Goal: Task Accomplishment & Management: Manage account settings

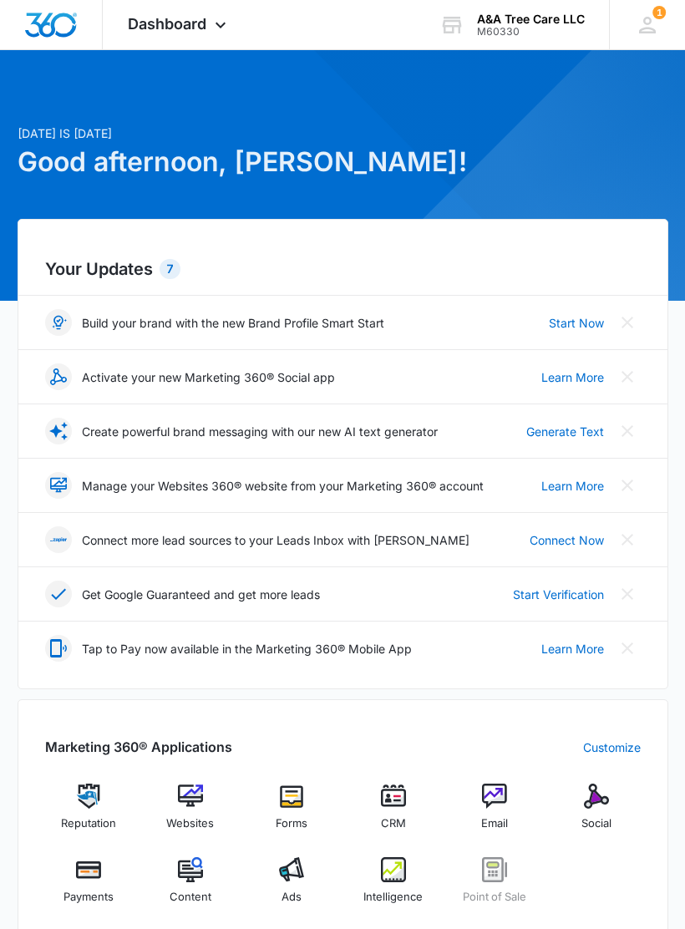
click at [634, 31] on div "1 [PERSON_NAME] Amdyn [DOMAIN_NAME][EMAIL_ADDRESS][DOMAIN_NAME] My Profile 1 No…" at bounding box center [647, 24] width 76 height 49
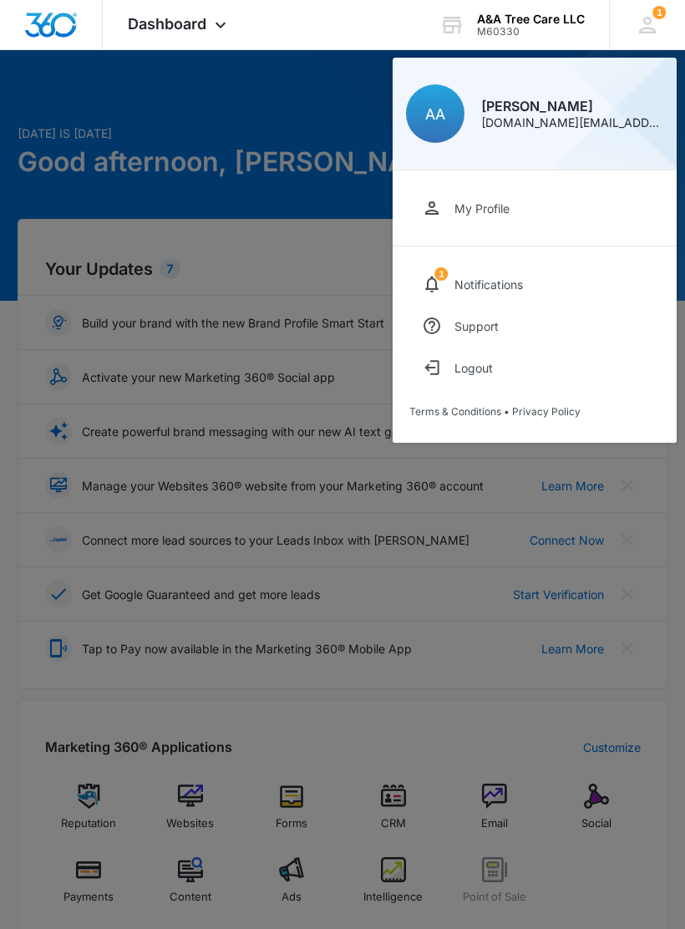
click at [512, 221] on link "My Profile" at bounding box center [534, 208] width 251 height 42
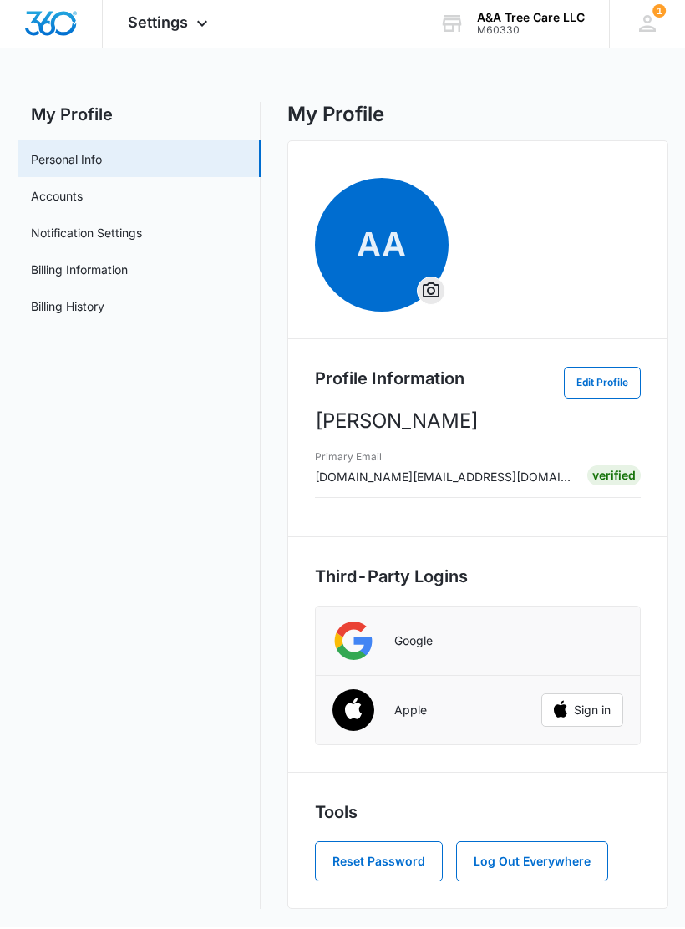
click at [90, 109] on h2 "My Profile" at bounding box center [139, 116] width 243 height 25
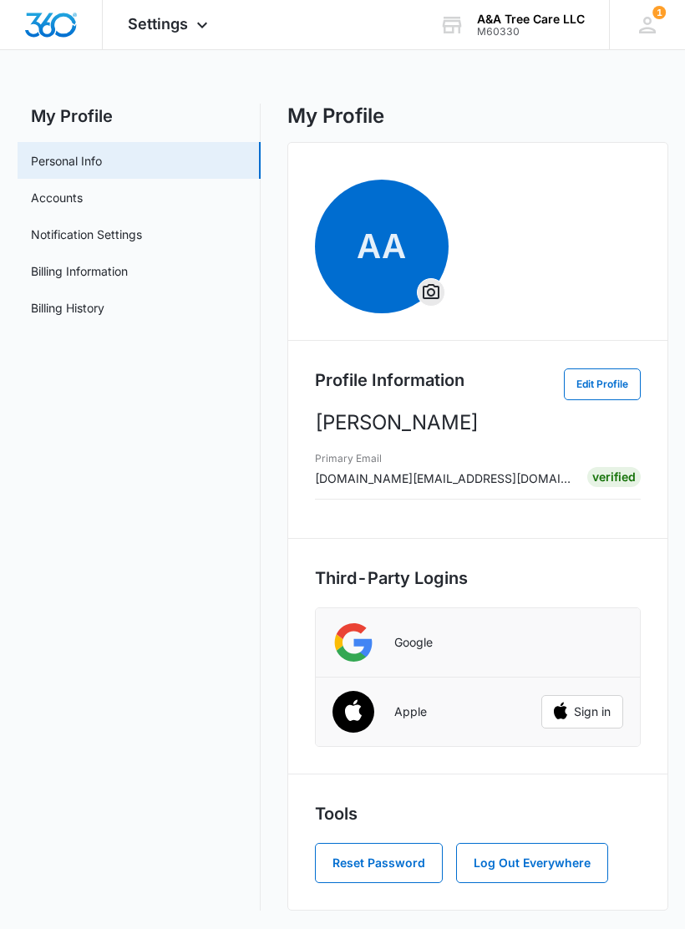
click at [38, 35] on img "Dashboard" at bounding box center [50, 25] width 53 height 25
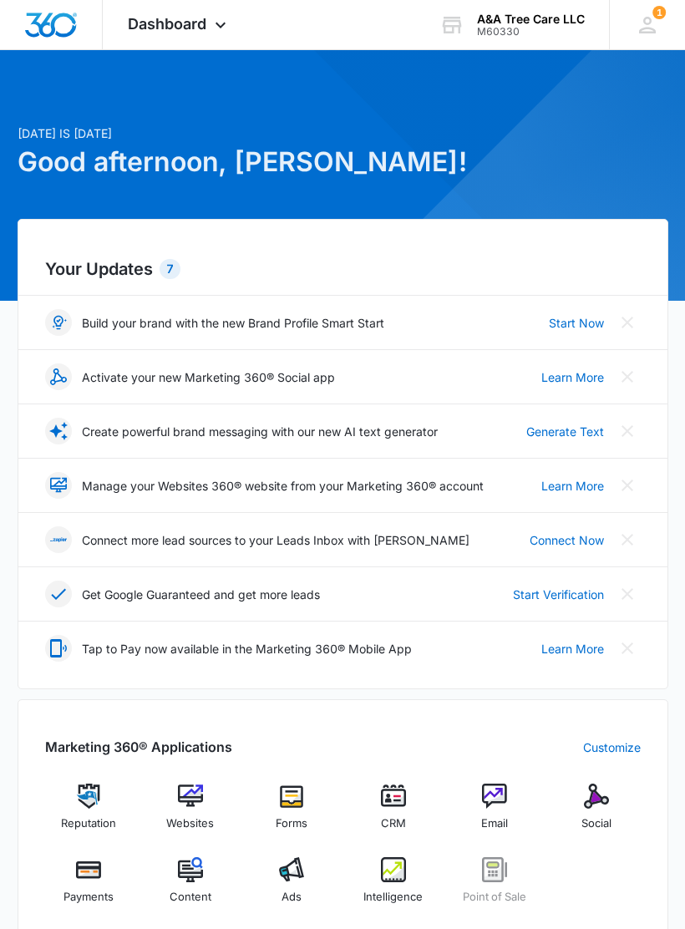
click at [211, 18] on icon at bounding box center [220, 25] width 20 height 20
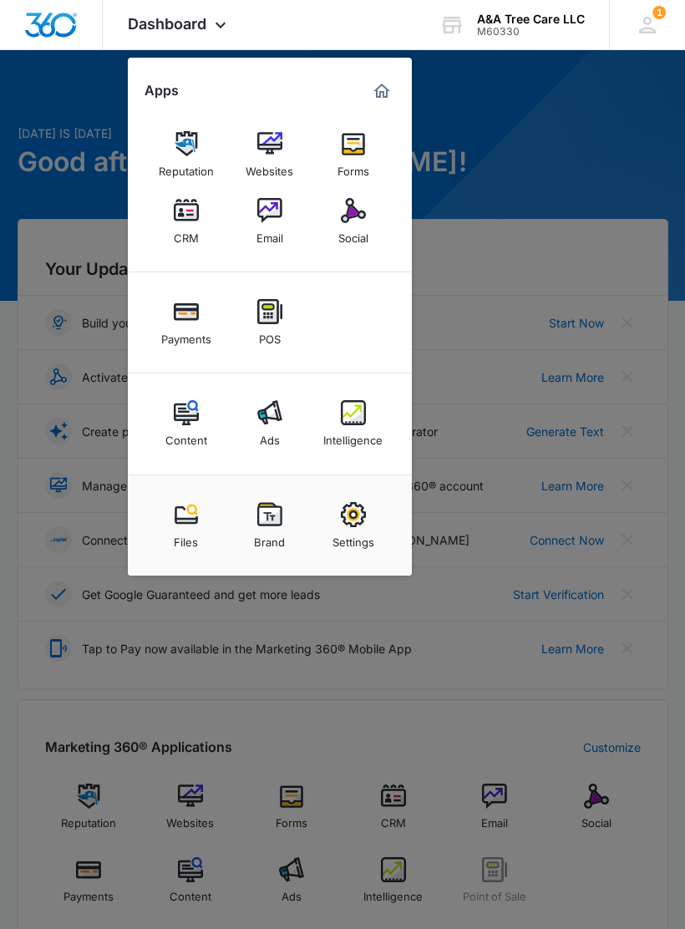
click at [195, 525] on img at bounding box center [186, 514] width 25 height 25
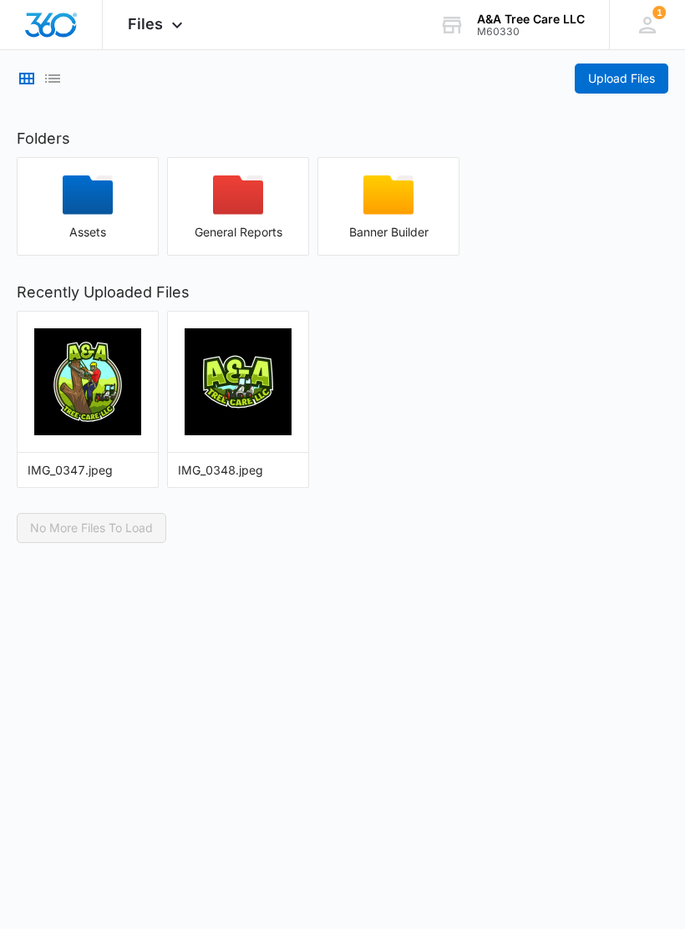
click at [110, 200] on icon "button" at bounding box center [88, 194] width 50 height 39
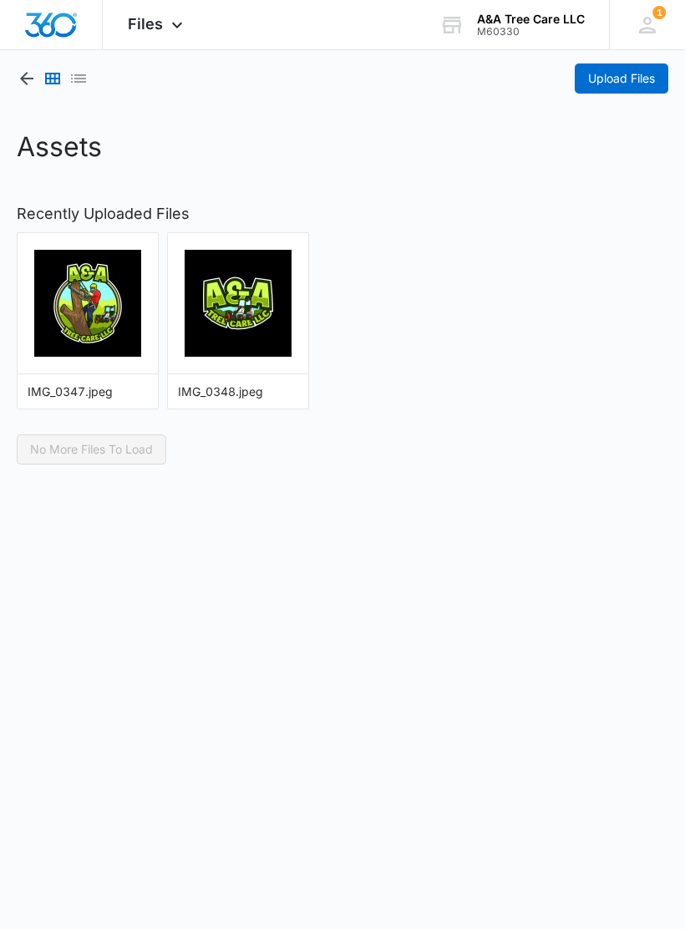
click at [630, 76] on span "Upload Files" at bounding box center [621, 78] width 67 height 18
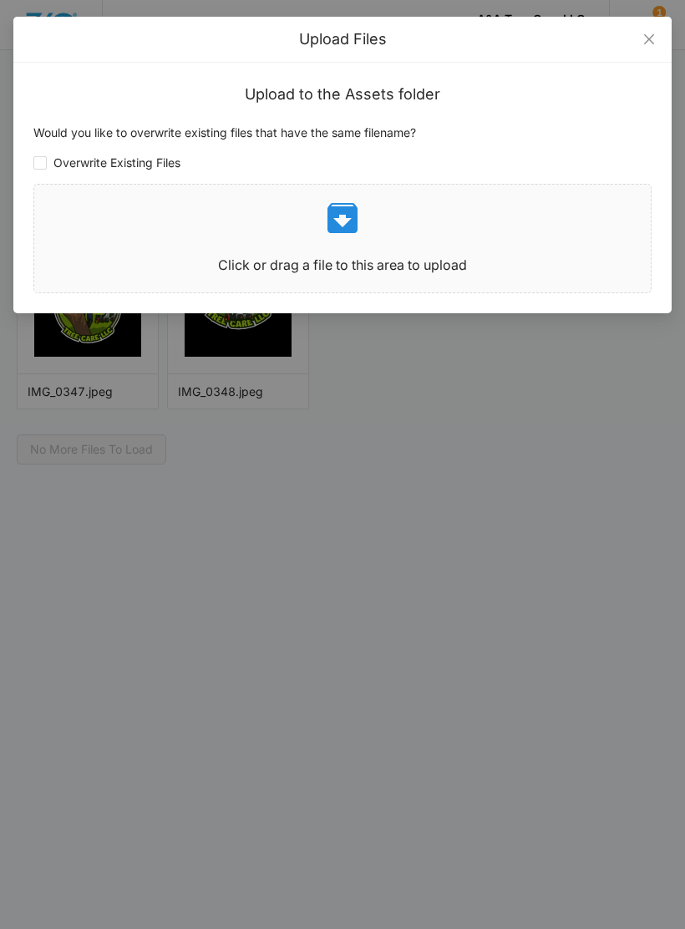
click at [408, 254] on div "Click or drag a file to this area to upload" at bounding box center [342, 238] width 616 height 81
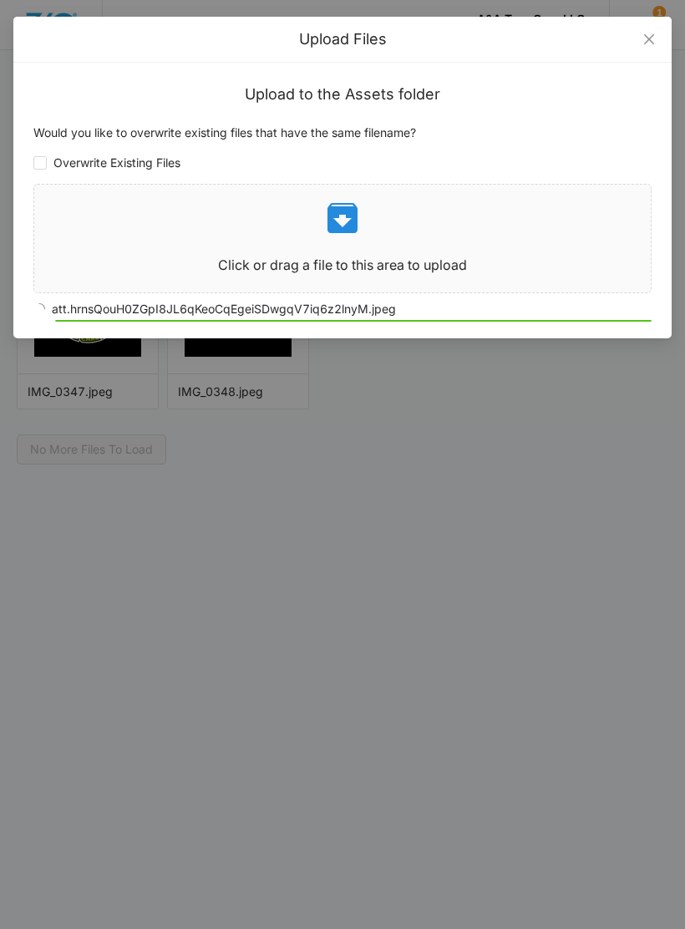
click at [508, 185] on span "Click or drag a file to this area to upload" at bounding box center [342, 239] width 616 height 108
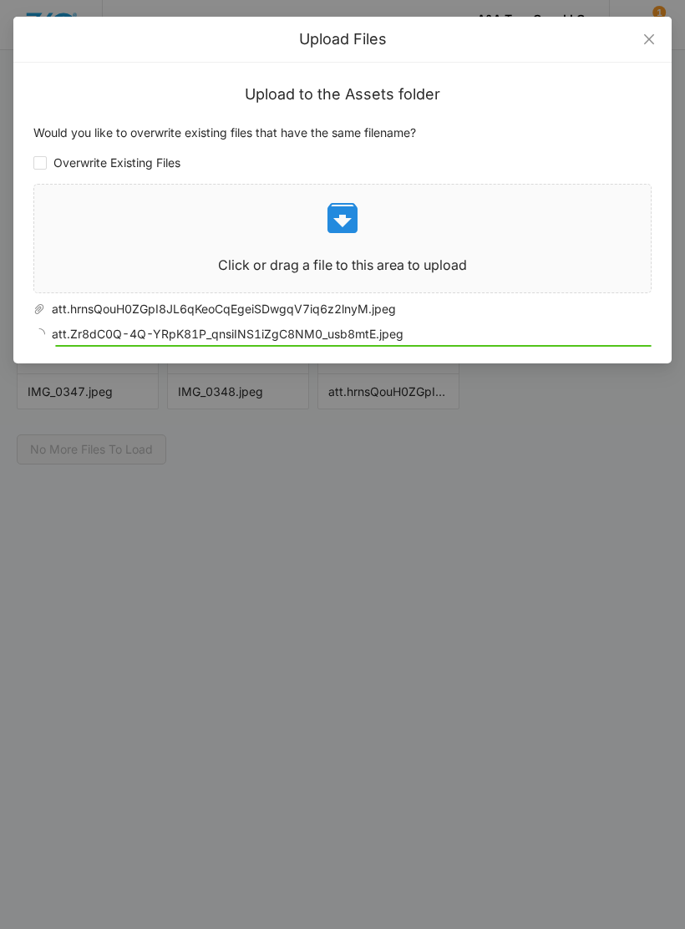
click at [532, 221] on p at bounding box center [342, 218] width 616 height 40
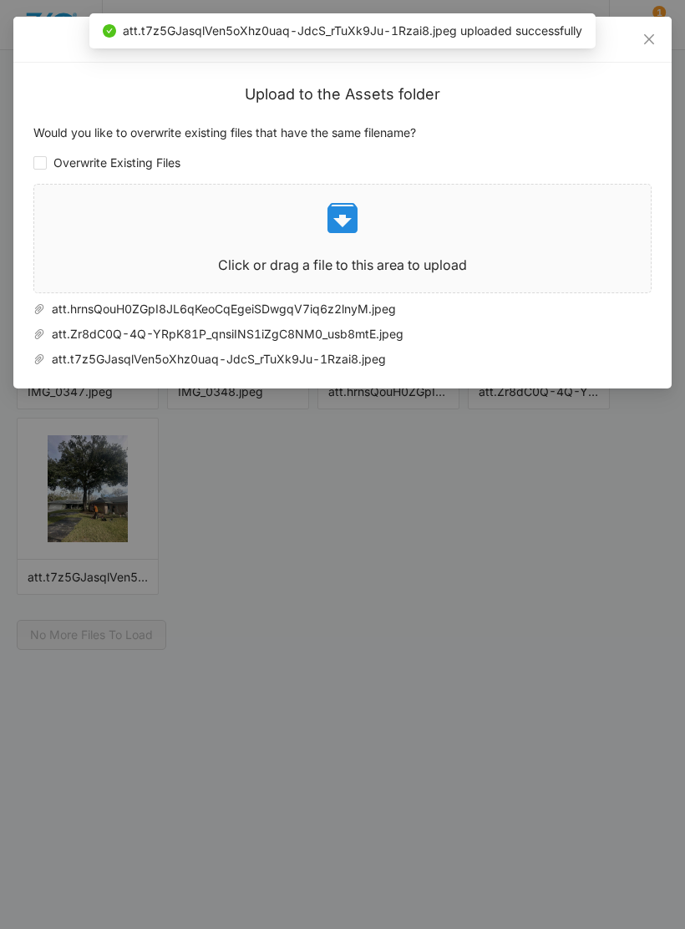
click at [510, 229] on p at bounding box center [342, 218] width 616 height 40
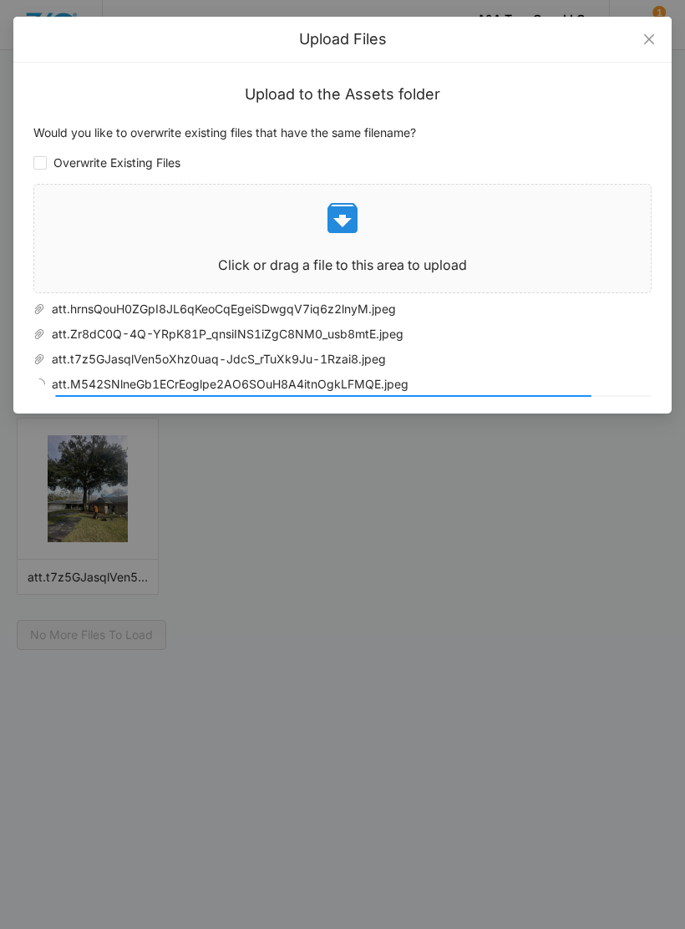
click at [377, 241] on div "Click or drag a file to this area to upload" at bounding box center [342, 238] width 616 height 81
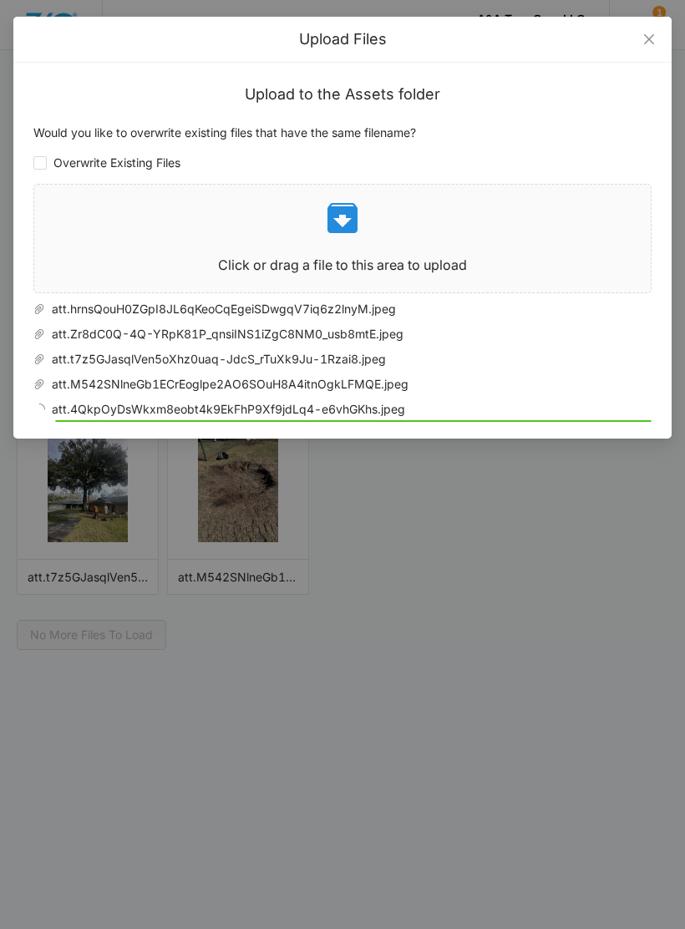
click at [517, 225] on p at bounding box center [342, 218] width 616 height 40
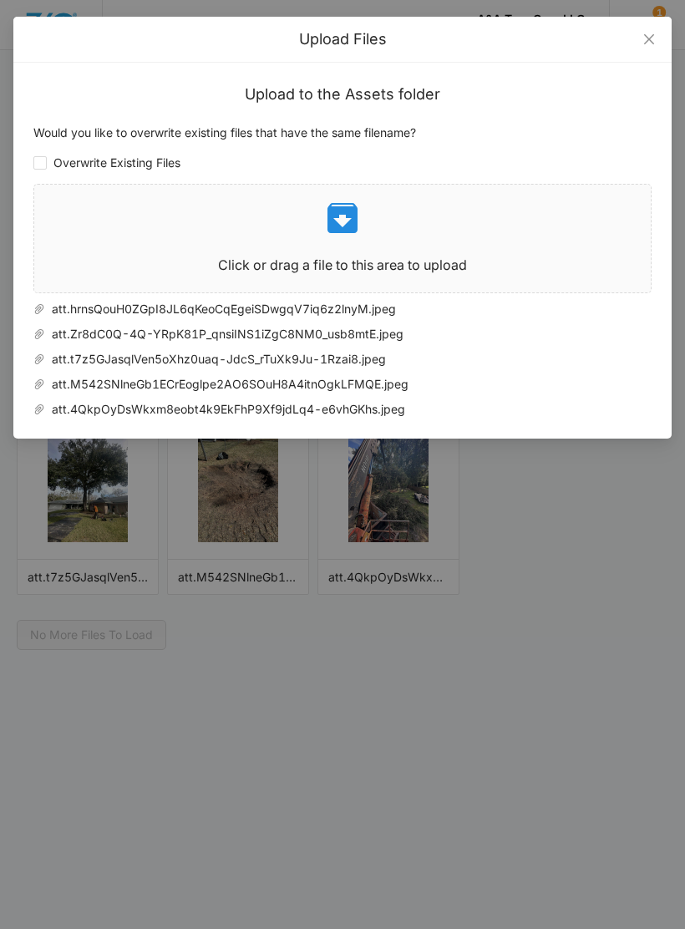
click at [498, 587] on div "Upload Files Upload to the Assets folder Would you like to overwrite existing f…" at bounding box center [342, 464] width 685 height 929
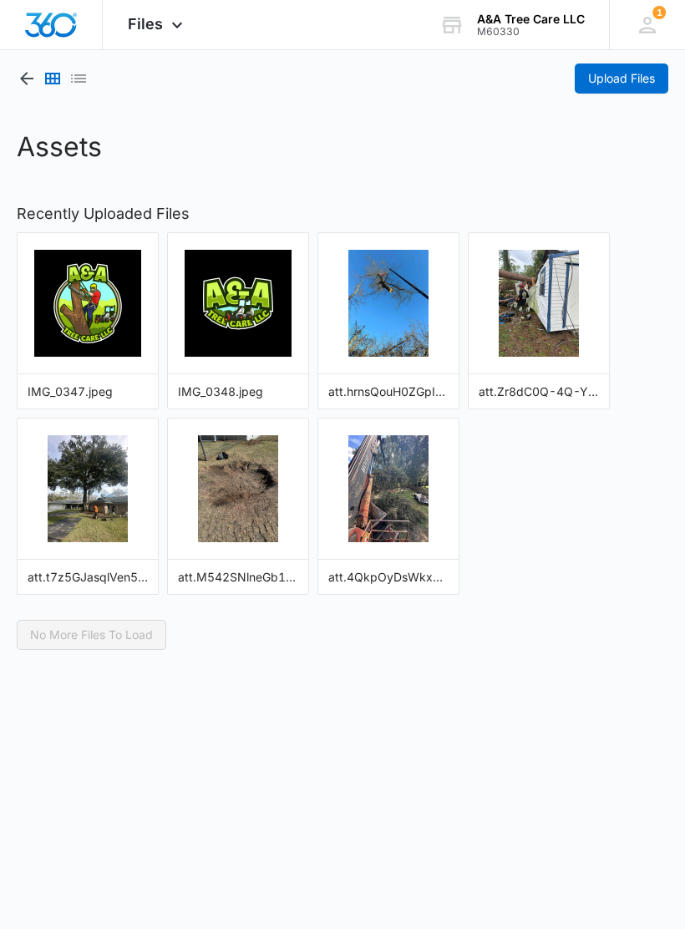
click at [611, 91] on button "Upload Files" at bounding box center [622, 78] width 94 height 30
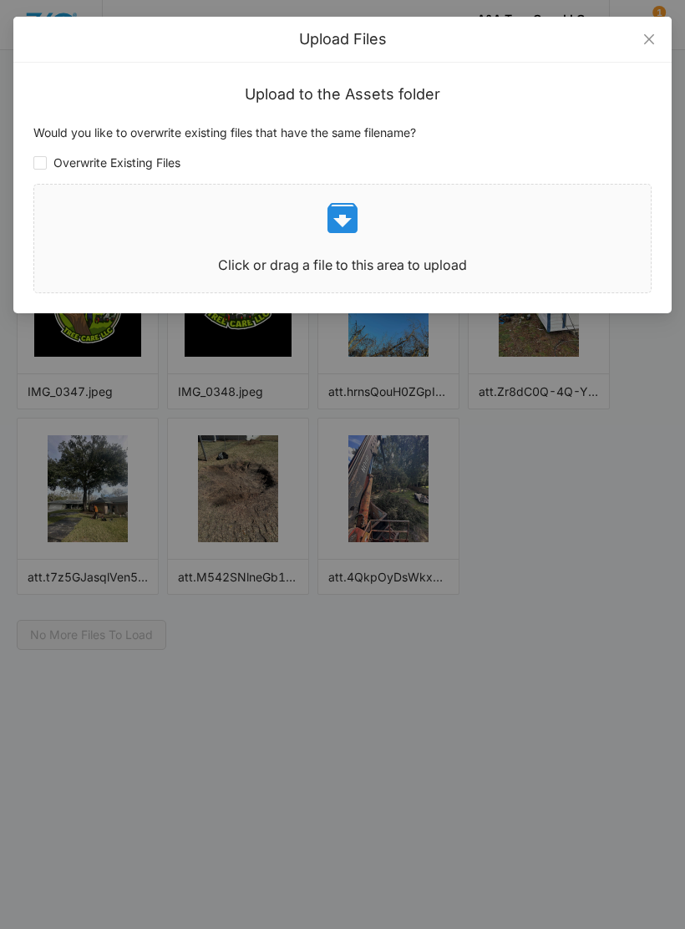
click at [583, 245] on div "Click or drag a file to this area to upload" at bounding box center [342, 238] width 616 height 81
click at [476, 604] on div "Upload Files Upload to the Assets folder Would you like to overwrite existing f…" at bounding box center [342, 464] width 685 height 929
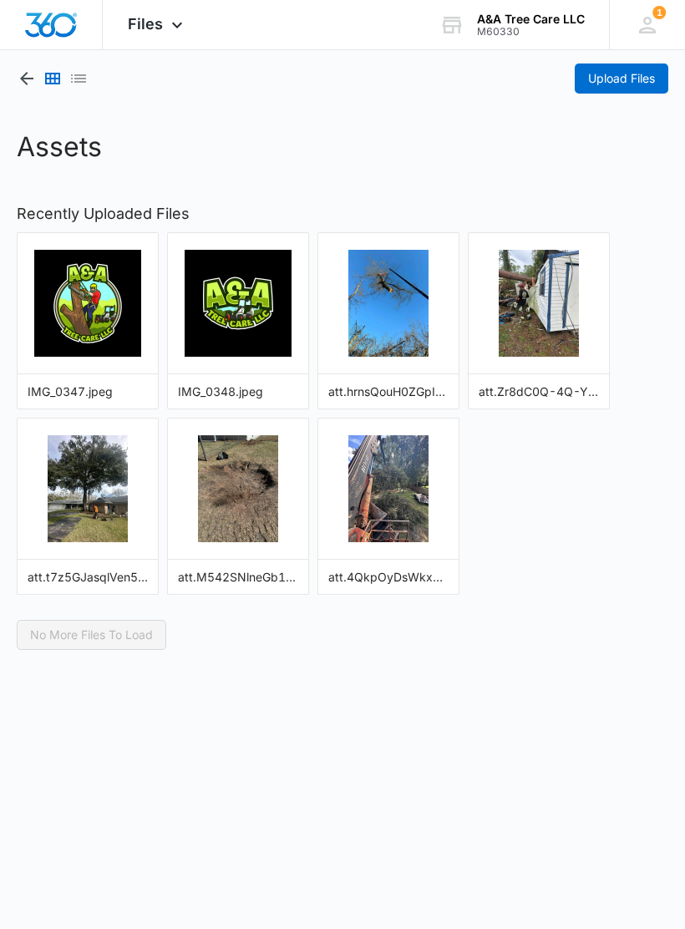
click at [631, 84] on span "Upload Files" at bounding box center [621, 78] width 67 height 18
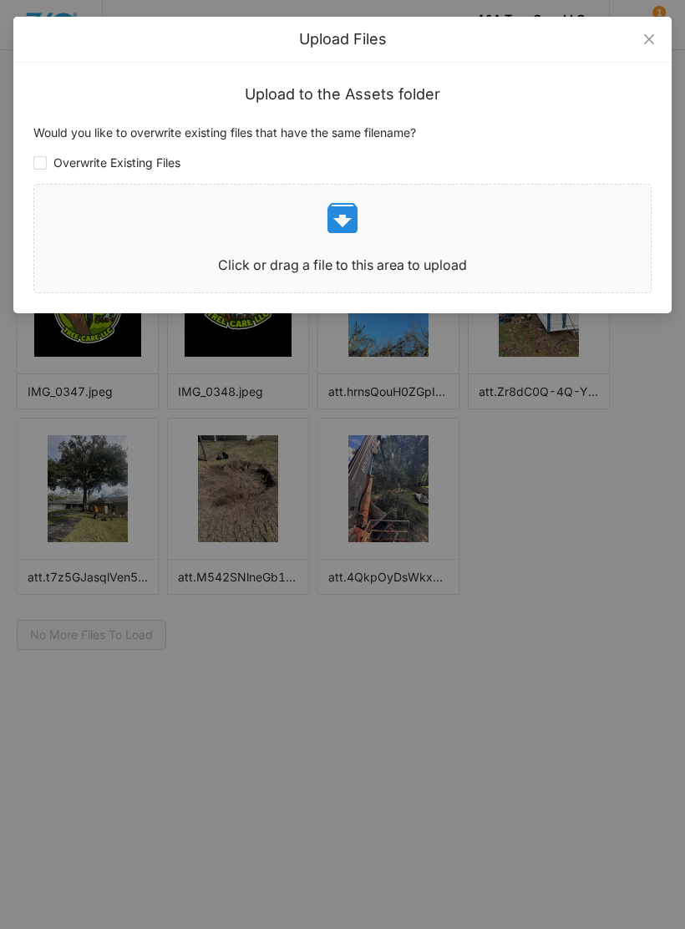
click at [540, 243] on div "Click or drag a file to this area to upload" at bounding box center [342, 238] width 616 height 81
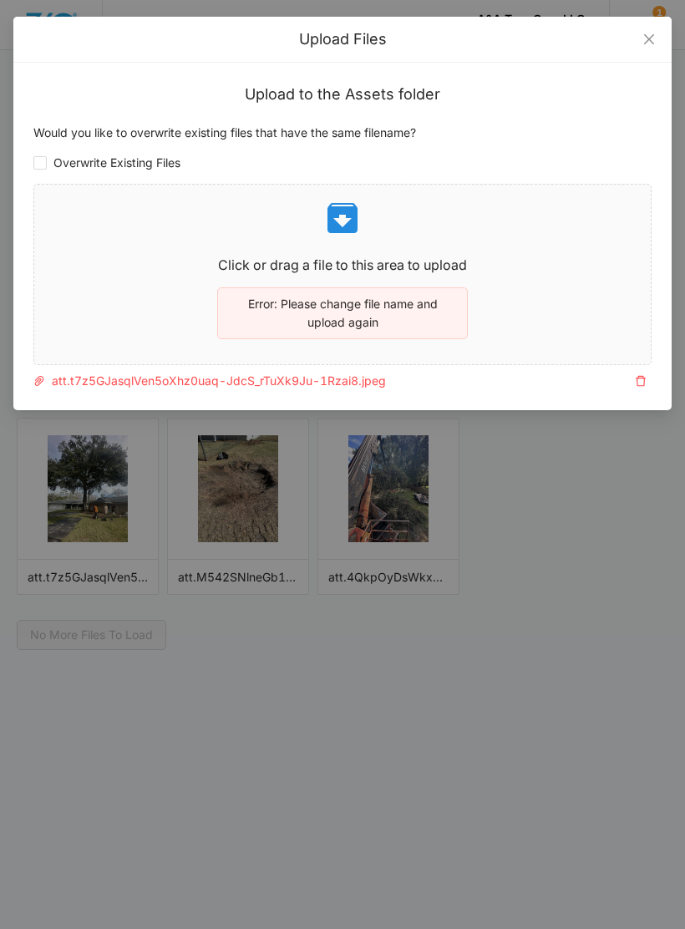
click at [644, 375] on icon "delete" at bounding box center [641, 381] width 12 height 12
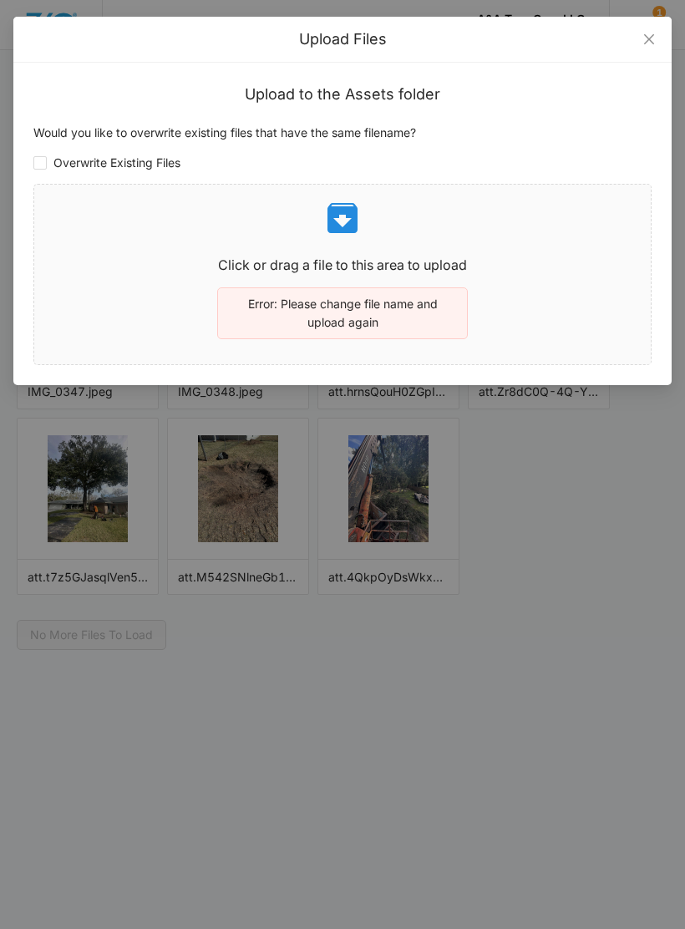
click at [495, 259] on p "Click or drag a file to this area to upload" at bounding box center [342, 265] width 616 height 21
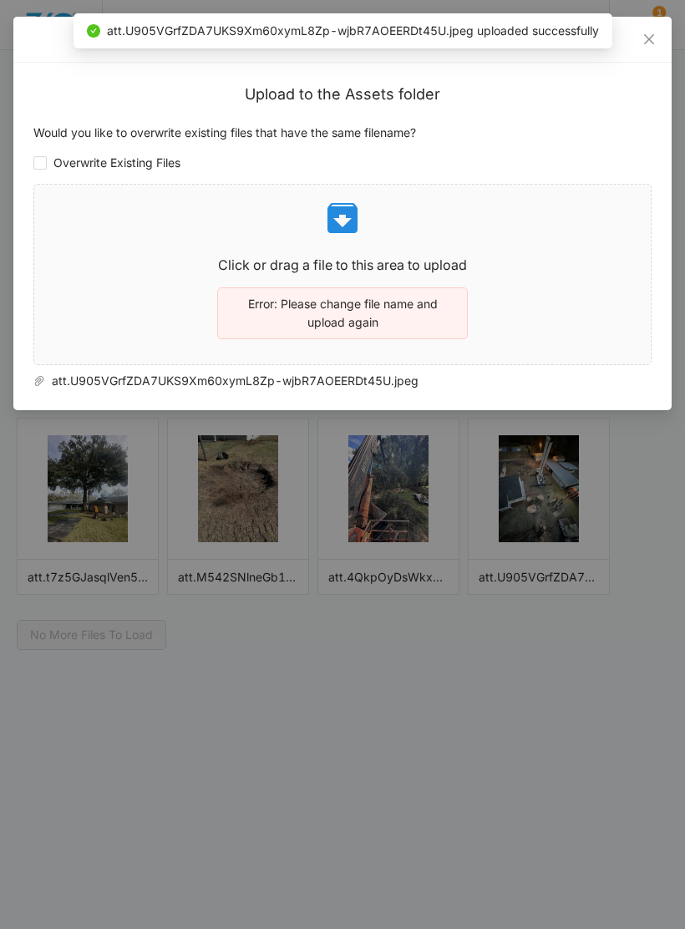
click at [530, 311] on div "Click or drag a file to this area to upload Error: Please change file name and …" at bounding box center [342, 274] width 616 height 153
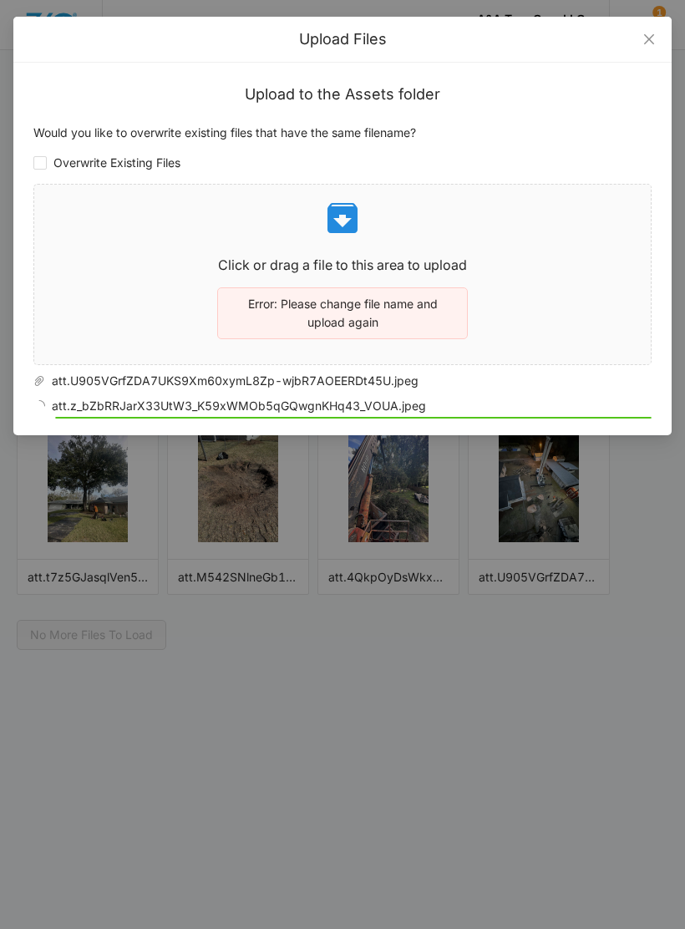
click at [547, 265] on p "Click or drag a file to this area to upload" at bounding box center [342, 265] width 616 height 21
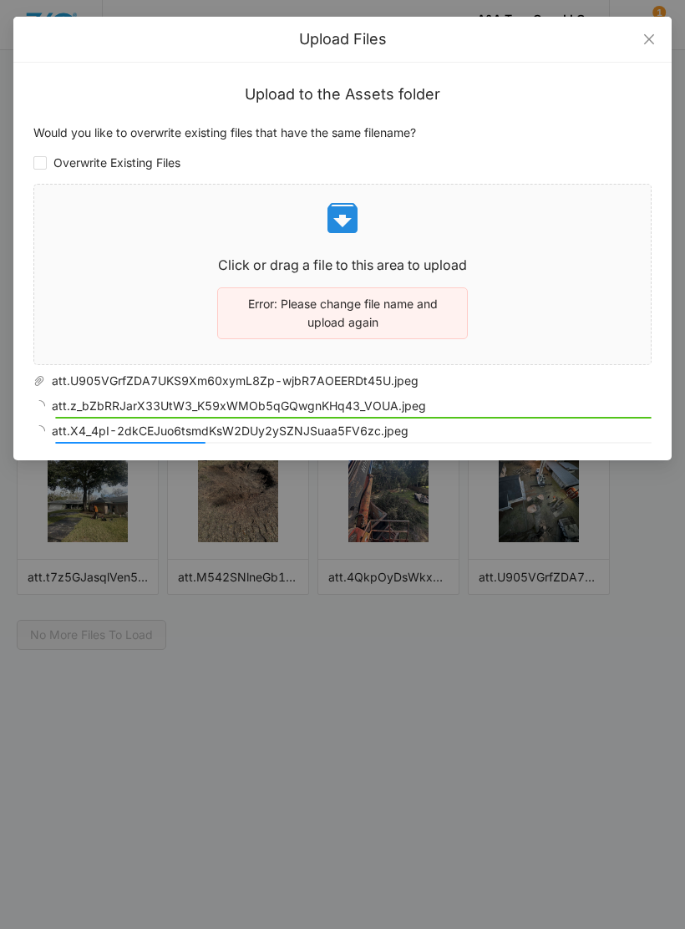
click at [525, 259] on p "Click or drag a file to this area to upload" at bounding box center [342, 265] width 616 height 21
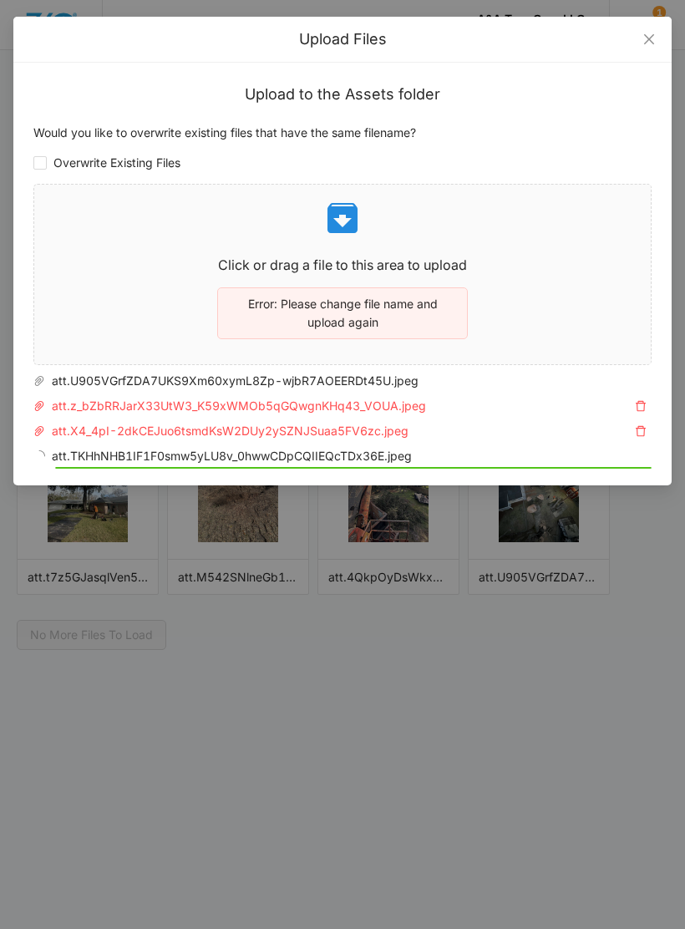
click at [495, 241] on div "Click or drag a file to this area to upload Error: Please change file name and …" at bounding box center [342, 274] width 616 height 153
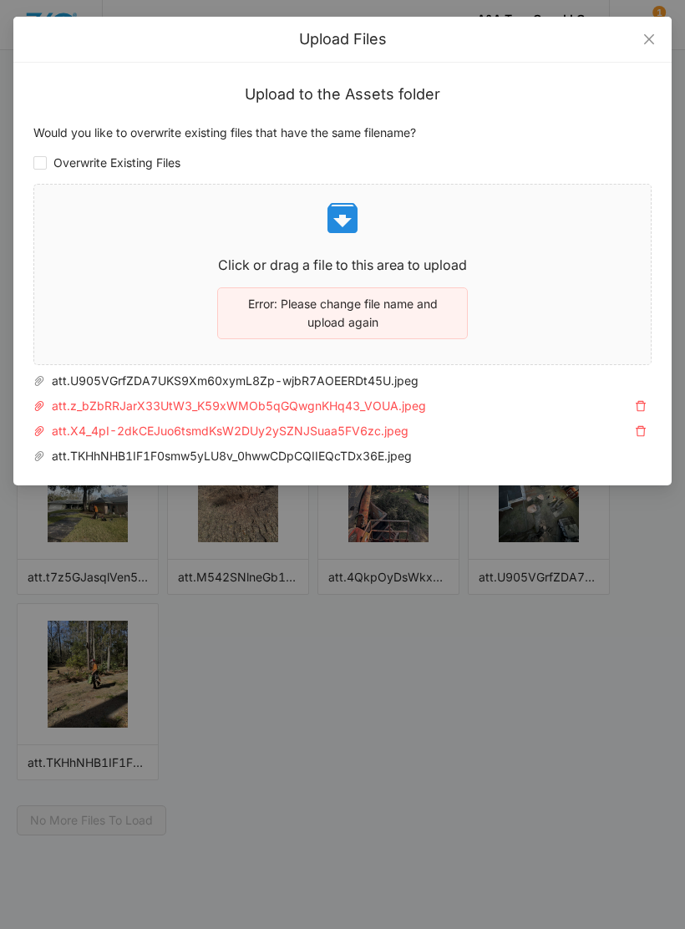
click at [393, 409] on span "att.z_bZbRRJarX33UtW3_K59xWMOb5qGQwgnKHq43_VOUA.jpeg" at bounding box center [337, 406] width 585 height 18
click at [637, 406] on icon "delete" at bounding box center [641, 406] width 12 height 12
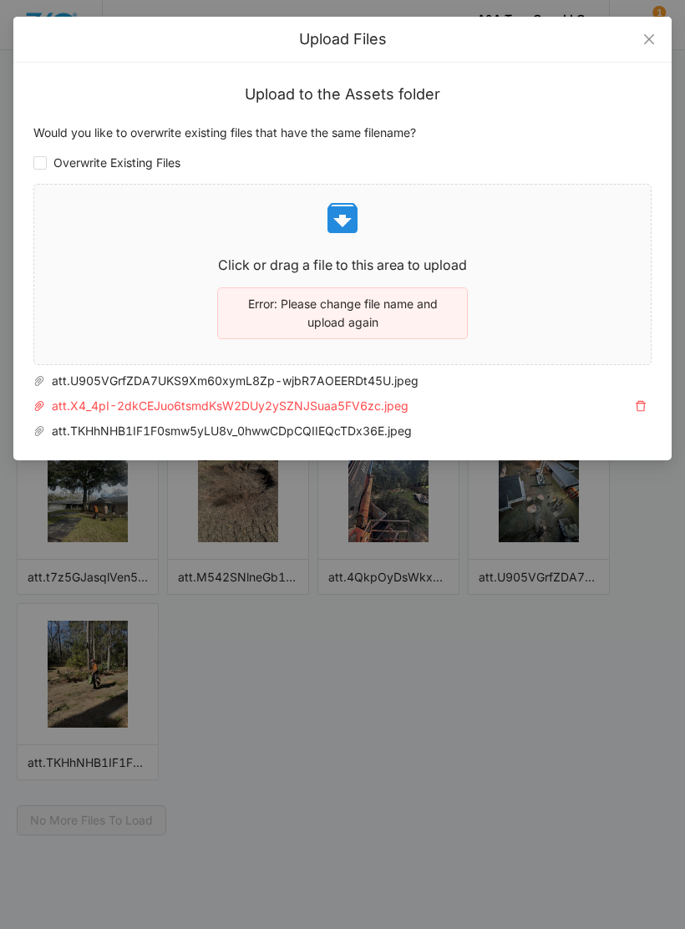
click at [636, 408] on icon "delete" at bounding box center [641, 406] width 12 height 12
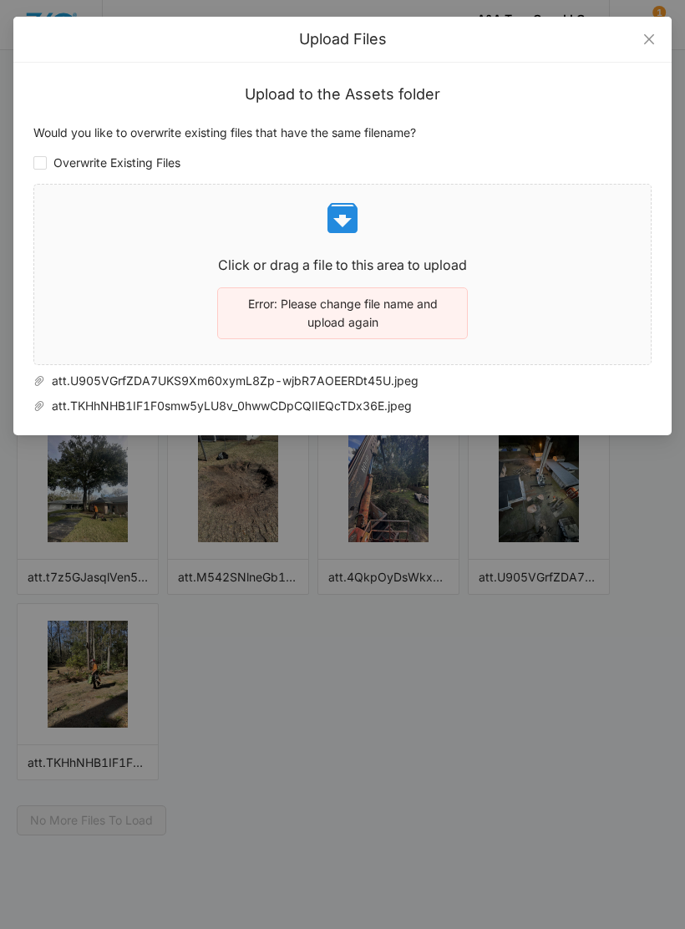
click at [442, 312] on p "Error: Please change file name and upload again" at bounding box center [343, 313] width 224 height 37
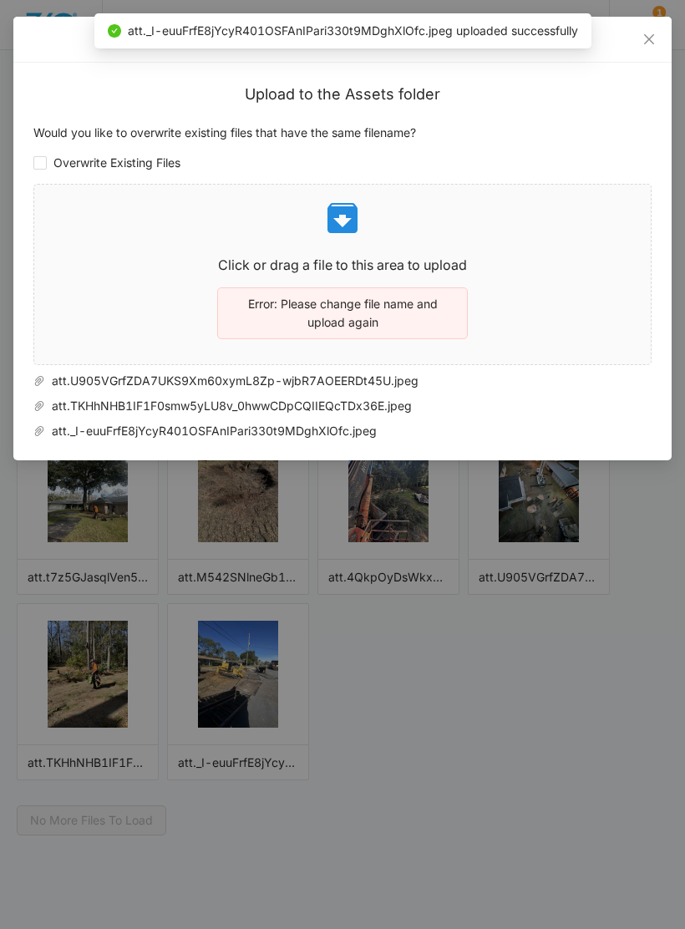
click at [537, 260] on p "Click or drag a file to this area to upload" at bounding box center [342, 265] width 616 height 21
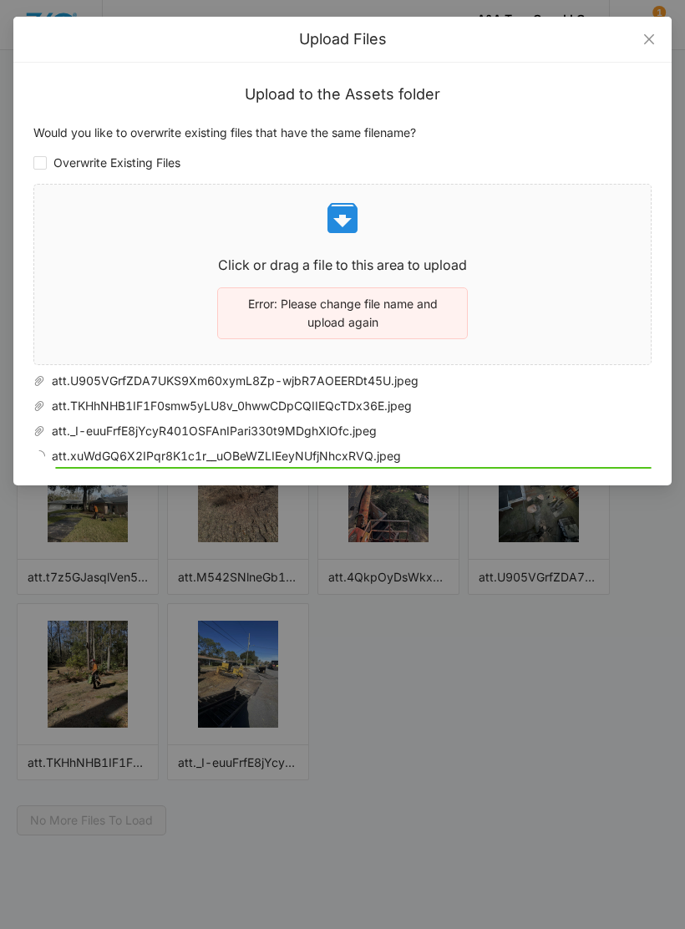
click at [520, 241] on div "Click or drag a file to this area to upload Error: Please change file name and …" at bounding box center [342, 274] width 616 height 153
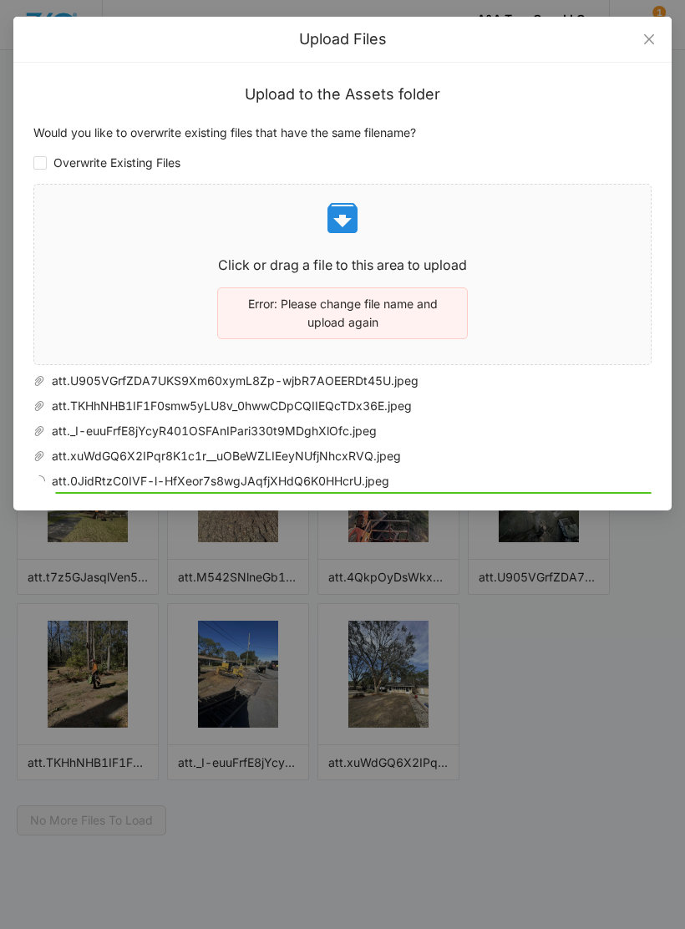
click at [569, 237] on p at bounding box center [342, 218] width 616 height 40
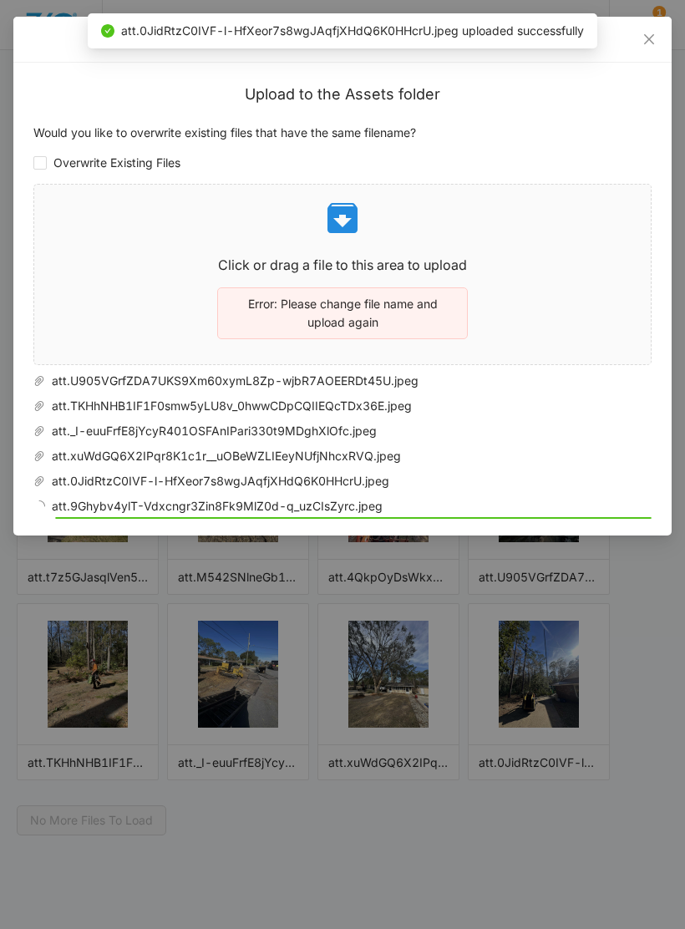
click at [444, 236] on p at bounding box center [342, 218] width 616 height 40
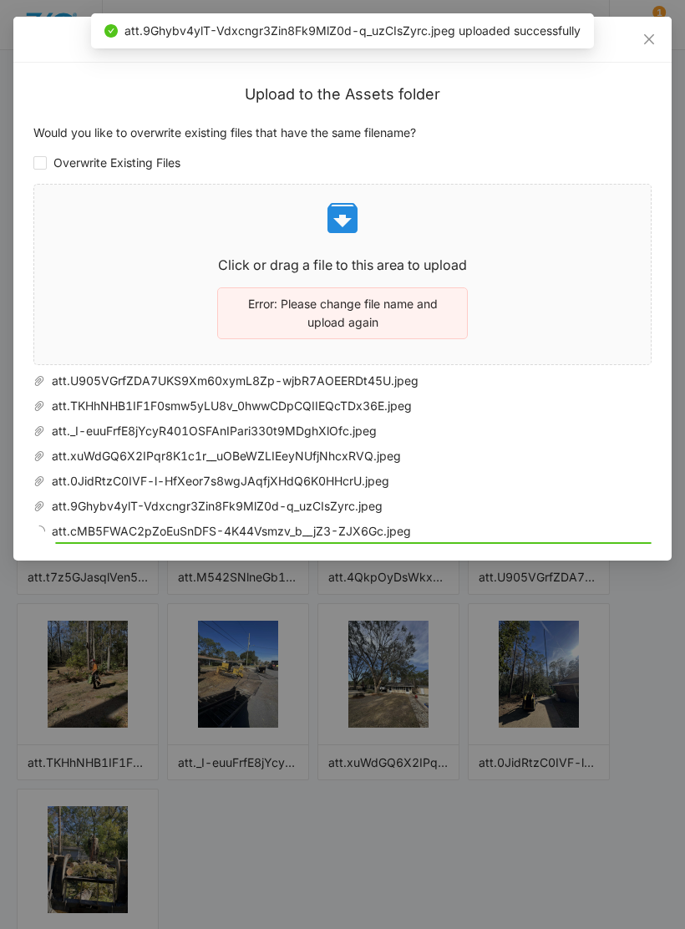
click at [431, 236] on p at bounding box center [342, 218] width 616 height 40
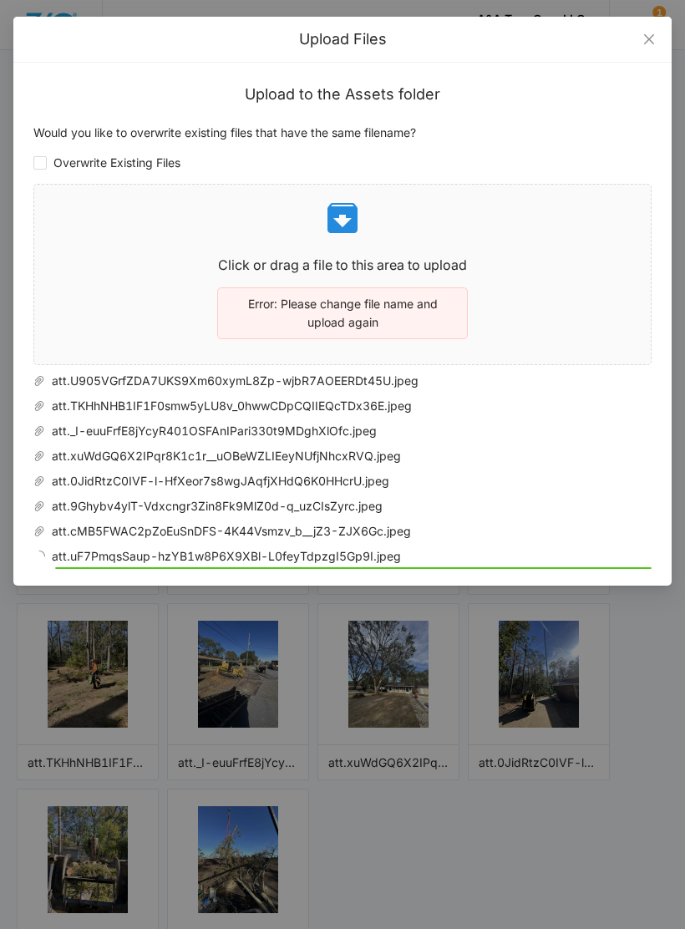
click at [423, 248] on div "Click or drag a file to this area to upload Error: Please change file name and …" at bounding box center [342, 274] width 616 height 153
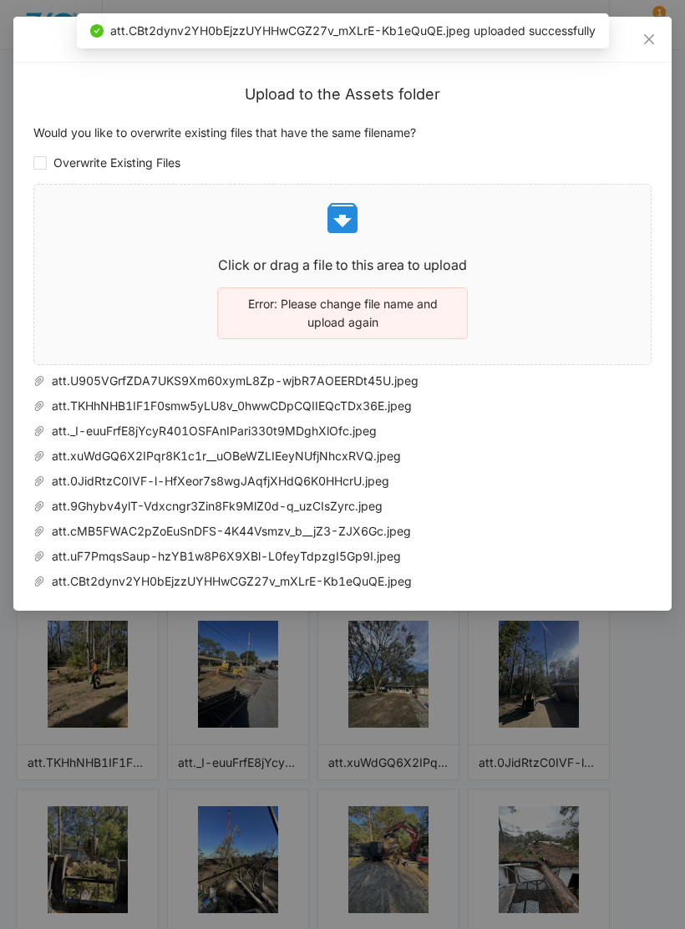
click at [502, 225] on p at bounding box center [342, 218] width 616 height 40
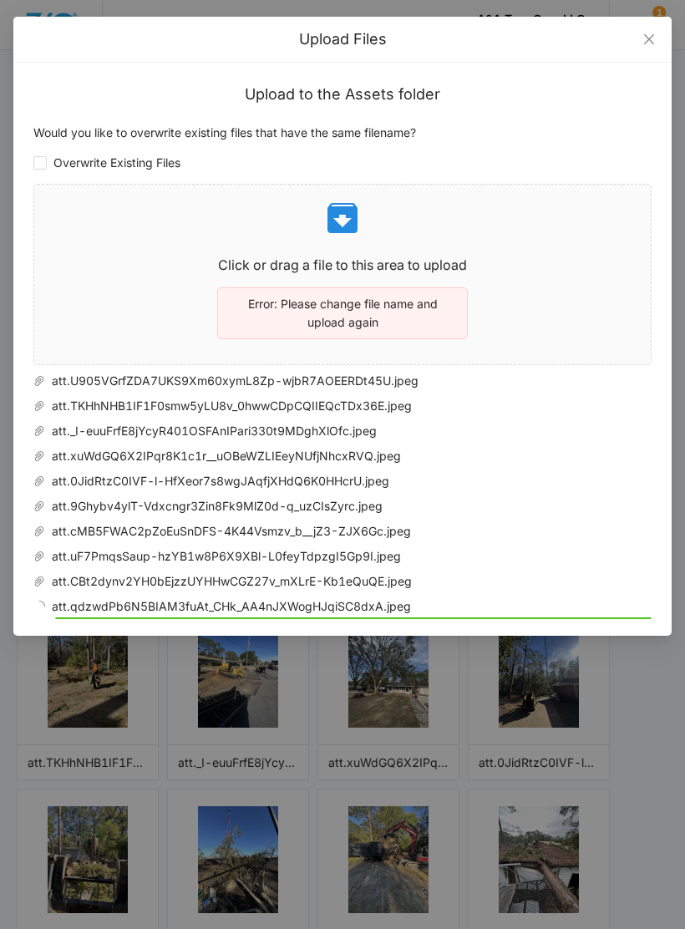
click at [540, 229] on p at bounding box center [342, 218] width 616 height 40
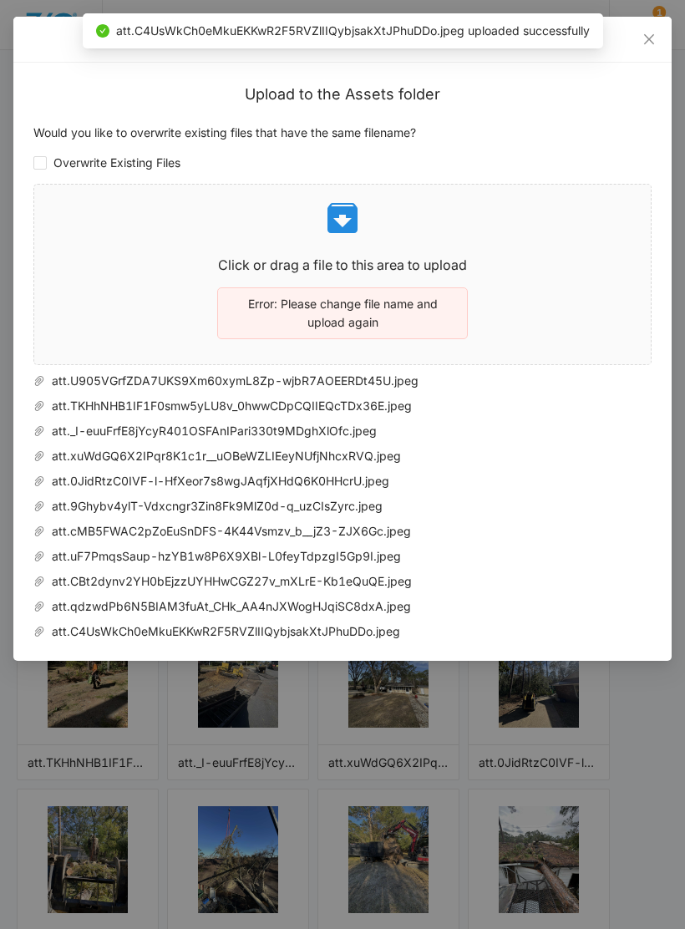
click at [571, 241] on div "Click or drag a file to this area to upload Error: Please change file name and …" at bounding box center [342, 274] width 616 height 153
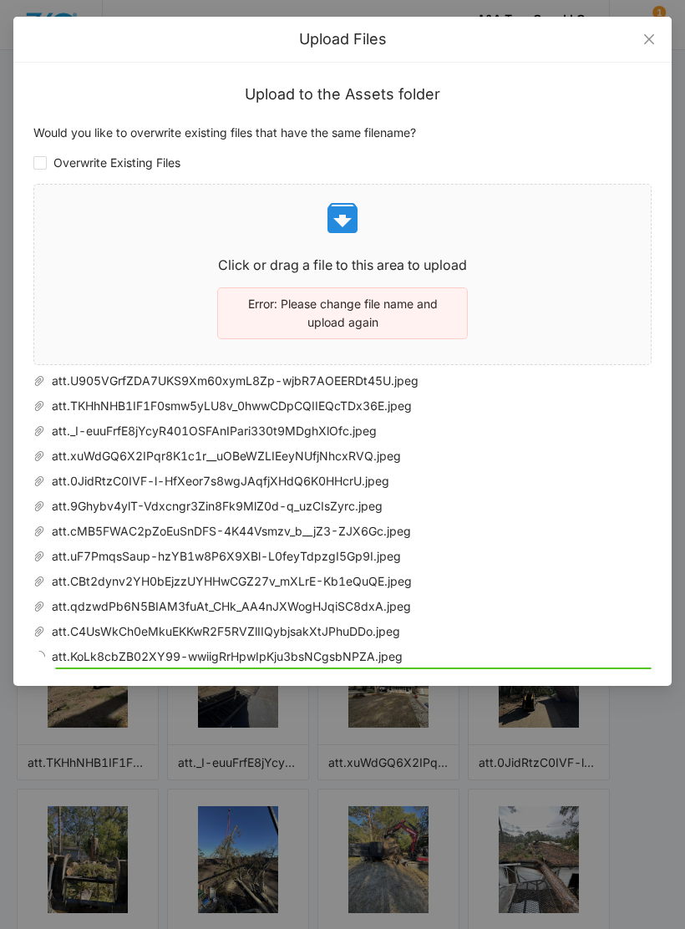
click at [538, 244] on div "Click or drag a file to this area to upload Error: Please change file name and …" at bounding box center [342, 274] width 616 height 153
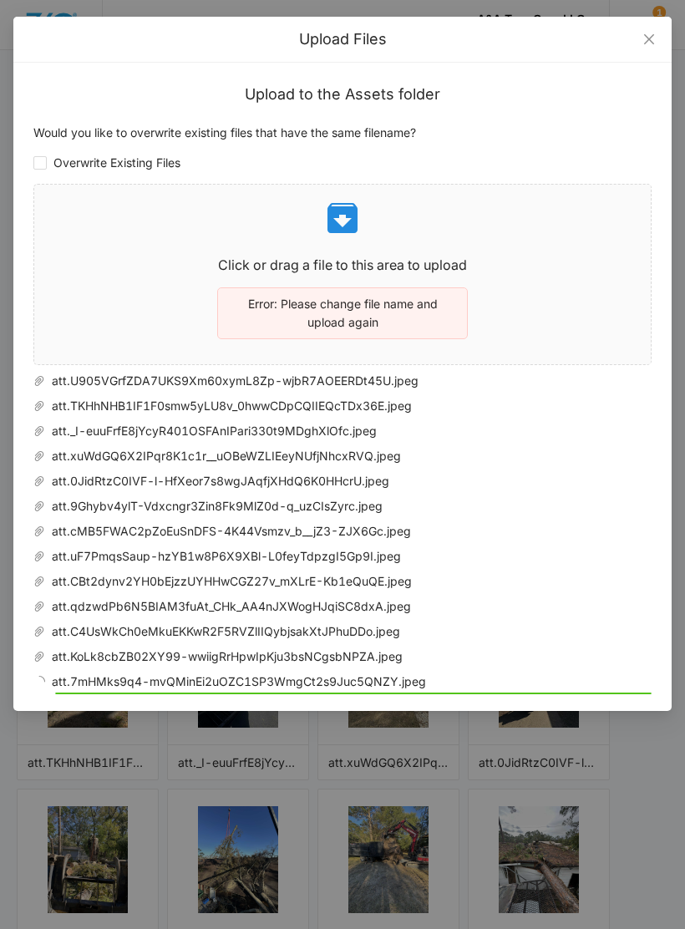
click at [528, 251] on div "Click or drag a file to this area to upload Error: Please change file name and …" at bounding box center [342, 274] width 616 height 153
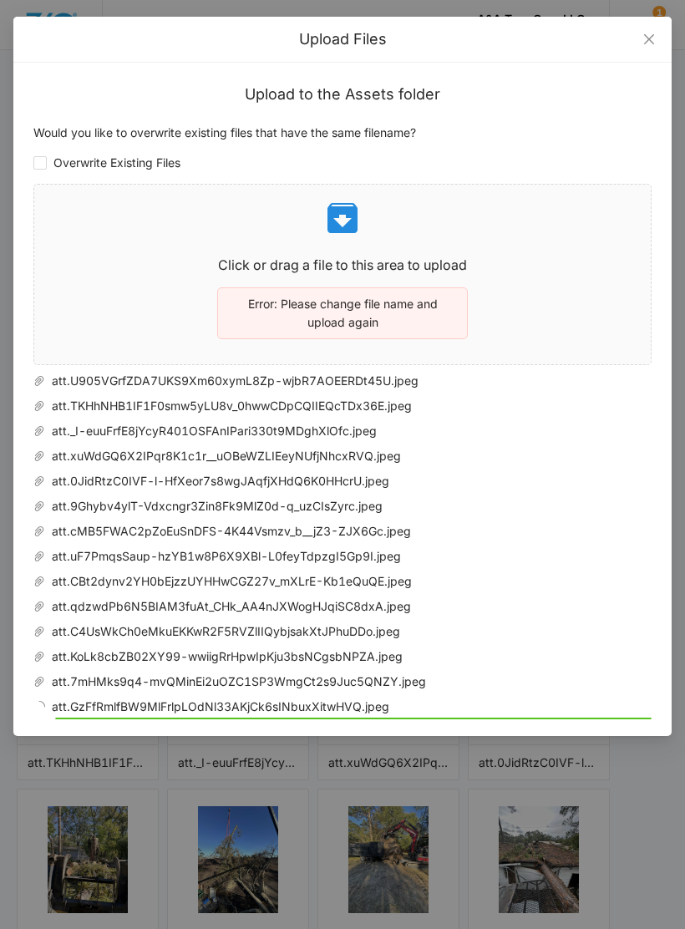
click at [530, 231] on p at bounding box center [342, 218] width 616 height 40
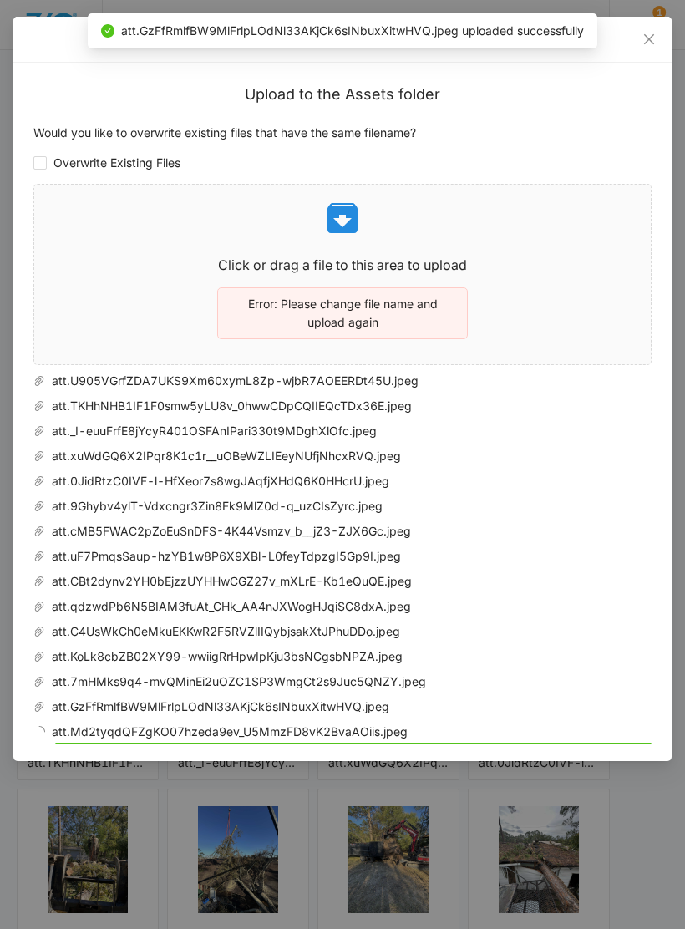
click at [475, 231] on p at bounding box center [342, 218] width 616 height 40
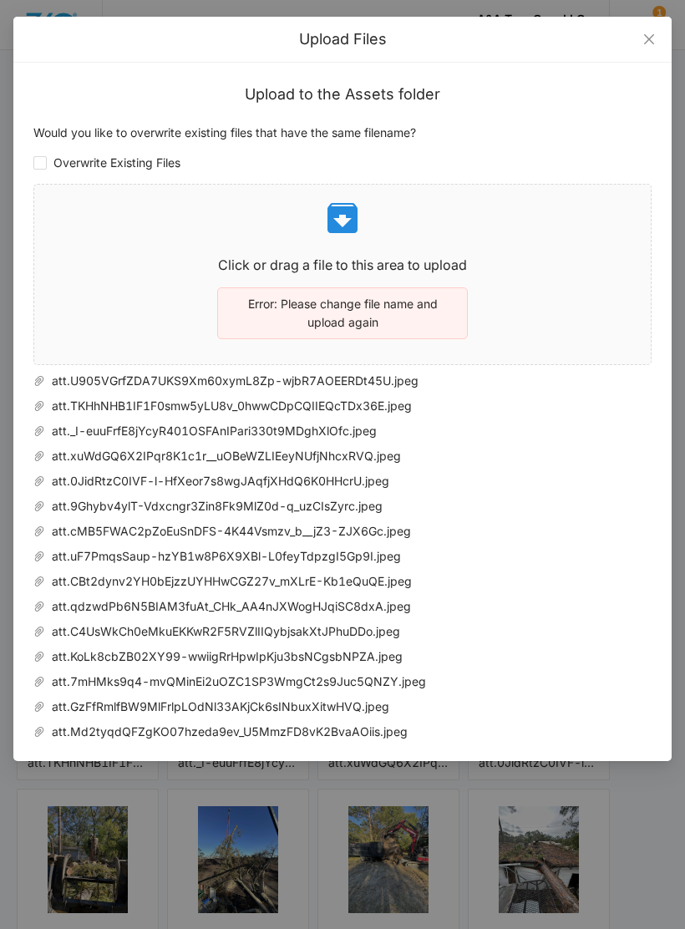
click at [462, 263] on p "Click or drag a file to this area to upload" at bounding box center [342, 265] width 616 height 21
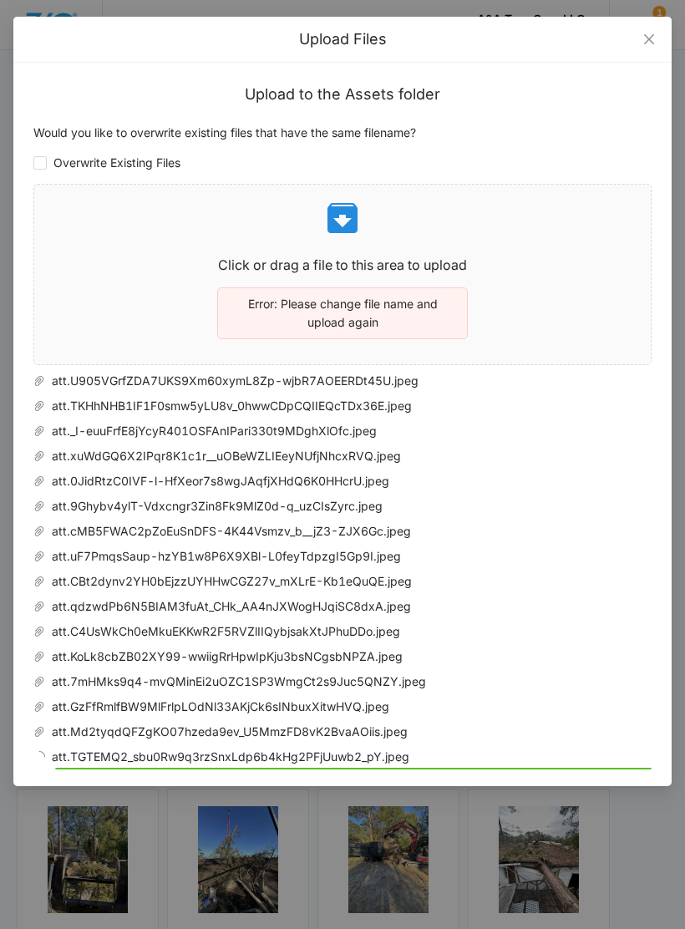
click at [536, 251] on div "Click or drag a file to this area to upload Error: Please change file name and …" at bounding box center [342, 274] width 616 height 153
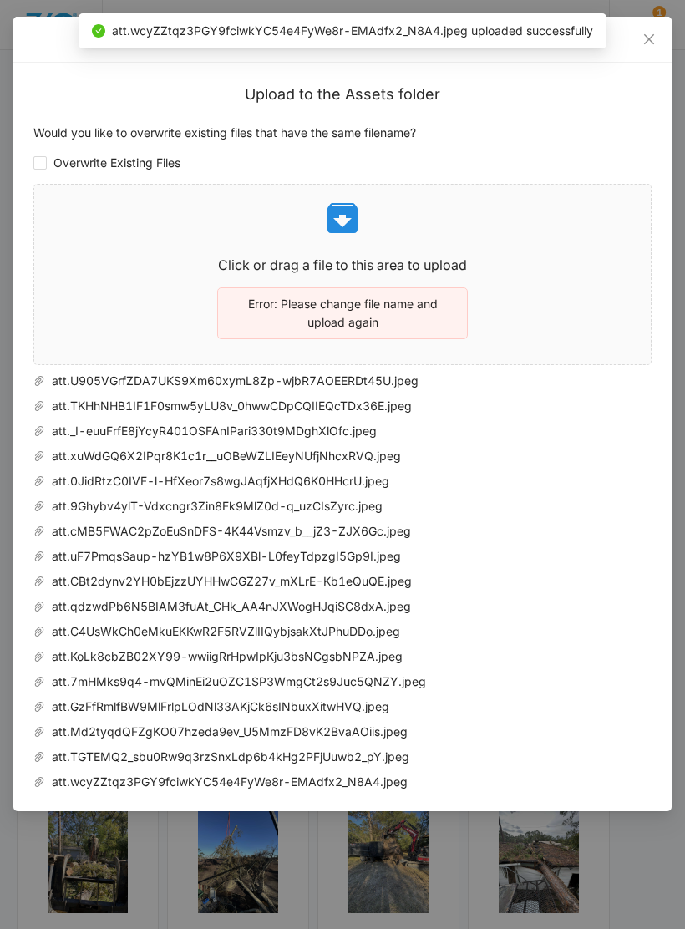
click at [551, 244] on div "Click or drag a file to this area to upload Error: Please change file name and …" at bounding box center [342, 274] width 616 height 153
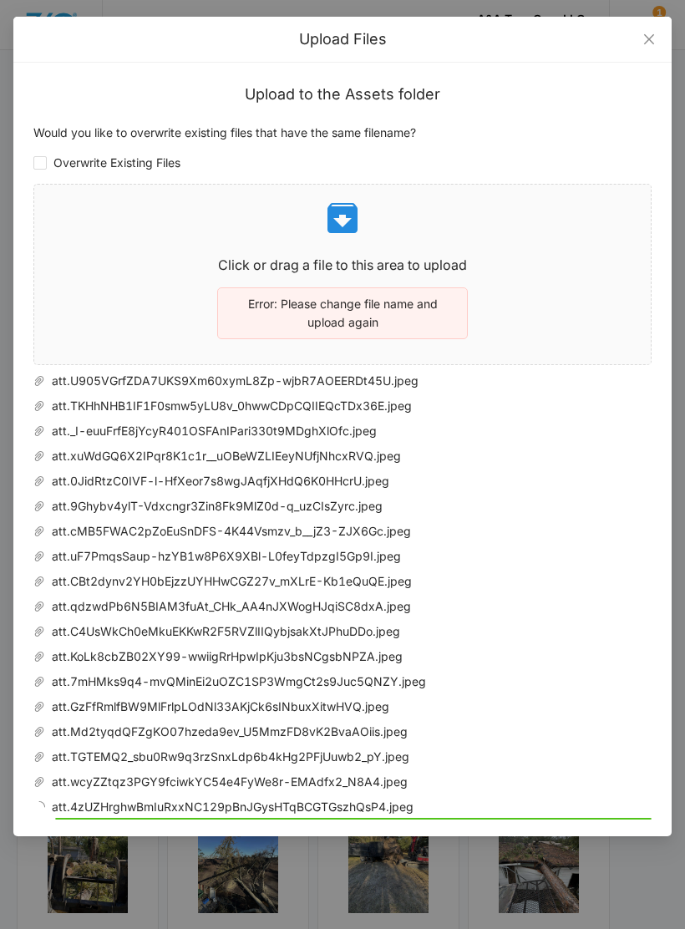
click at [559, 223] on p at bounding box center [342, 218] width 616 height 40
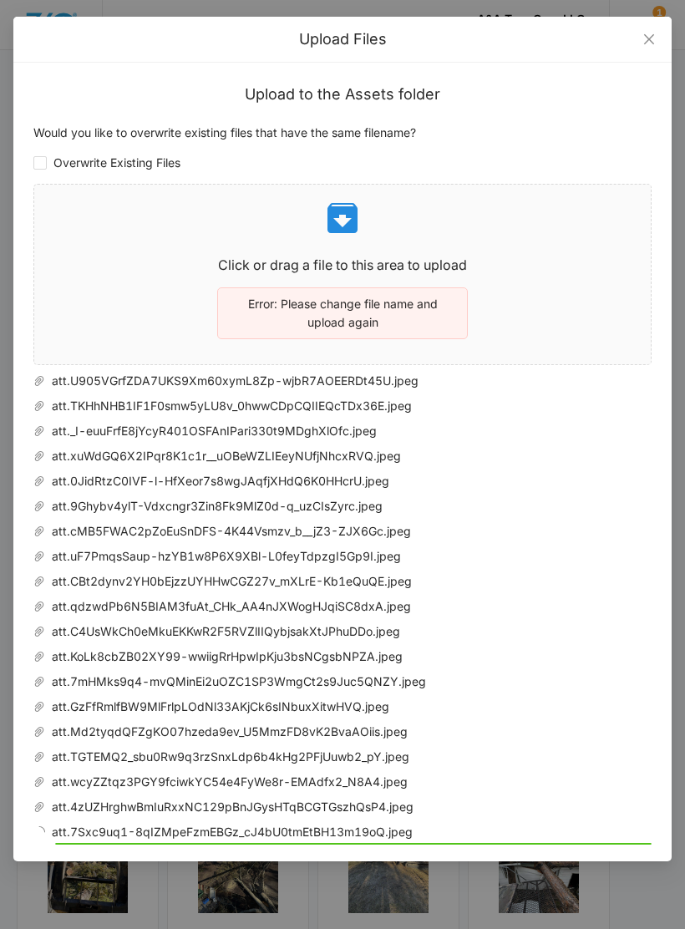
click at [519, 253] on div "Click or drag a file to this area to upload Error: Please change file name and …" at bounding box center [342, 274] width 616 height 153
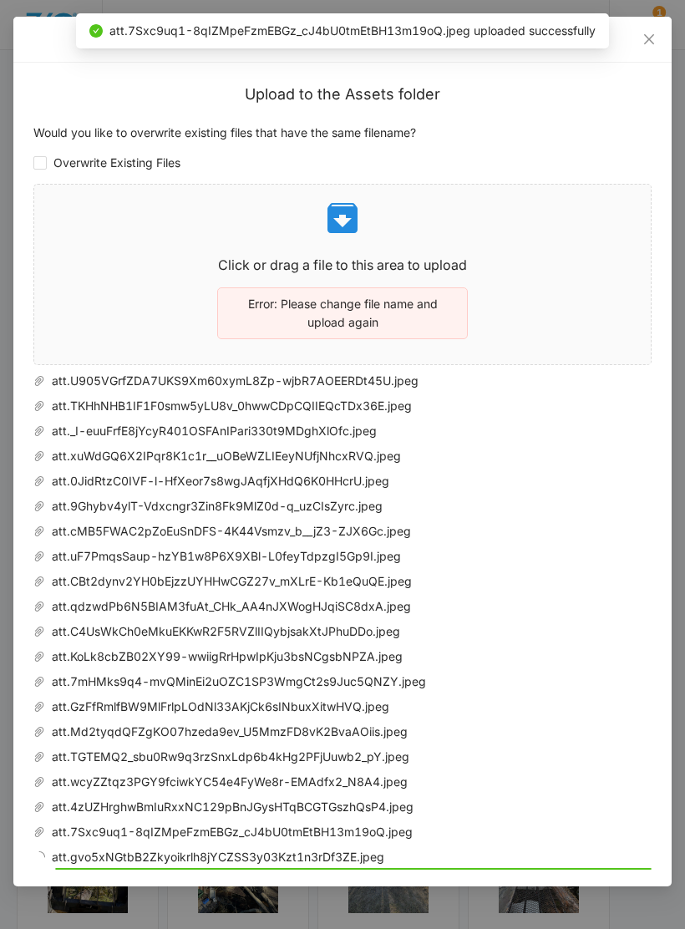
click at [536, 216] on p at bounding box center [342, 218] width 616 height 40
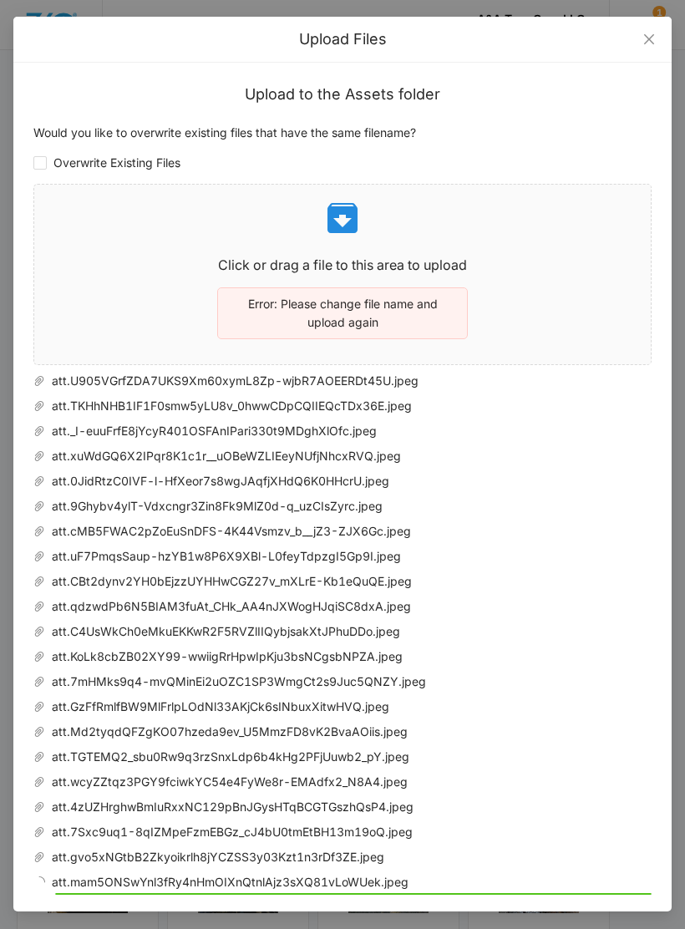
click at [556, 236] on p at bounding box center [342, 218] width 616 height 40
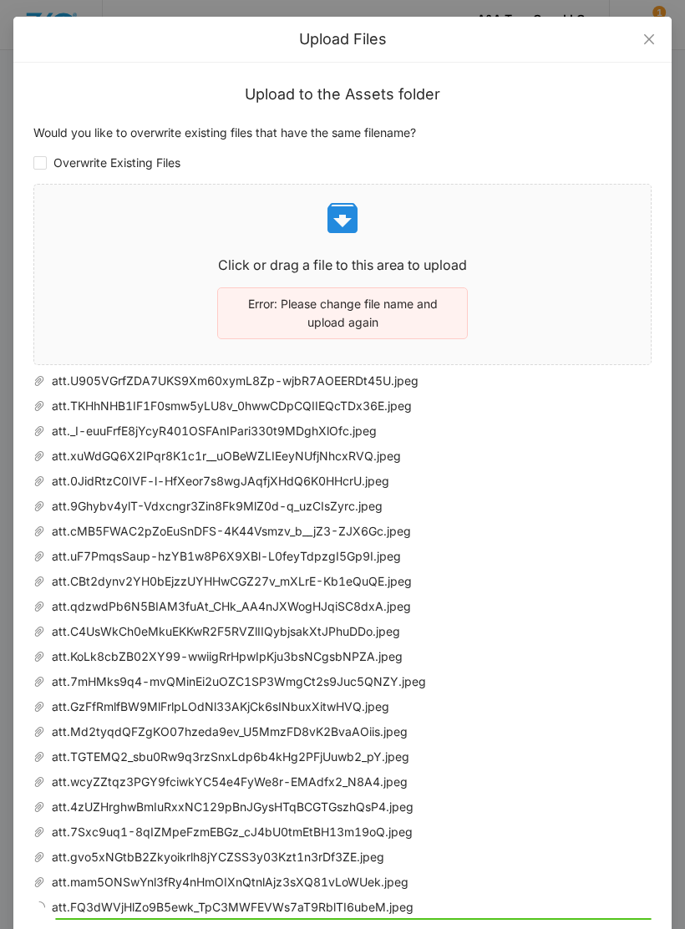
click at [525, 230] on p at bounding box center [342, 218] width 616 height 40
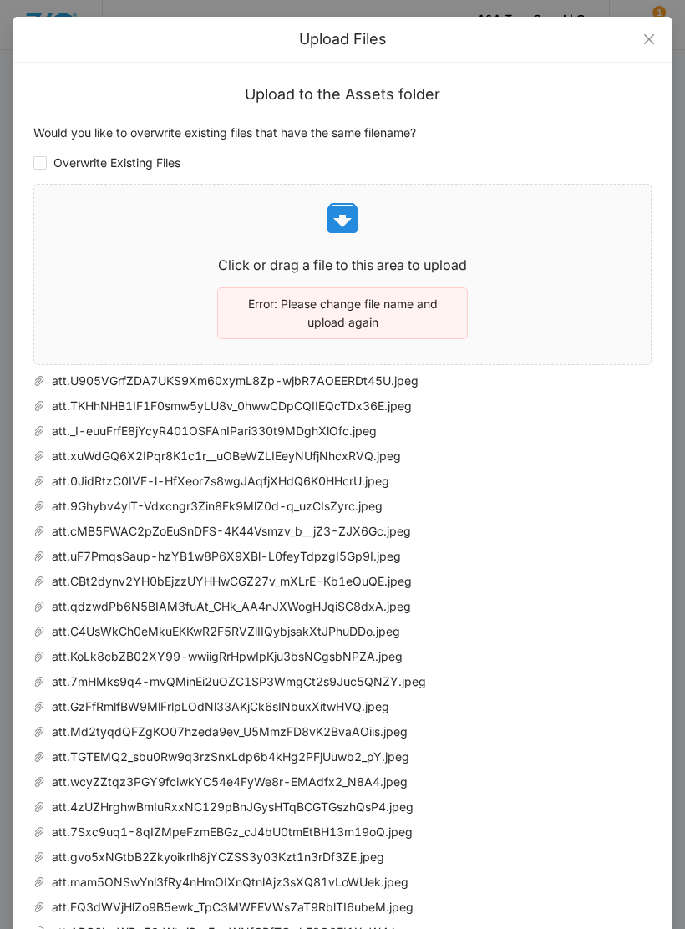
click at [571, 221] on p at bounding box center [342, 218] width 616 height 40
click at [527, 245] on div "Click or drag a file to this area to upload Error: Please change file name and …" at bounding box center [342, 274] width 616 height 153
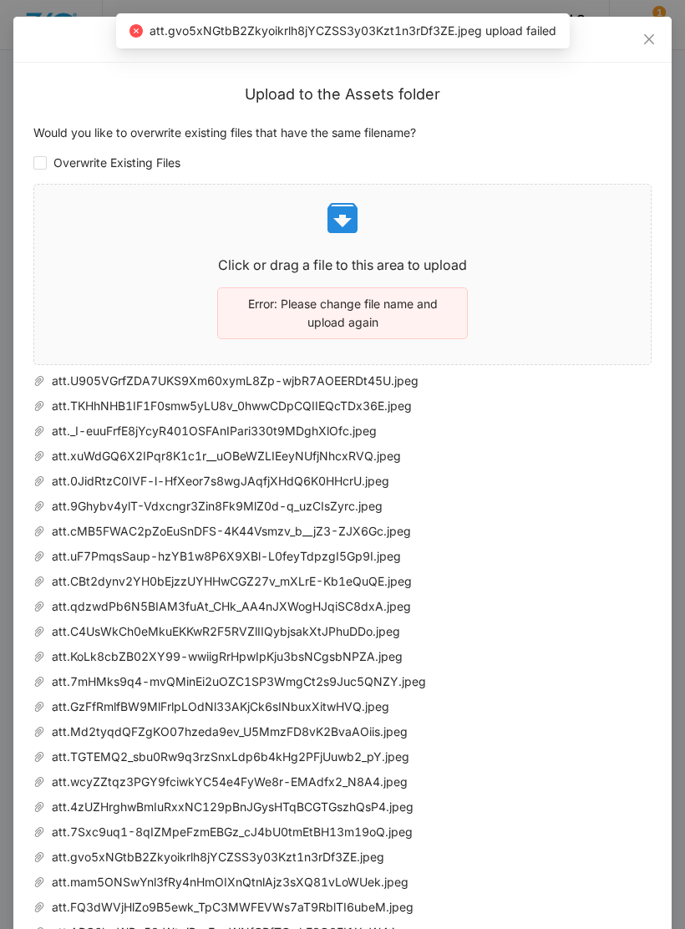
click at [554, 246] on div "Click or drag a file to this area to upload Error: Please change file name and …" at bounding box center [342, 274] width 616 height 153
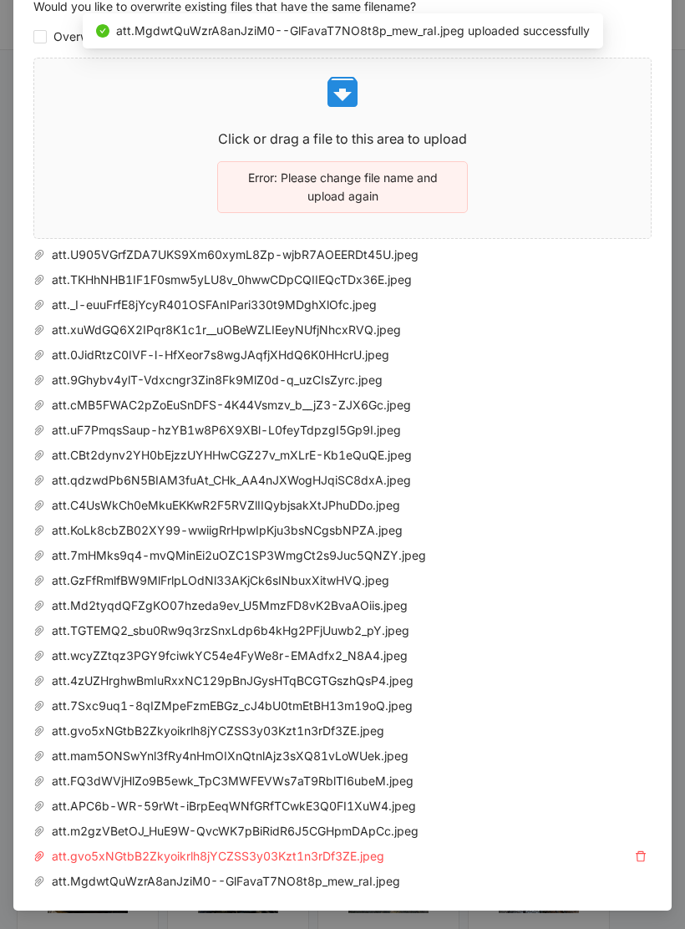
scroll to position [125, 0]
click at [646, 855] on icon "delete" at bounding box center [641, 857] width 12 height 12
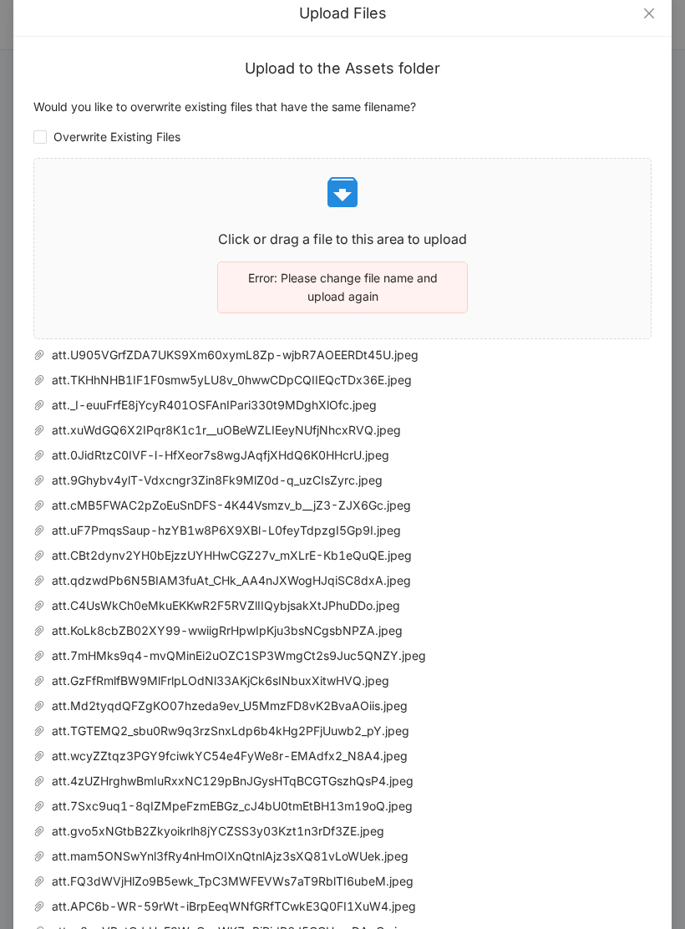
scroll to position [26, 0]
click at [566, 228] on div "Click or drag a file to this area to upload Error: Please change file name and …" at bounding box center [342, 248] width 616 height 153
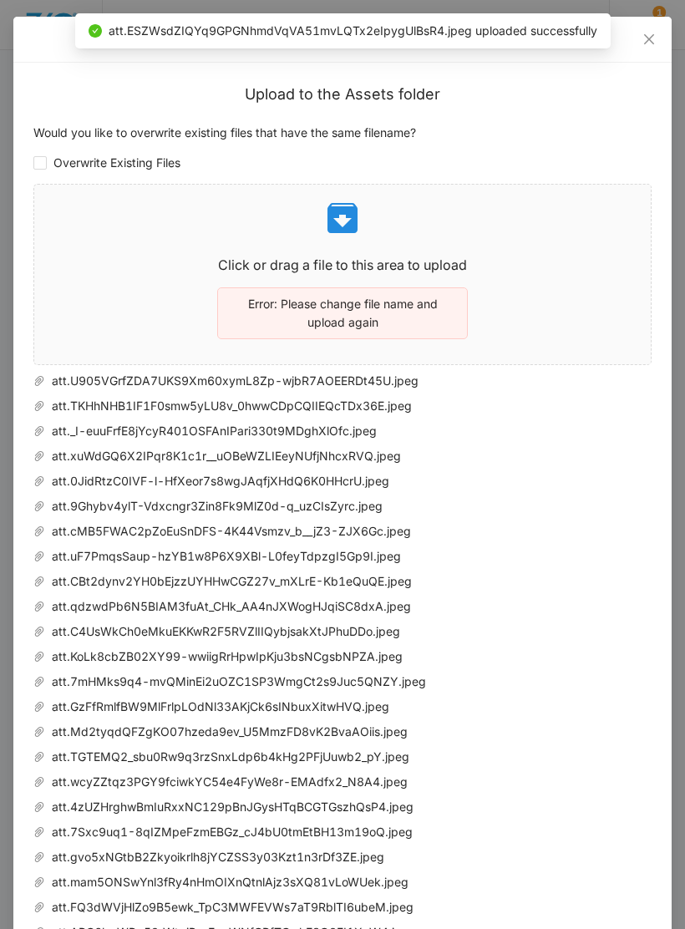
scroll to position [0, 0]
click at [651, 45] on icon "close" at bounding box center [648, 39] width 13 height 13
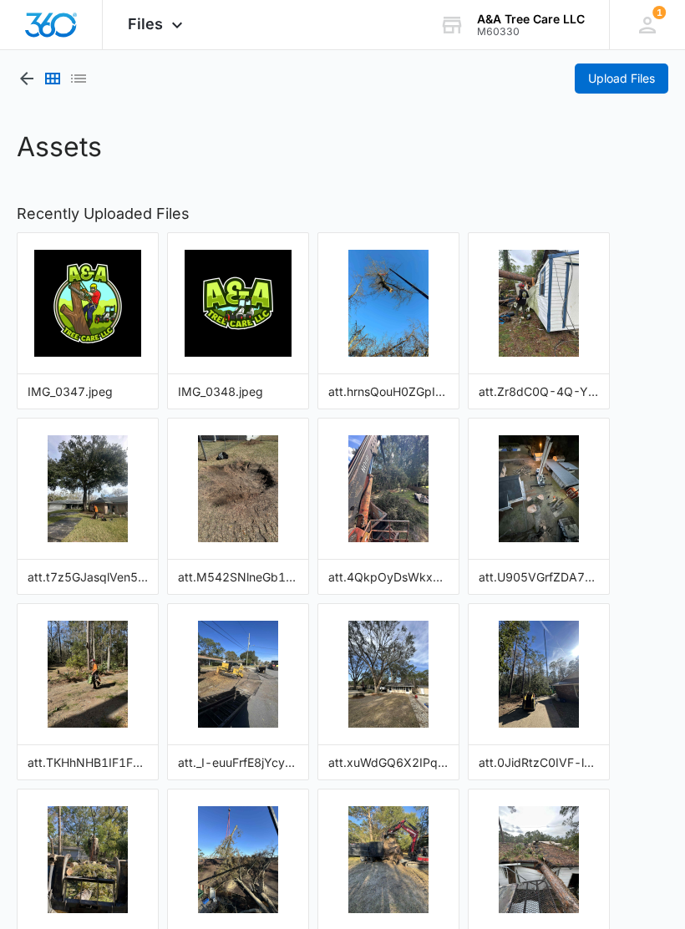
click at [20, 84] on icon "button" at bounding box center [27, 78] width 20 height 20
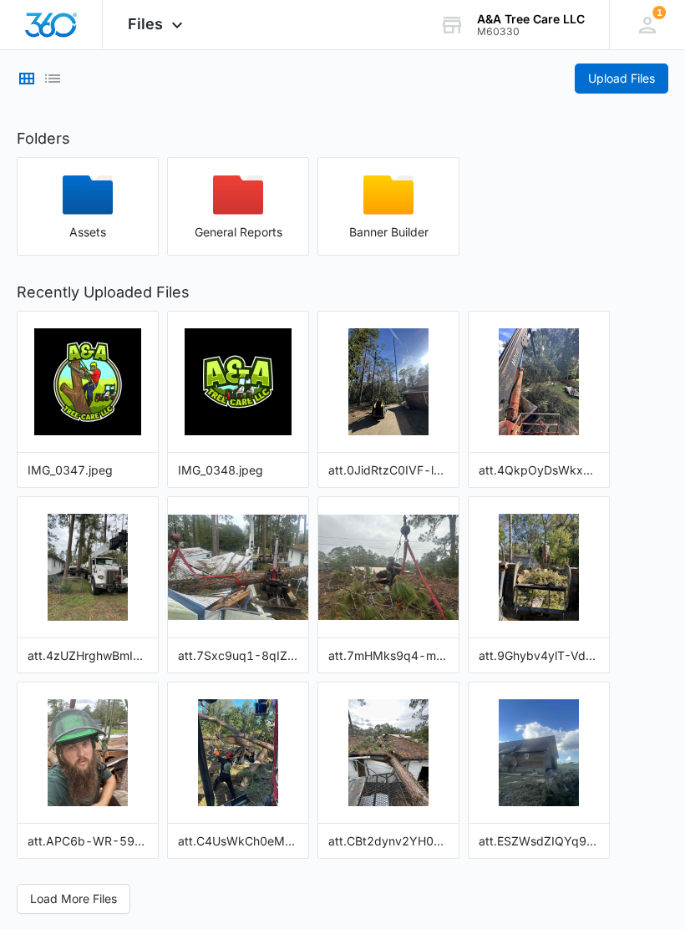
click at [68, 236] on div "Assets" at bounding box center [88, 232] width 140 height 13
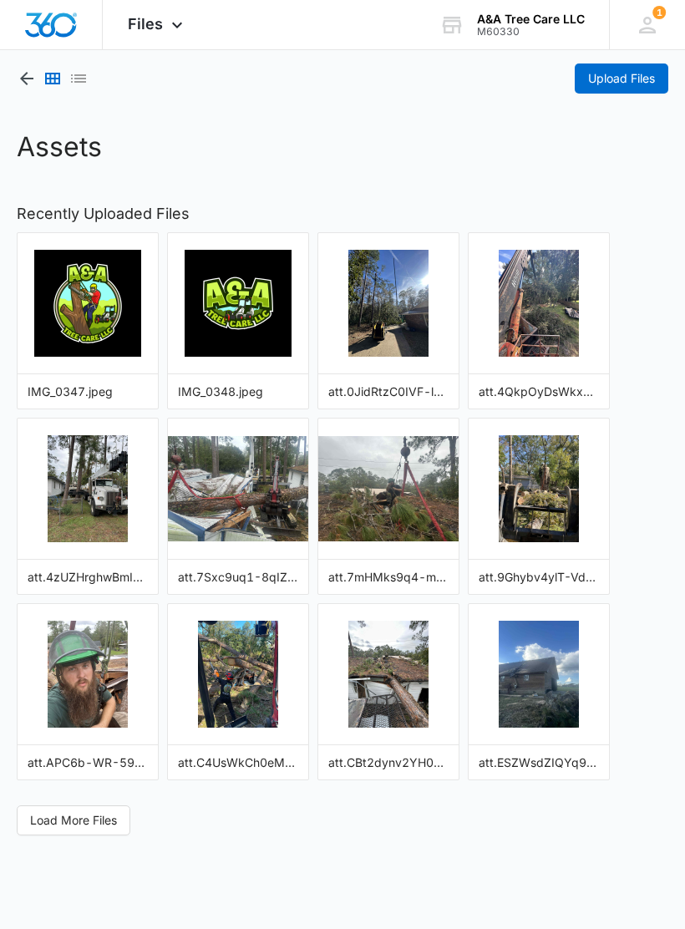
click at [62, 830] on button "Load More Files" at bounding box center [74, 820] width 114 height 30
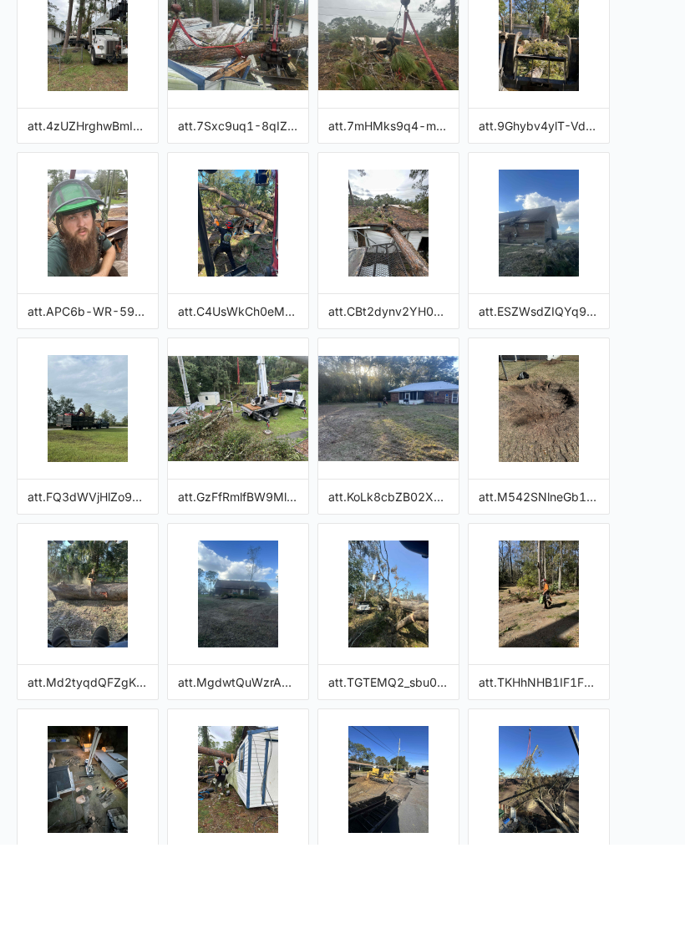
scroll to position [378, 0]
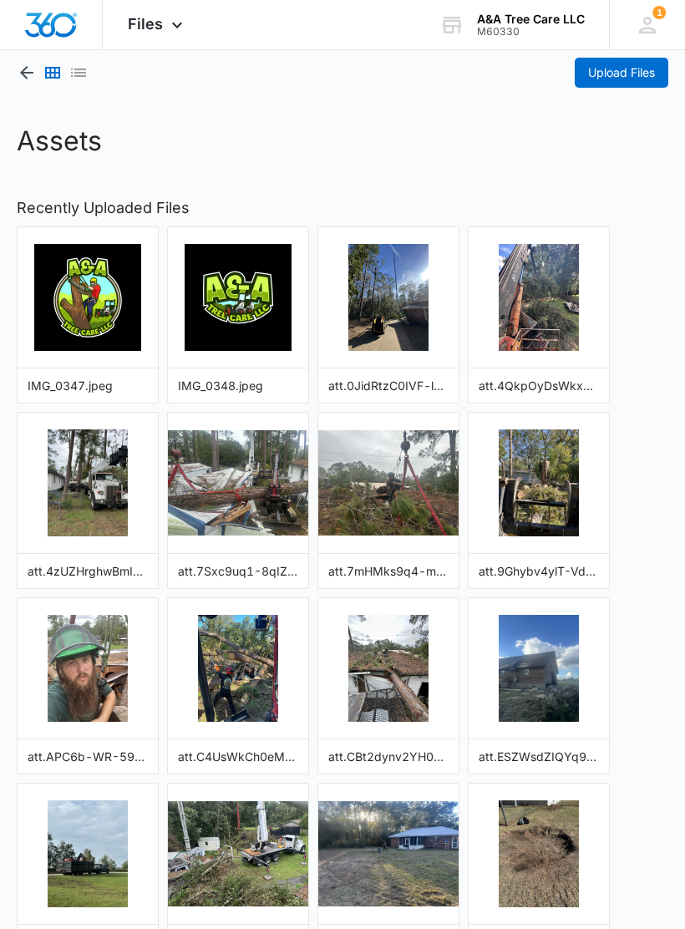
scroll to position [0, 0]
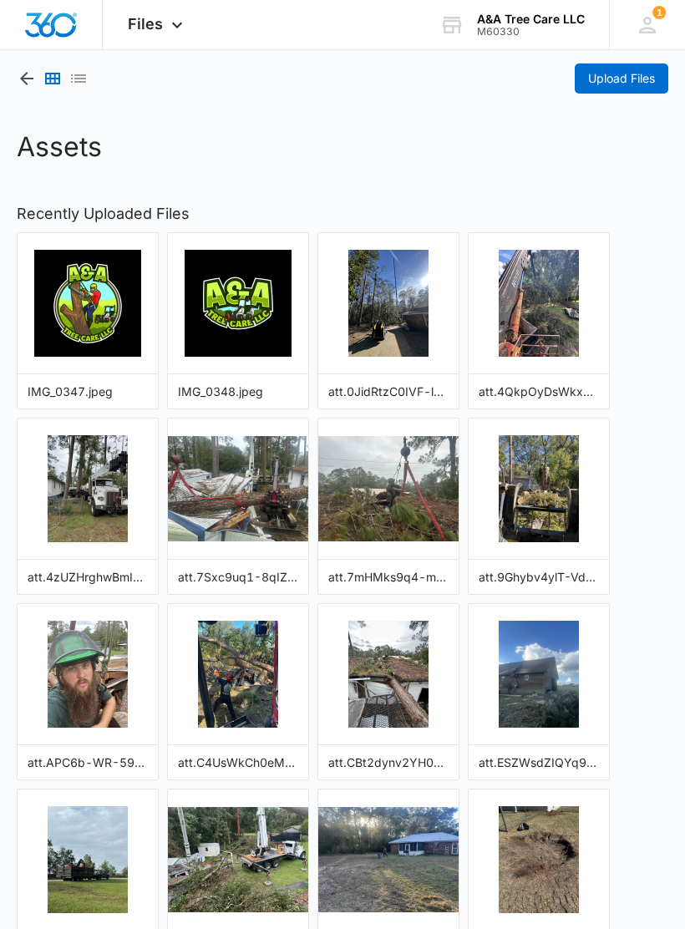
click at [34, 81] on icon "button" at bounding box center [27, 78] width 20 height 20
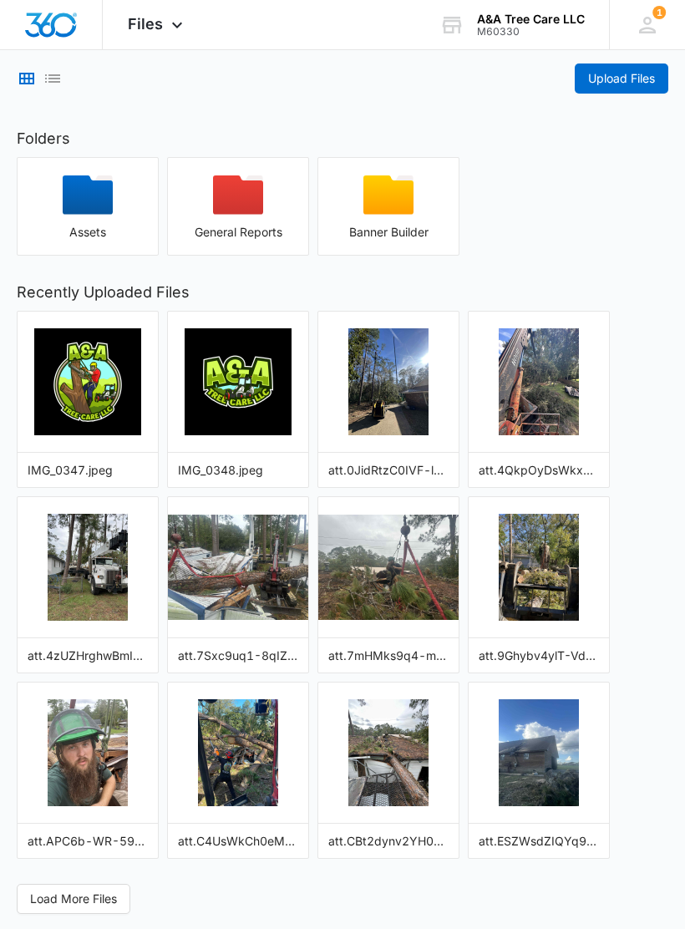
click at [96, 895] on span "Load More Files" at bounding box center [73, 899] width 87 height 18
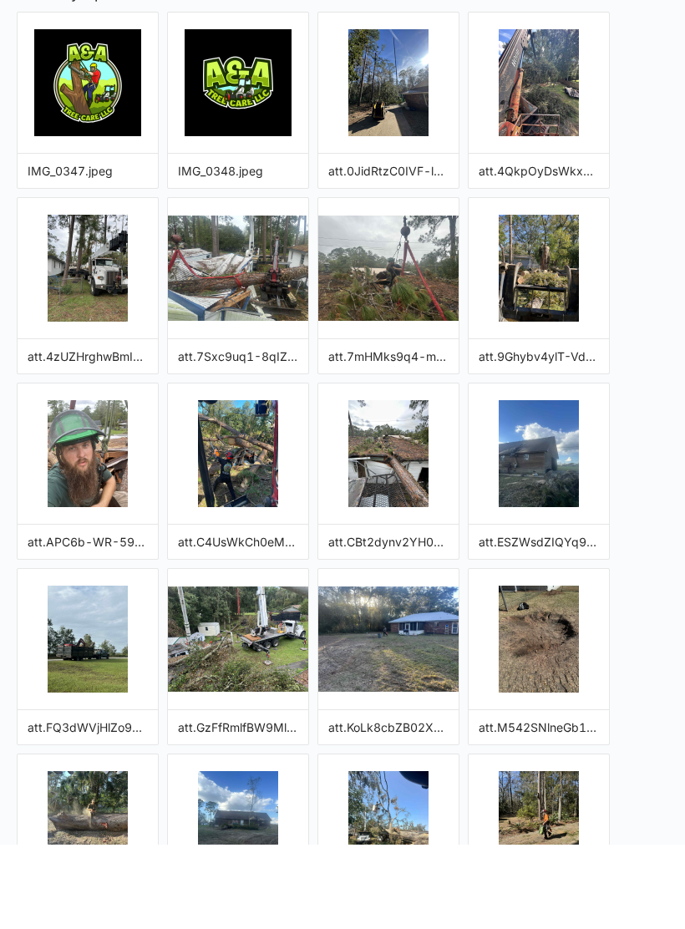
scroll to position [496, 0]
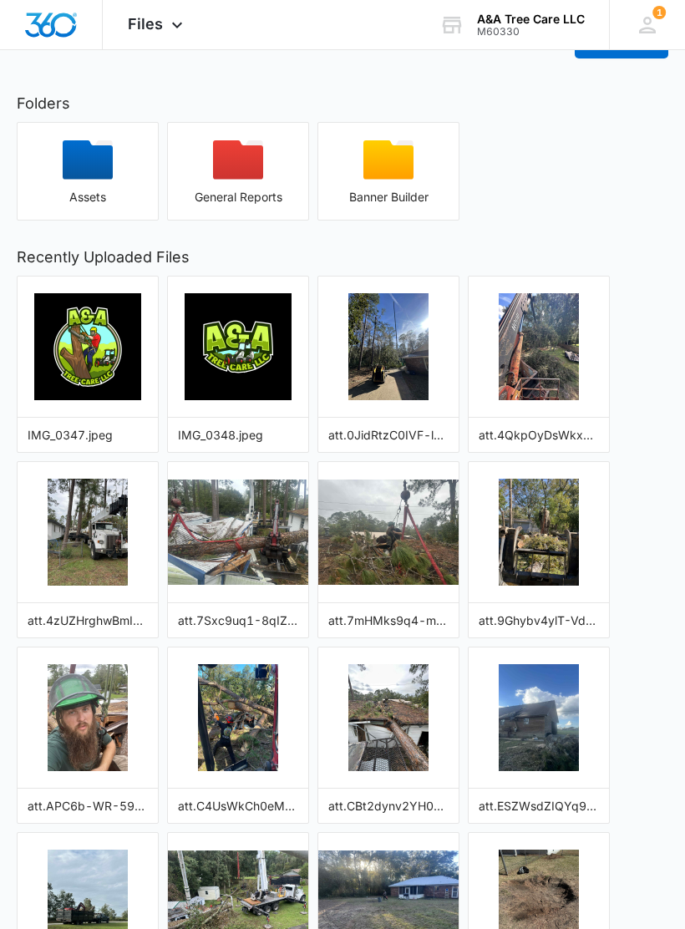
scroll to position [0, 0]
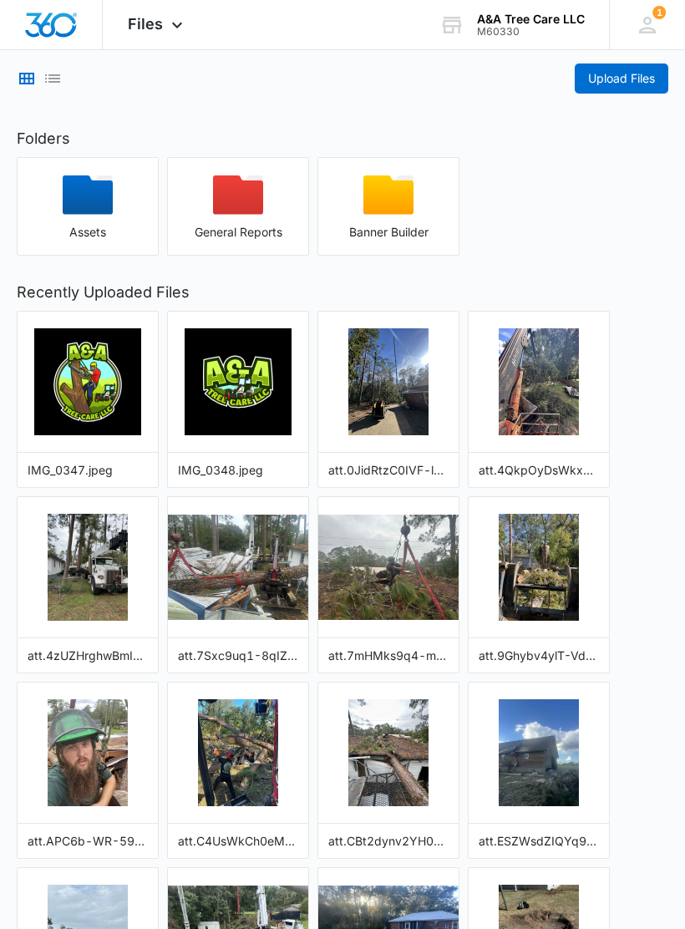
click at [64, 210] on icon "button" at bounding box center [88, 194] width 50 height 39
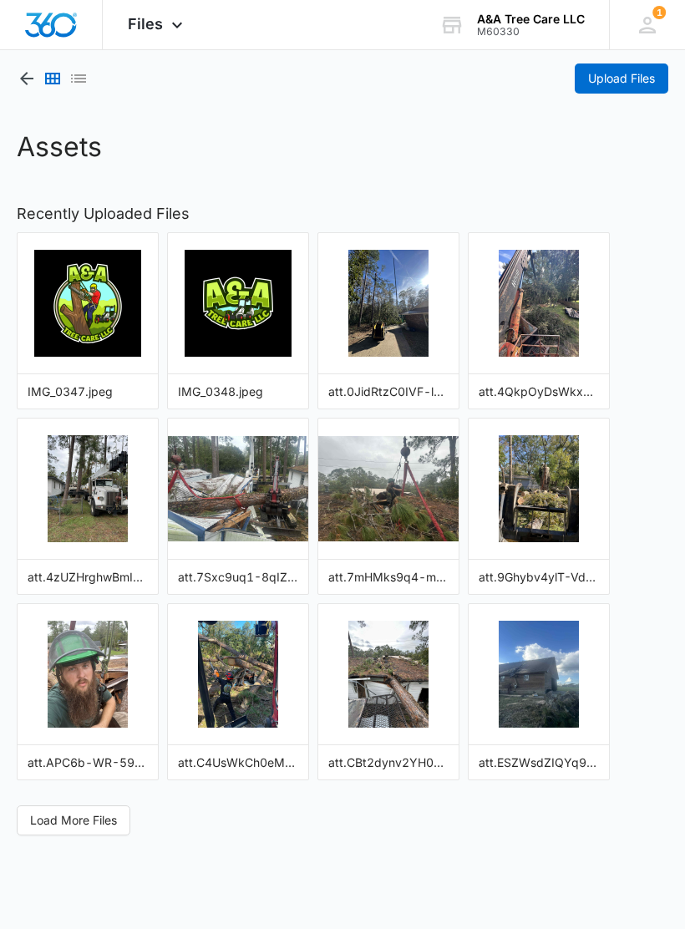
click at [637, 82] on span "Upload Files" at bounding box center [621, 78] width 67 height 18
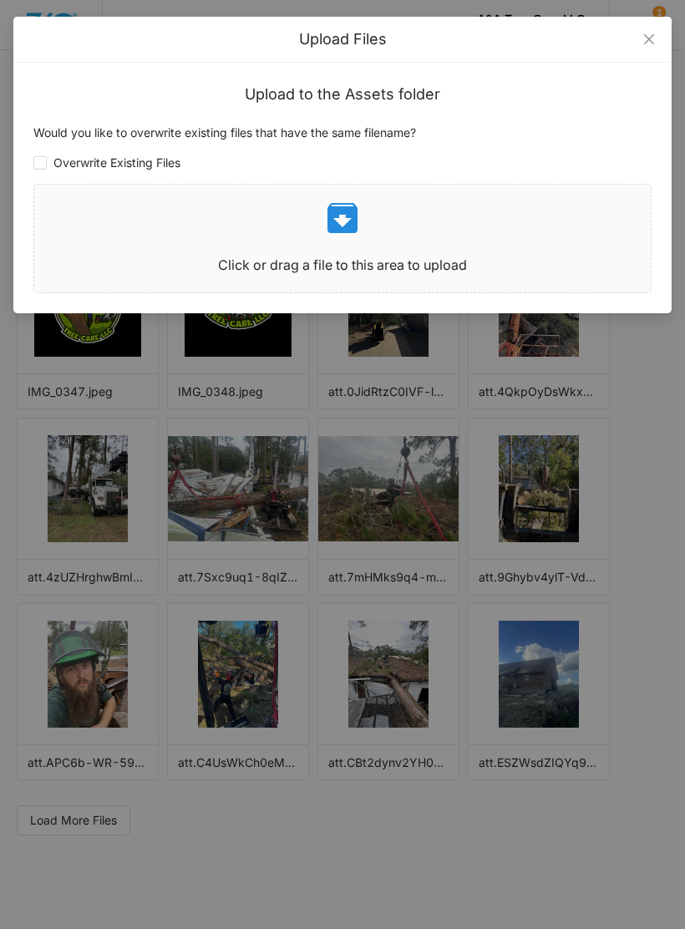
click at [536, 214] on p at bounding box center [342, 218] width 616 height 40
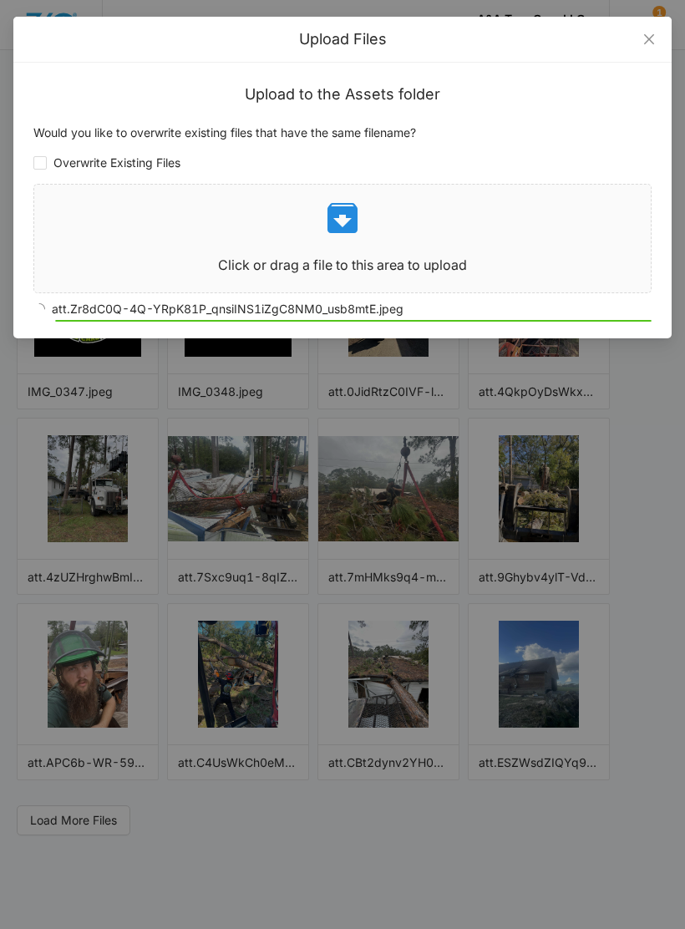
click at [579, 246] on div "Click or drag a file to this area to upload" at bounding box center [342, 238] width 616 height 81
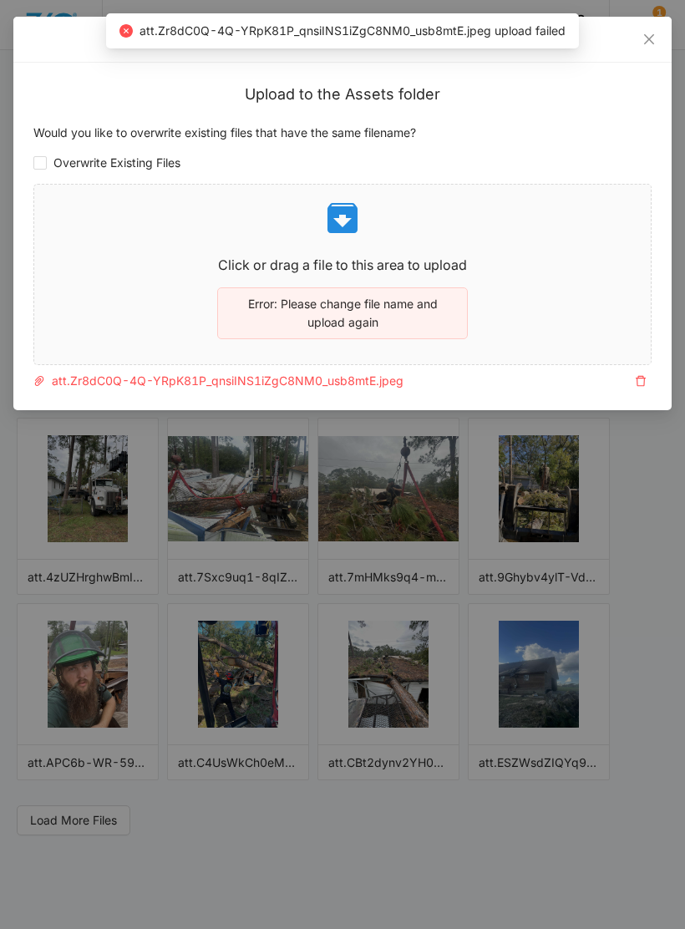
click at [640, 383] on icon "delete" at bounding box center [641, 381] width 12 height 12
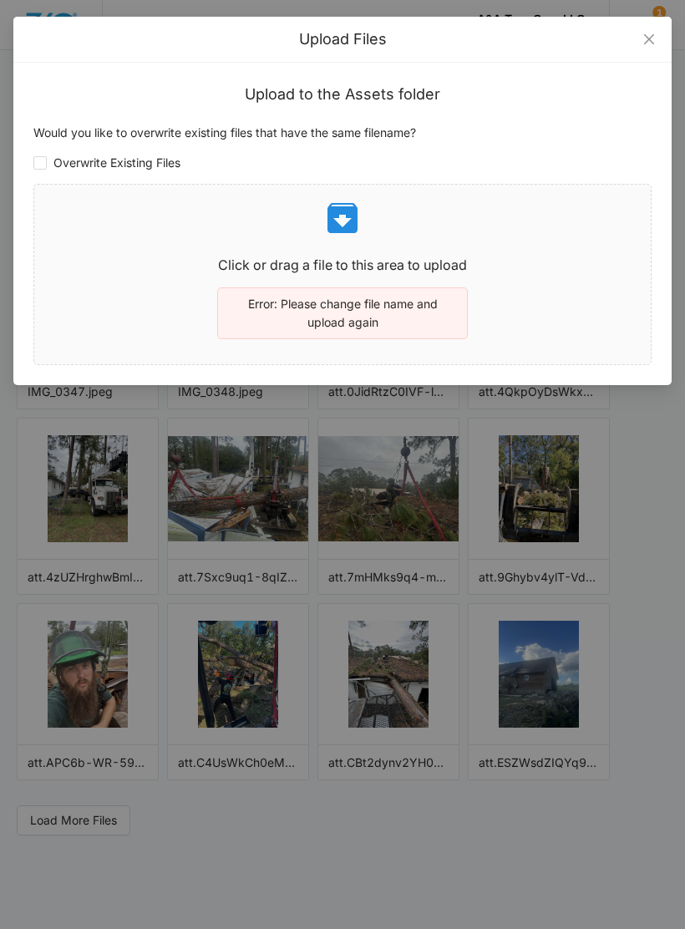
click at [451, 269] on p "Click or drag a file to this area to upload" at bounding box center [342, 265] width 616 height 21
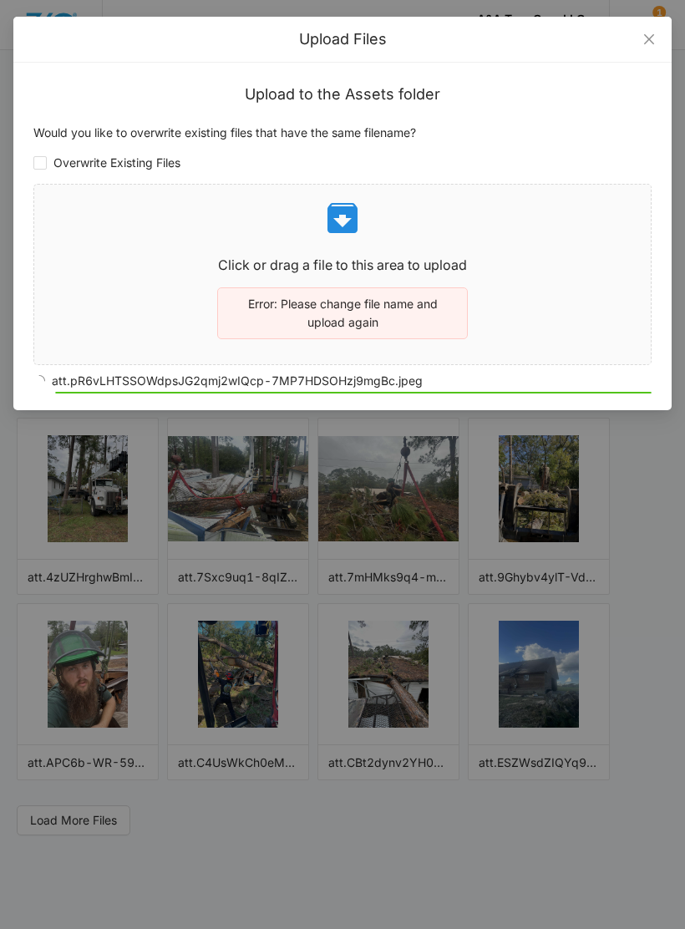
click at [606, 256] on p "Click or drag a file to this area to upload" at bounding box center [342, 265] width 616 height 21
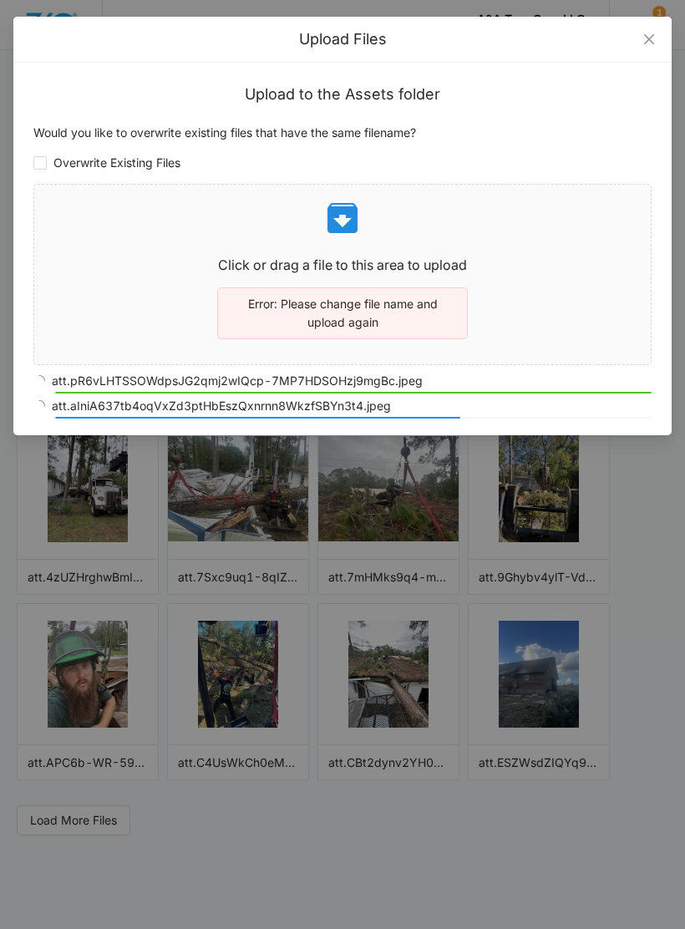
click at [555, 267] on p "Click or drag a file to this area to upload" at bounding box center [342, 265] width 616 height 21
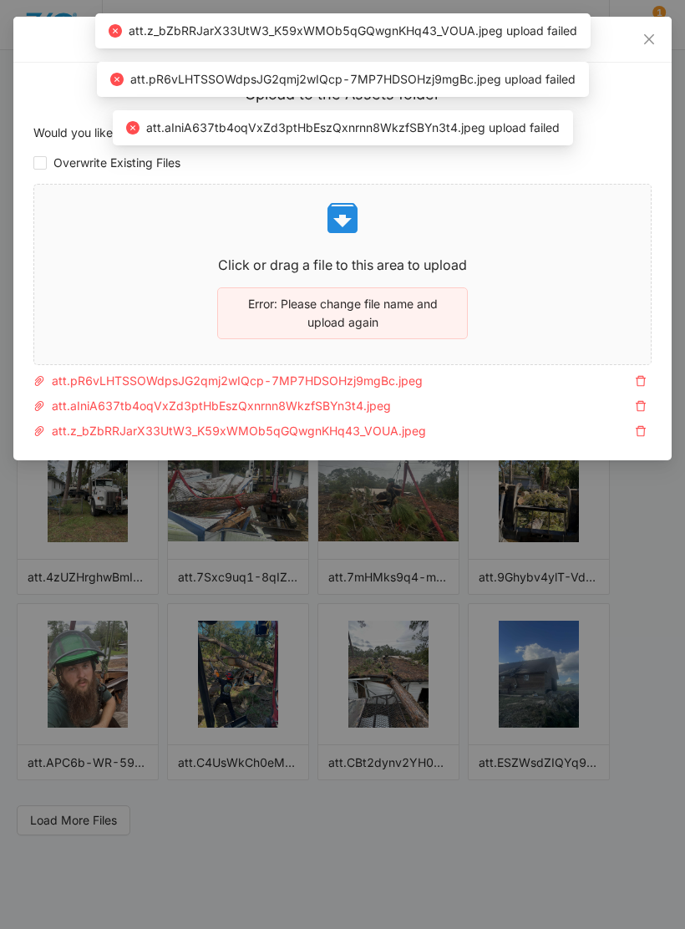
click at [648, 383] on span "delete" at bounding box center [641, 381] width 20 height 12
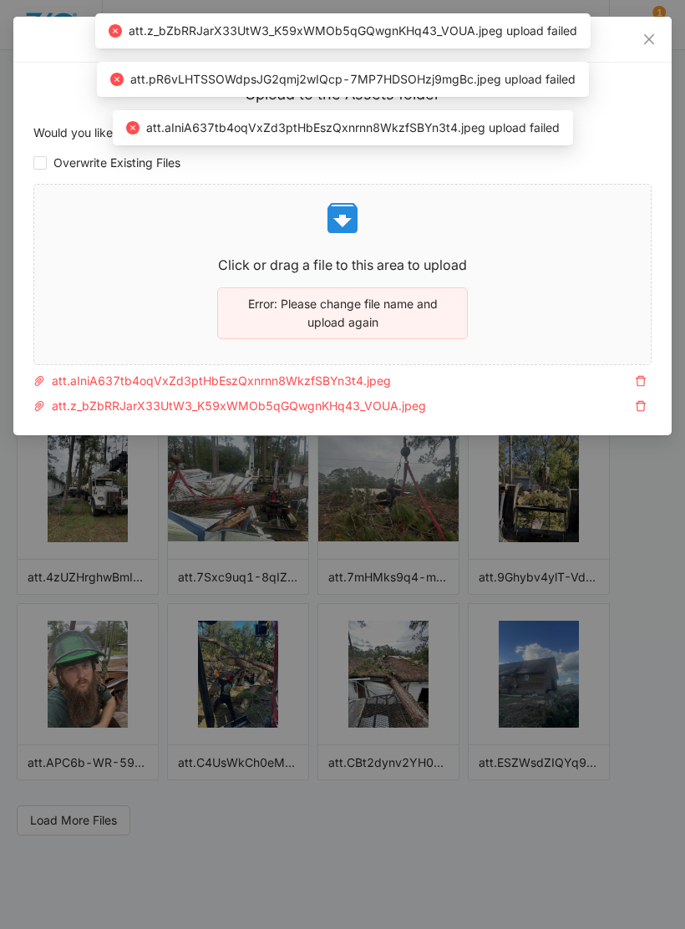
click at [640, 380] on icon "delete" at bounding box center [641, 381] width 12 height 12
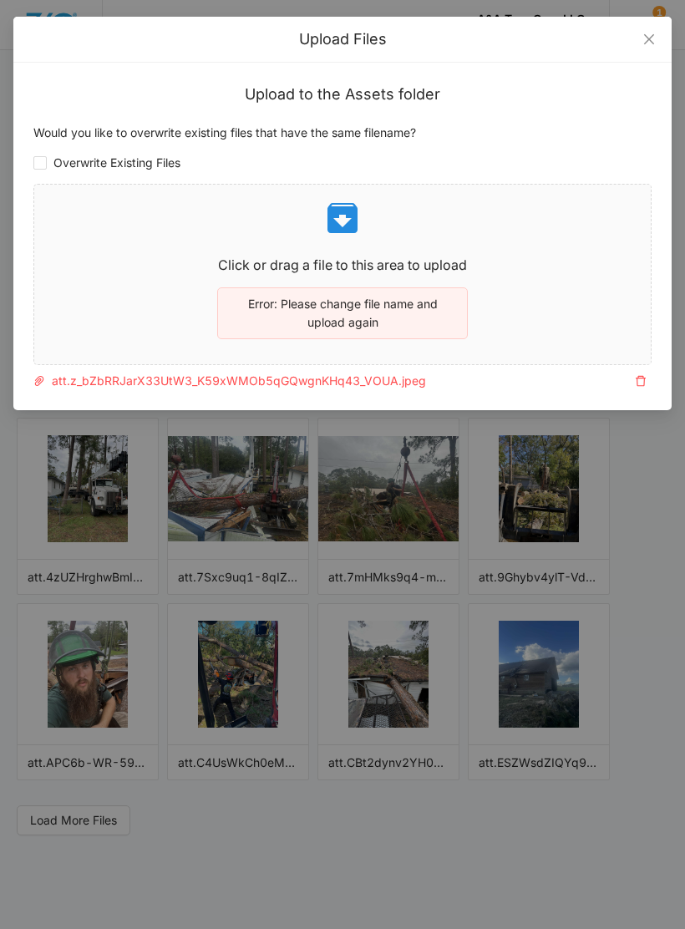
click at [634, 382] on span "delete" at bounding box center [641, 381] width 20 height 12
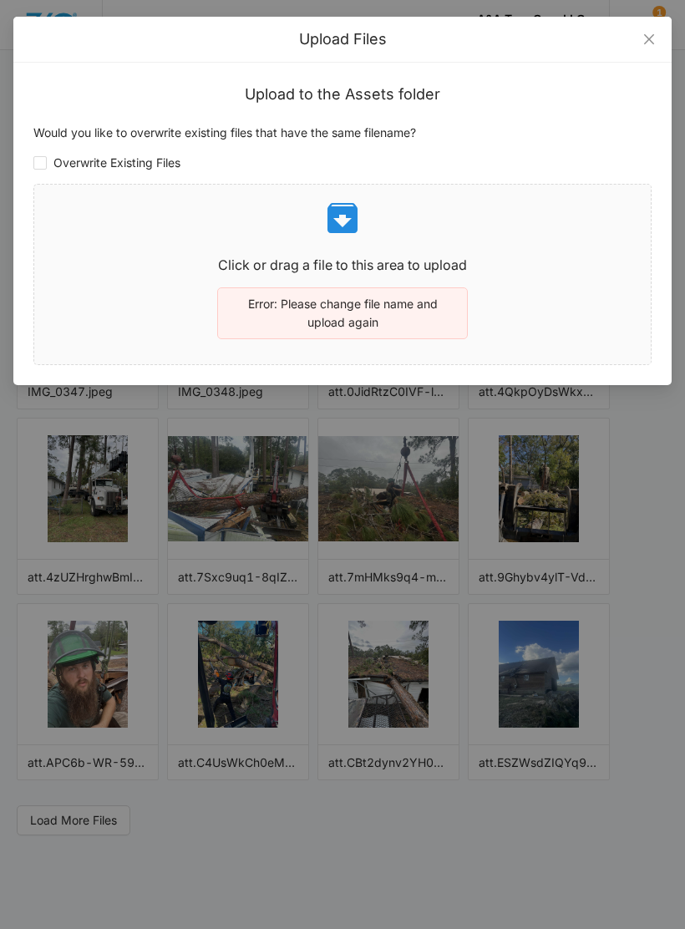
click at [645, 54] on span "Close" at bounding box center [648, 39] width 45 height 45
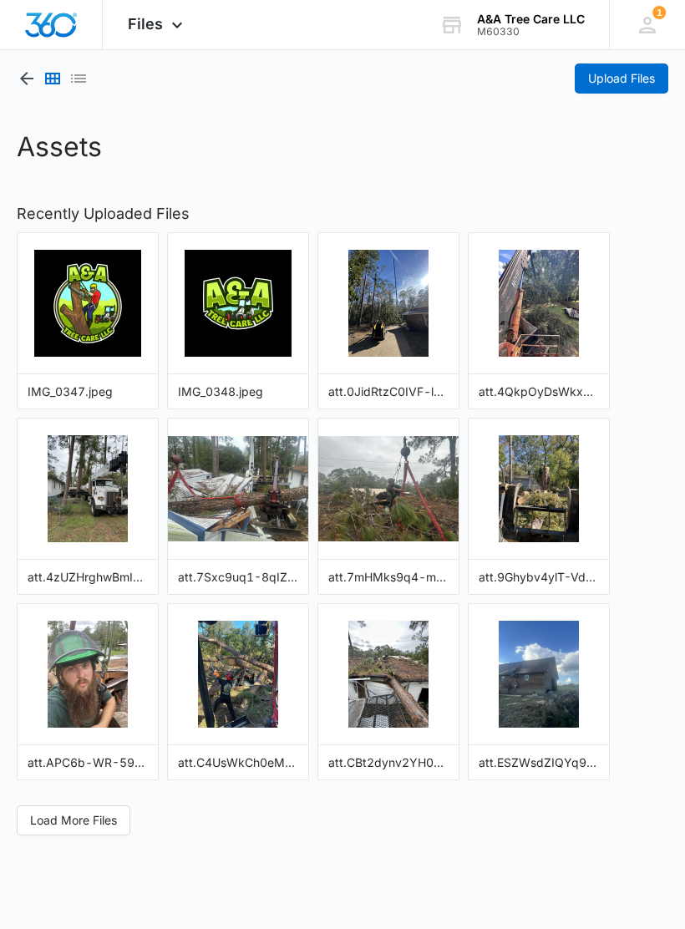
click at [27, 86] on icon "button" at bounding box center [27, 78] width 20 height 20
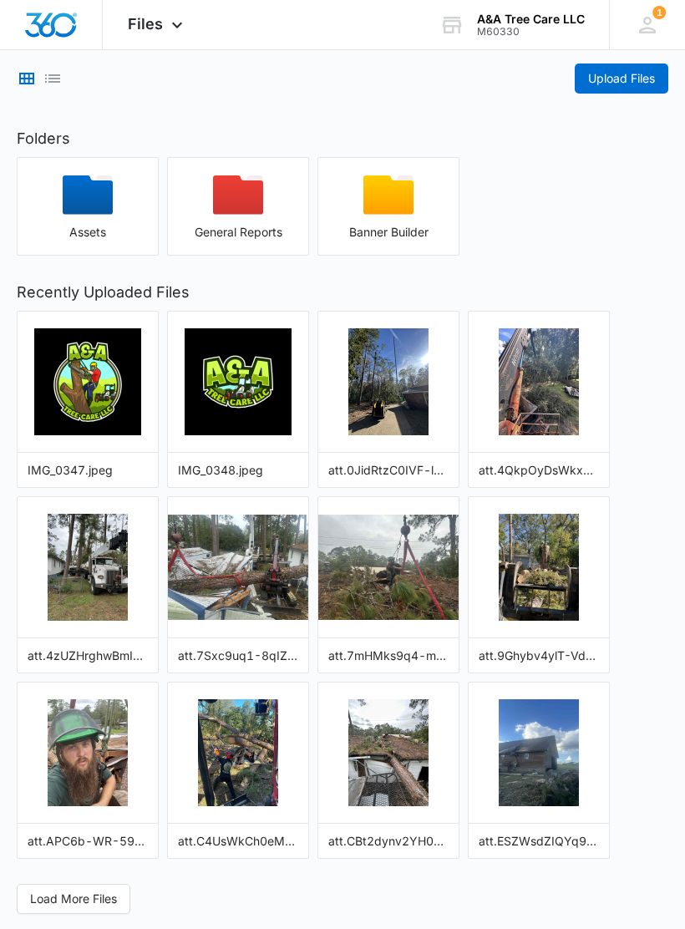
click at [71, 901] on span "Load More Files" at bounding box center [73, 899] width 87 height 18
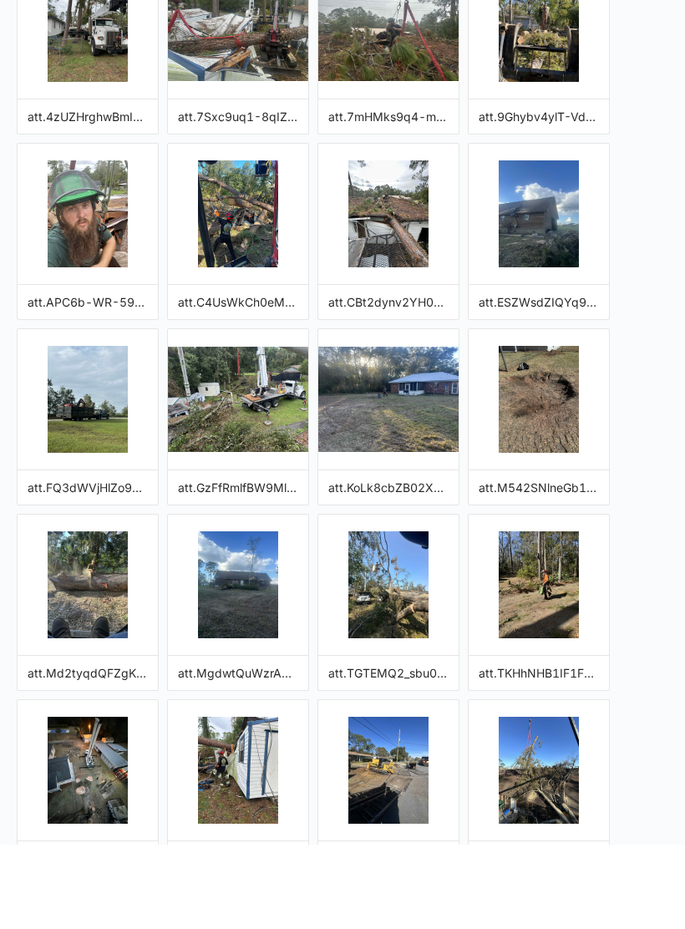
scroll to position [457, 0]
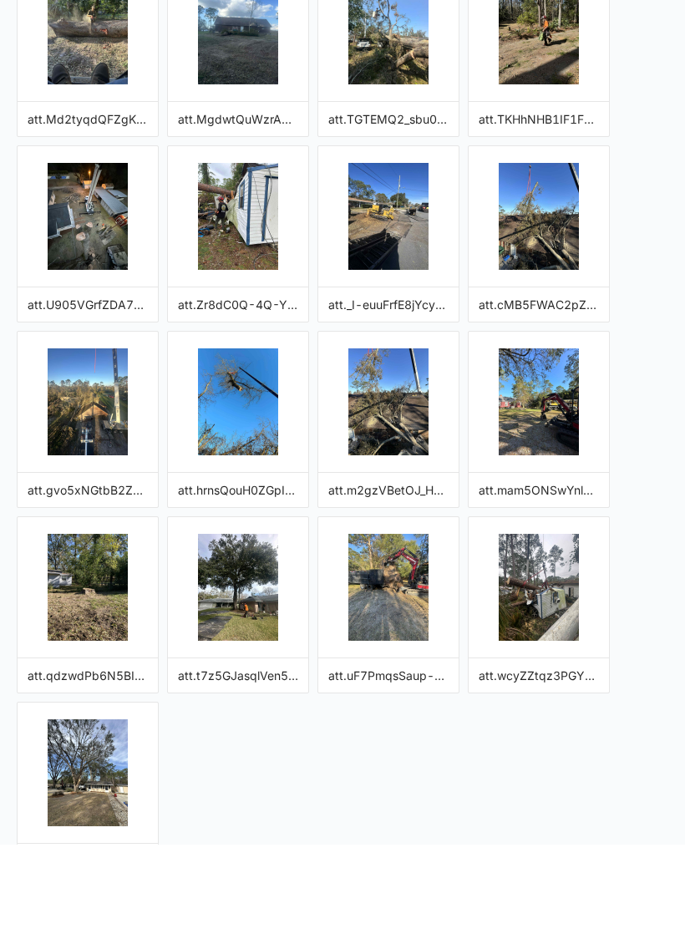
scroll to position [1029, 0]
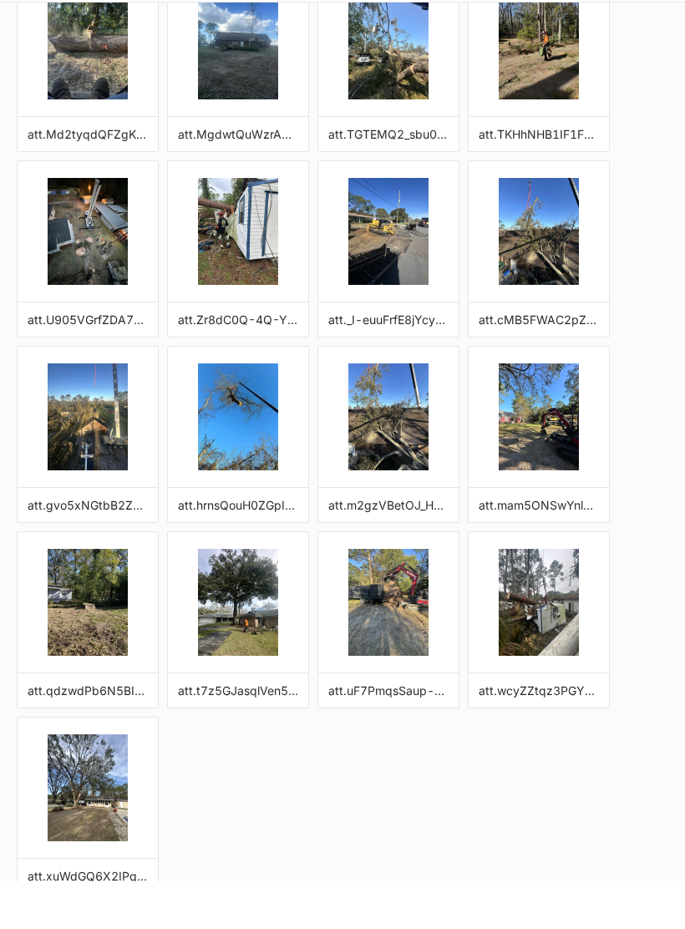
click at [562, 597] on img "button" at bounding box center [539, 650] width 80 height 107
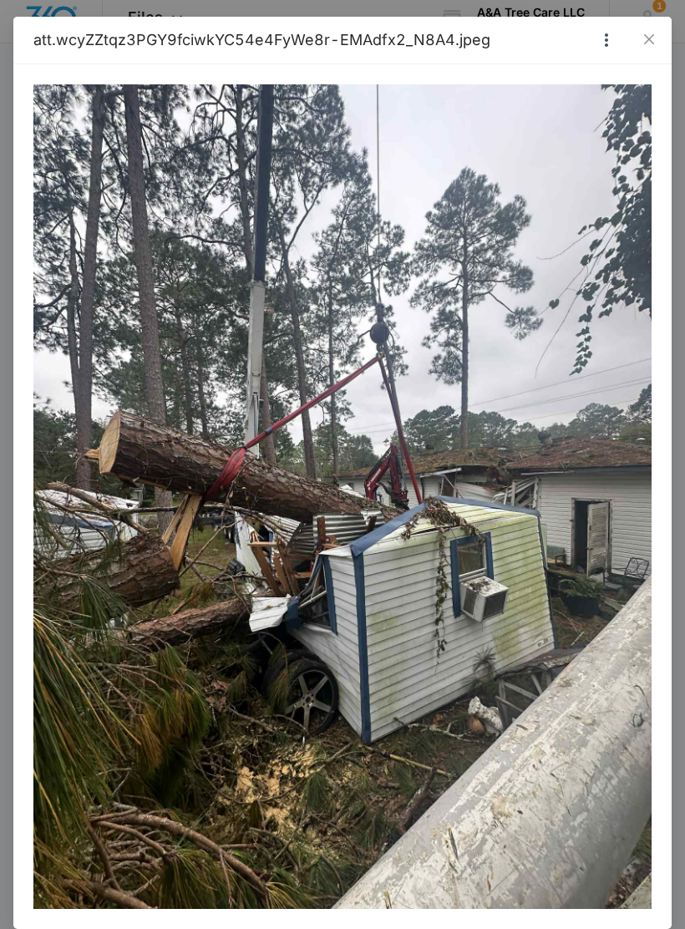
scroll to position [0, 0]
click at [656, 41] on span "Close" at bounding box center [648, 39] width 45 height 45
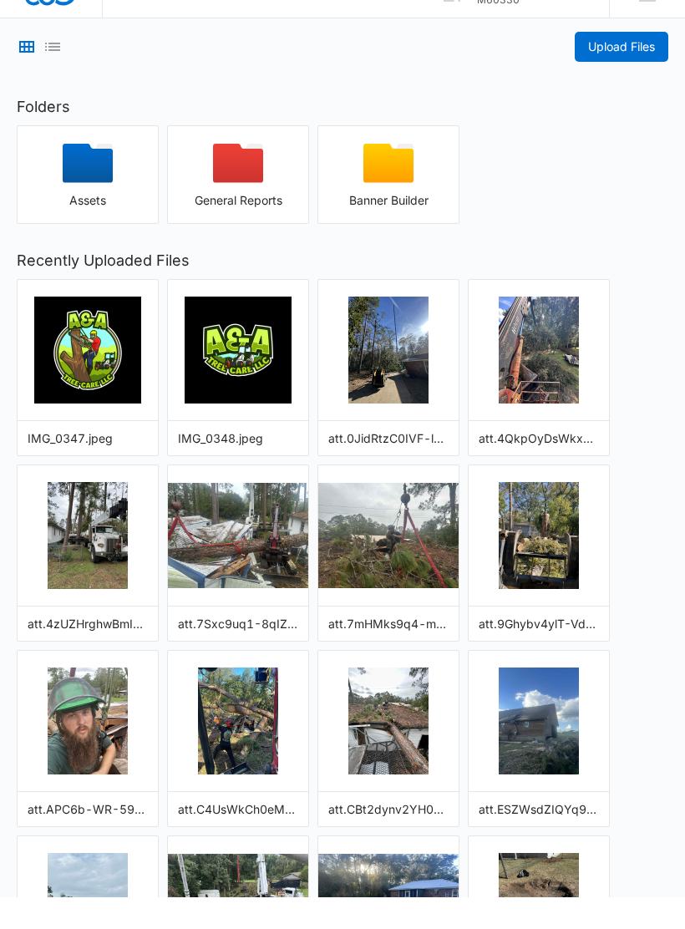
click at [552, 367] on img "button" at bounding box center [539, 381] width 80 height 107
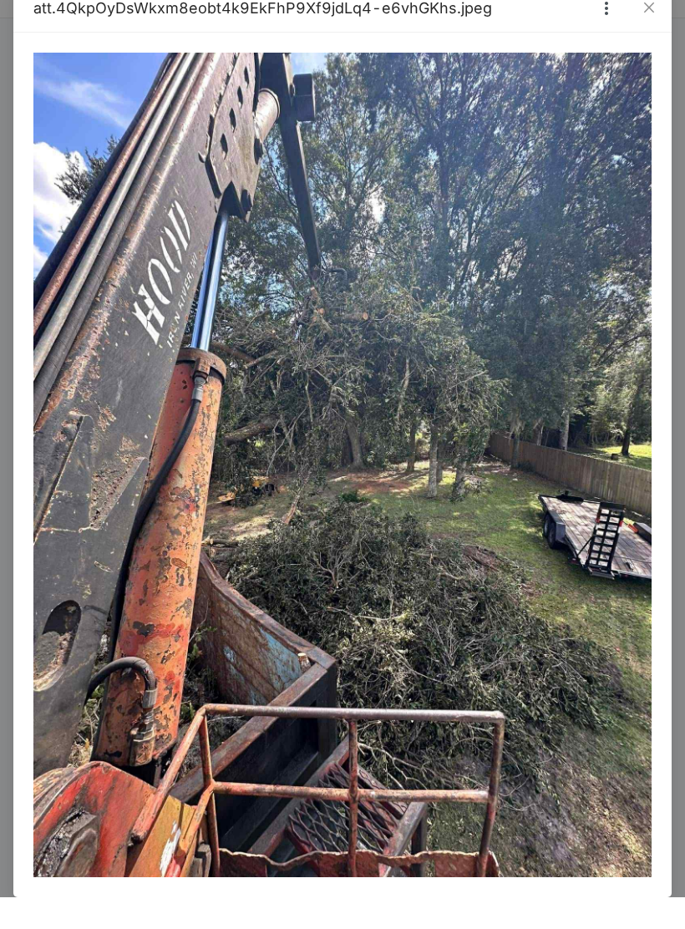
click at [648, 21] on span "Close" at bounding box center [648, 39] width 45 height 45
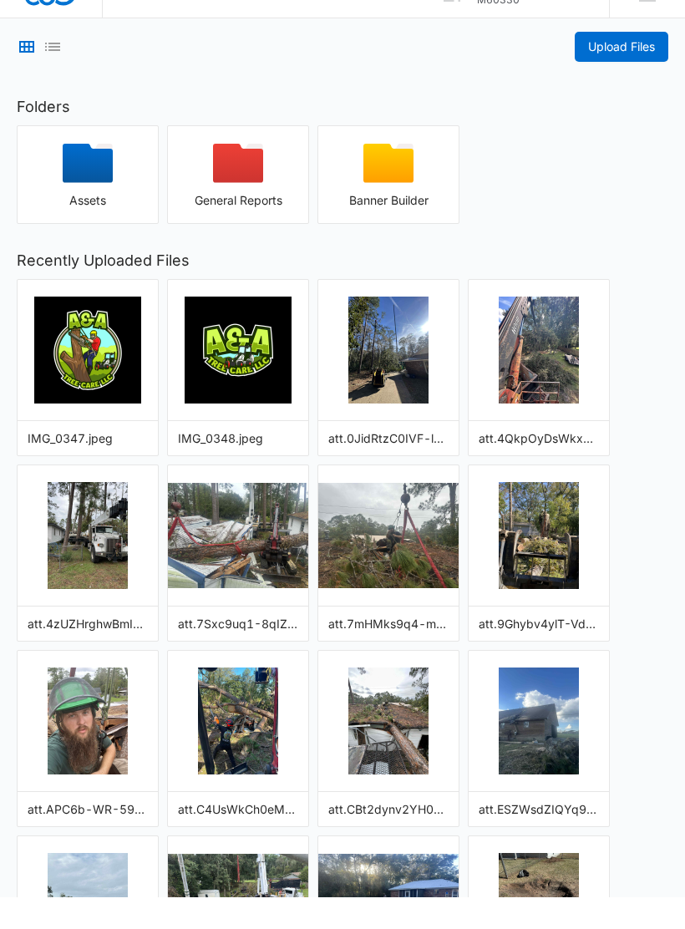
click at [225, 538] on img "button" at bounding box center [238, 567] width 140 height 105
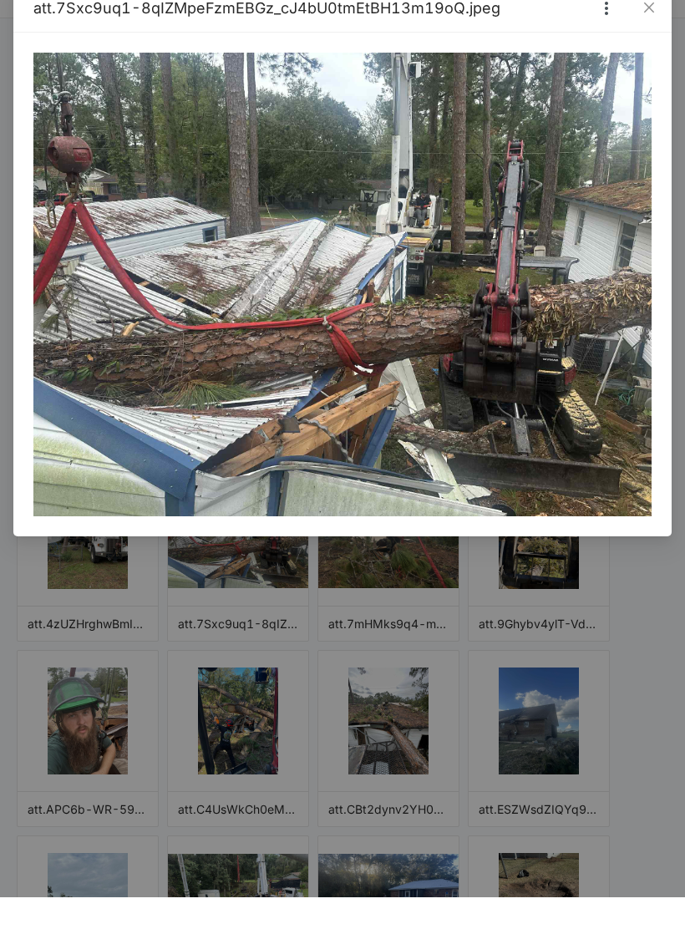
click at [652, 33] on icon "close" at bounding box center [648, 39] width 13 height 13
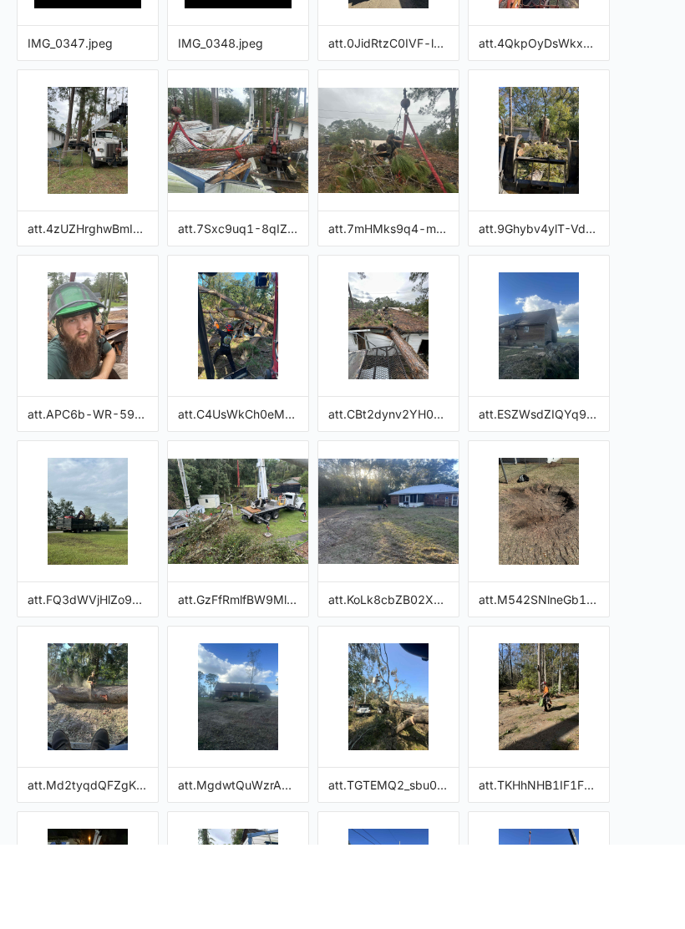
scroll to position [342, 0]
click at [228, 544] on img "button" at bounding box center [238, 596] width 140 height 105
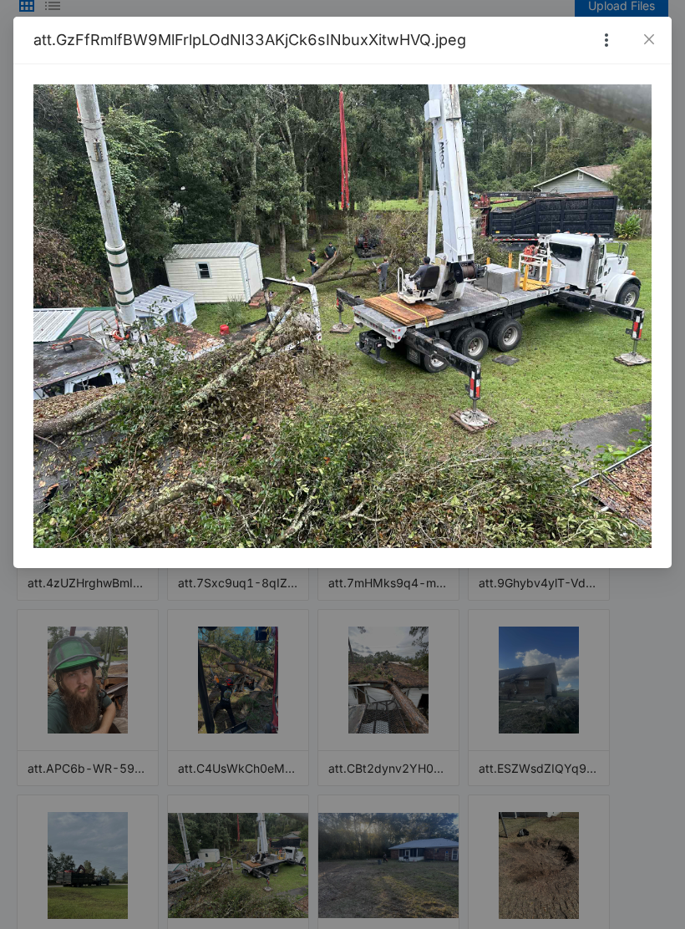
scroll to position [0, 0]
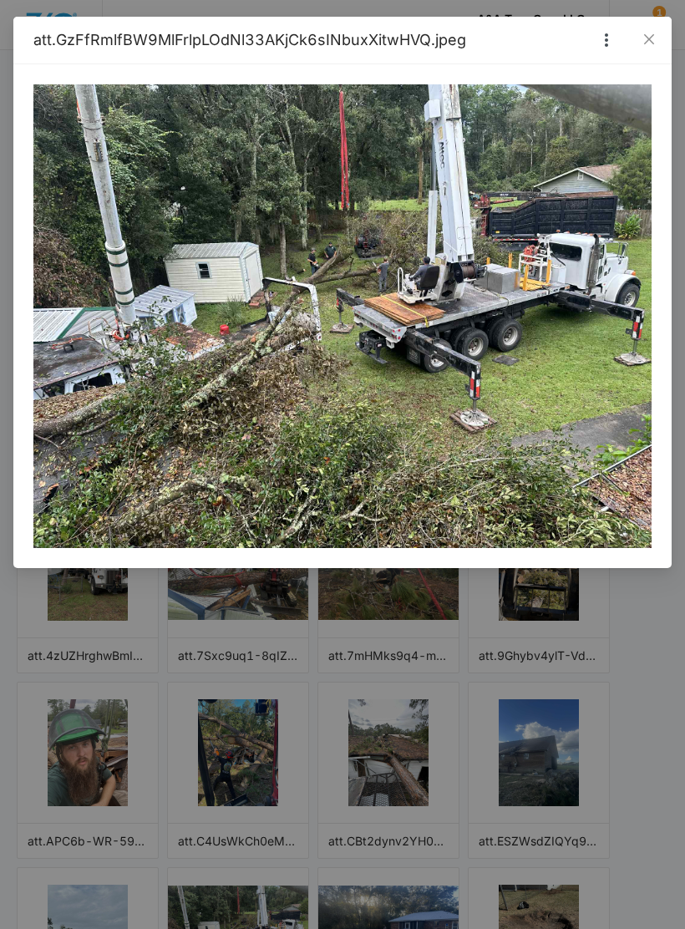
click at [647, 37] on icon "close" at bounding box center [649, 39] width 10 height 10
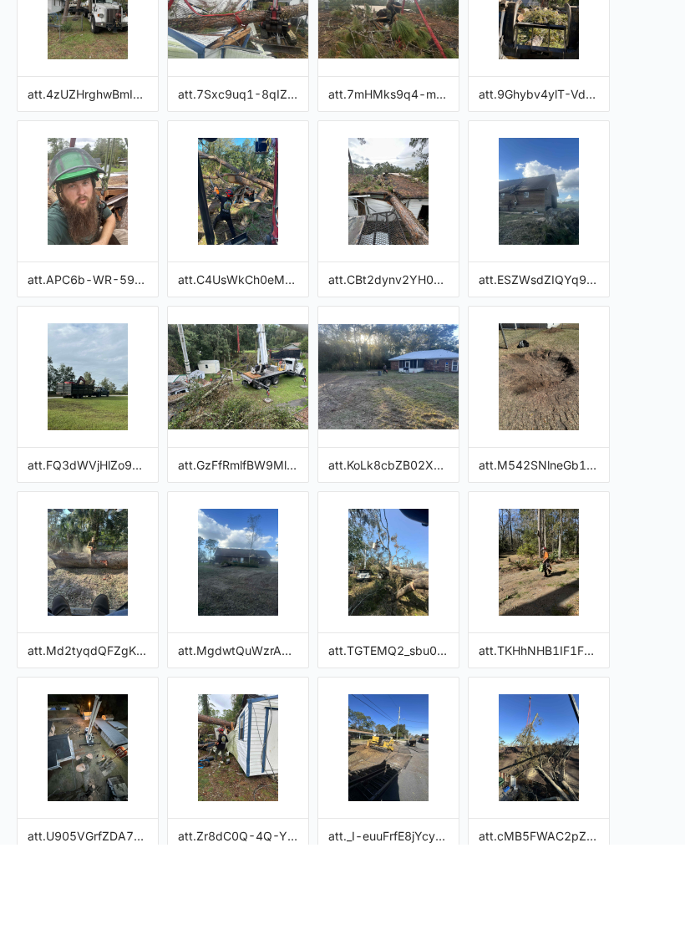
scroll to position [494, 0]
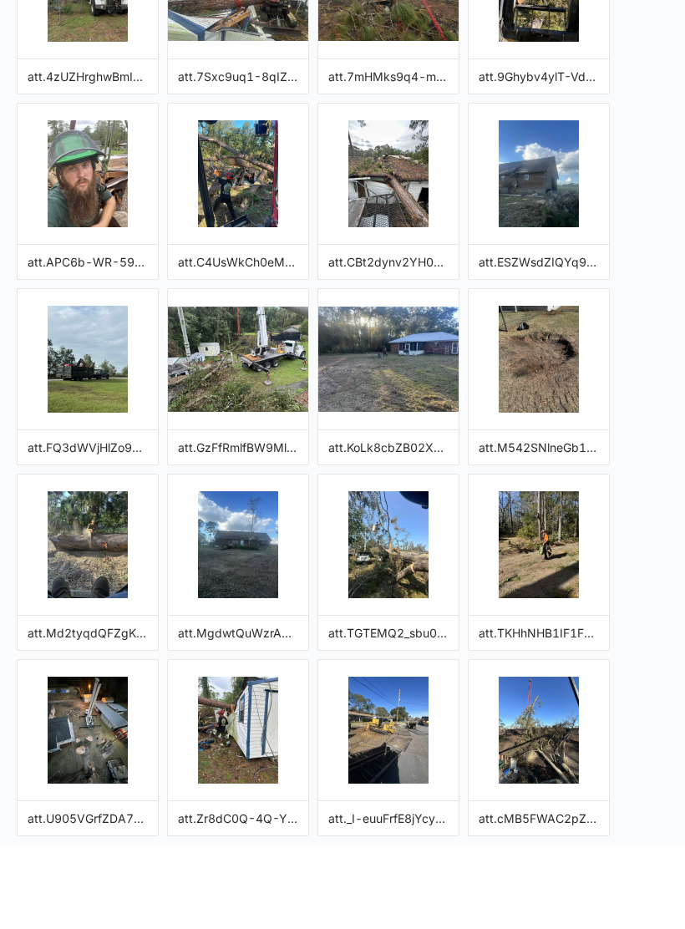
click at [82, 576] on img "button" at bounding box center [88, 629] width 80 height 107
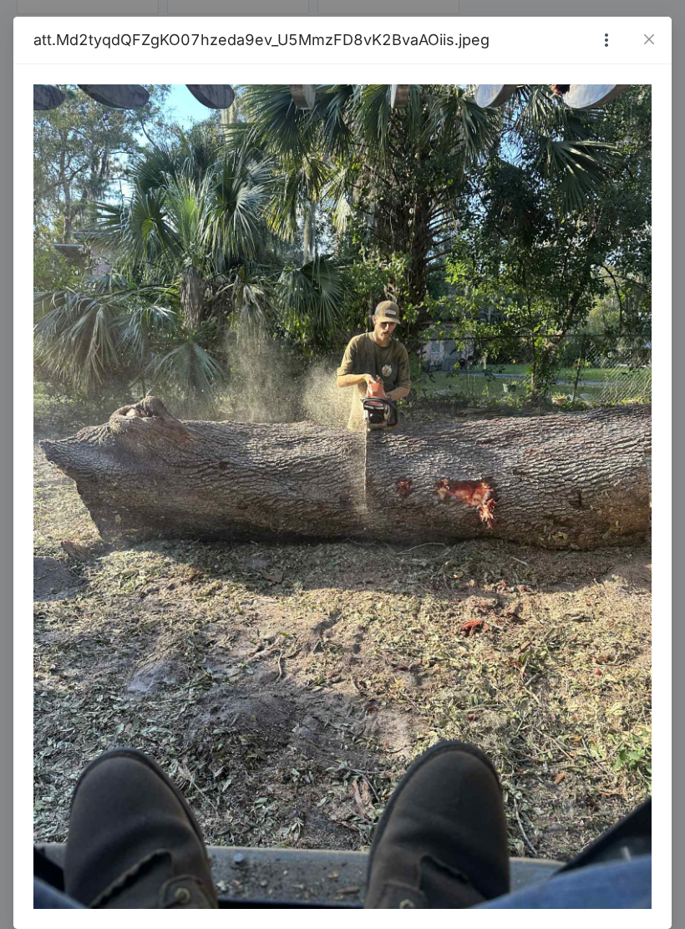
scroll to position [182, 0]
click at [638, 53] on span "Close" at bounding box center [648, 39] width 45 height 45
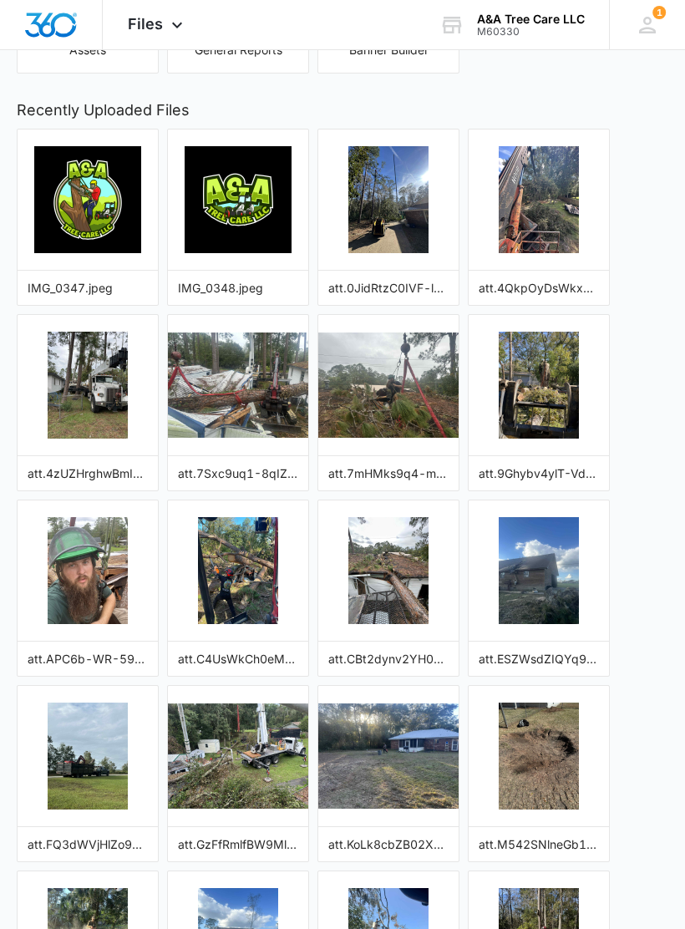
click at [398, 365] on img "button" at bounding box center [388, 384] width 140 height 105
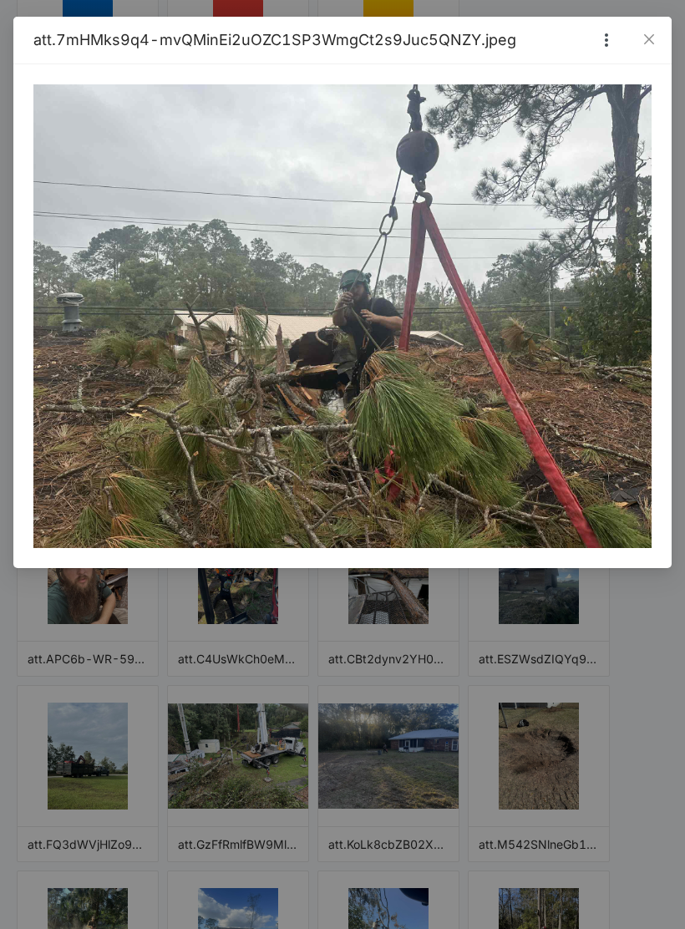
click at [642, 40] on icon "close" at bounding box center [648, 39] width 13 height 13
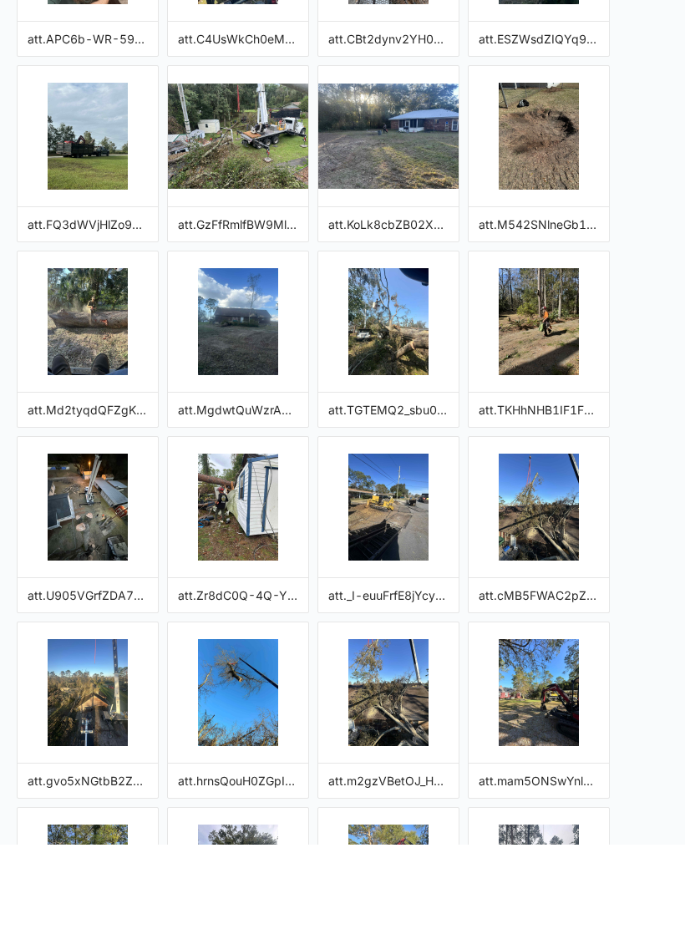
scroll to position [718, 0]
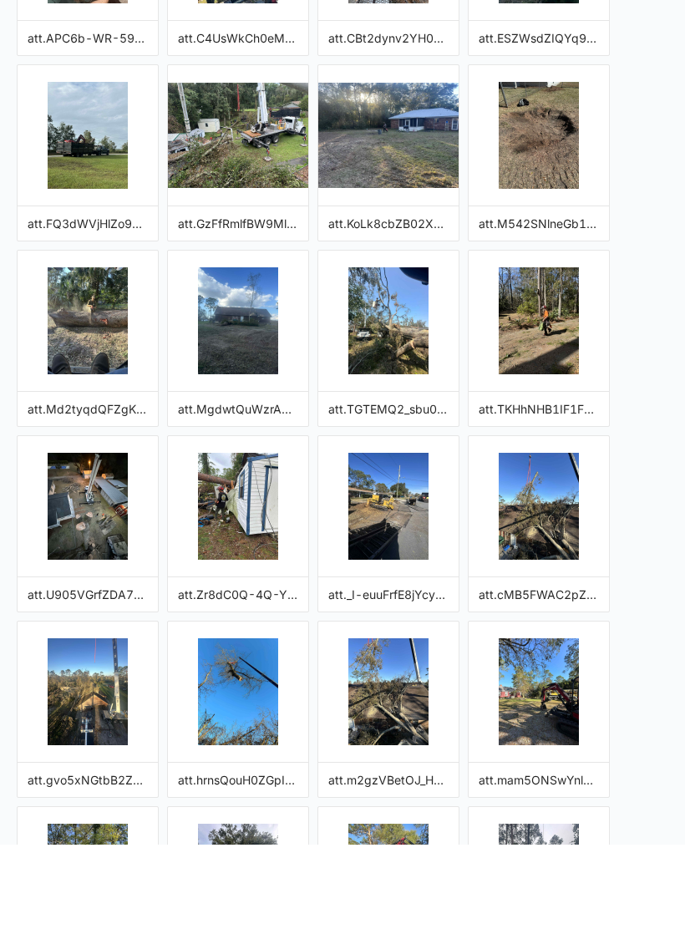
click at [554, 538] on img "button" at bounding box center [539, 591] width 80 height 107
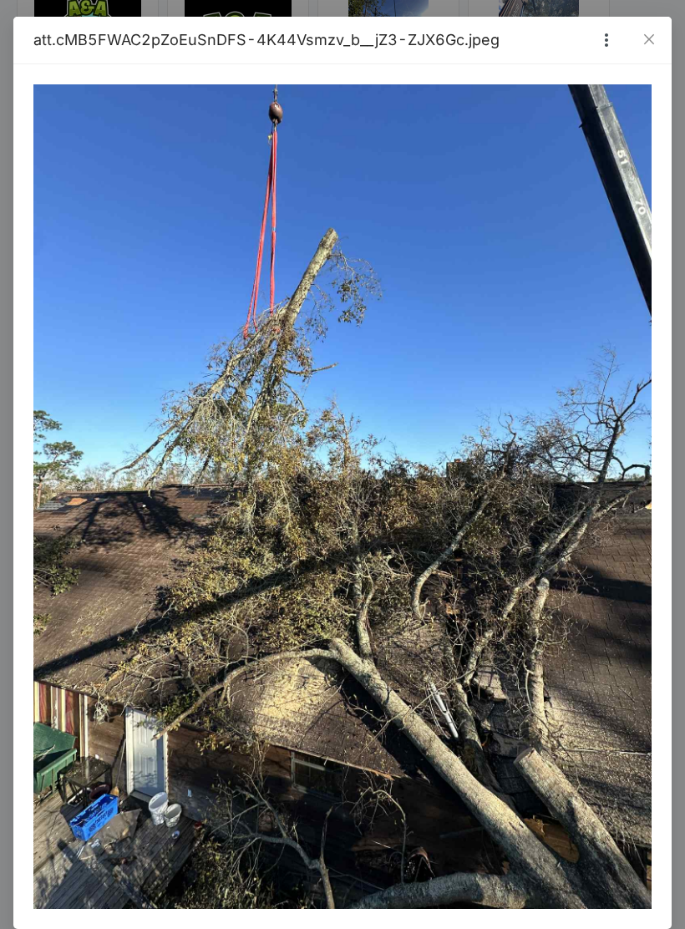
scroll to position [274, 0]
click at [647, 44] on icon "close" at bounding box center [648, 39] width 13 height 13
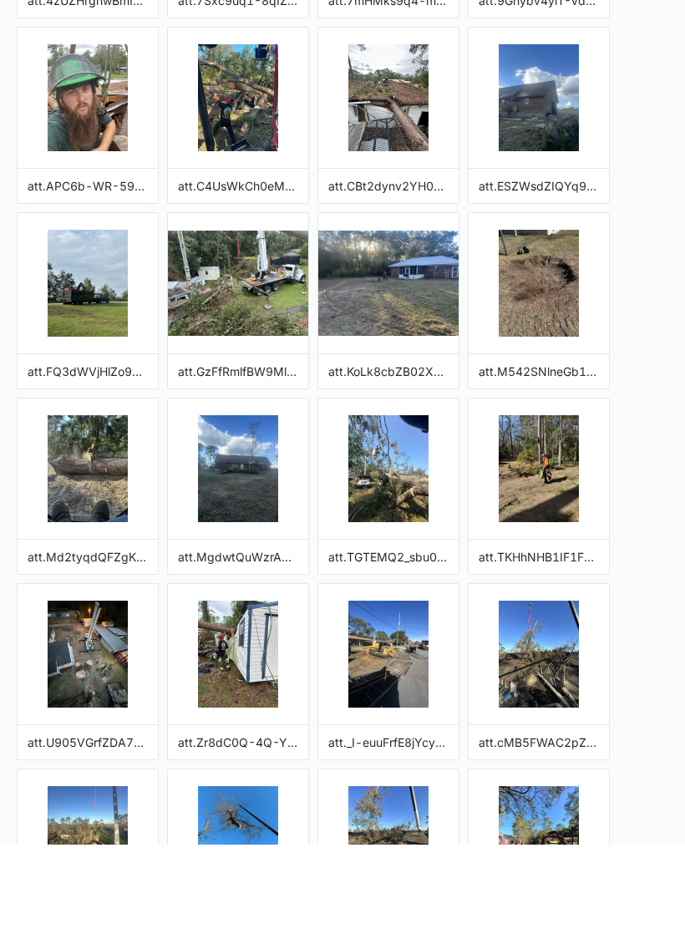
scroll to position [580, 0]
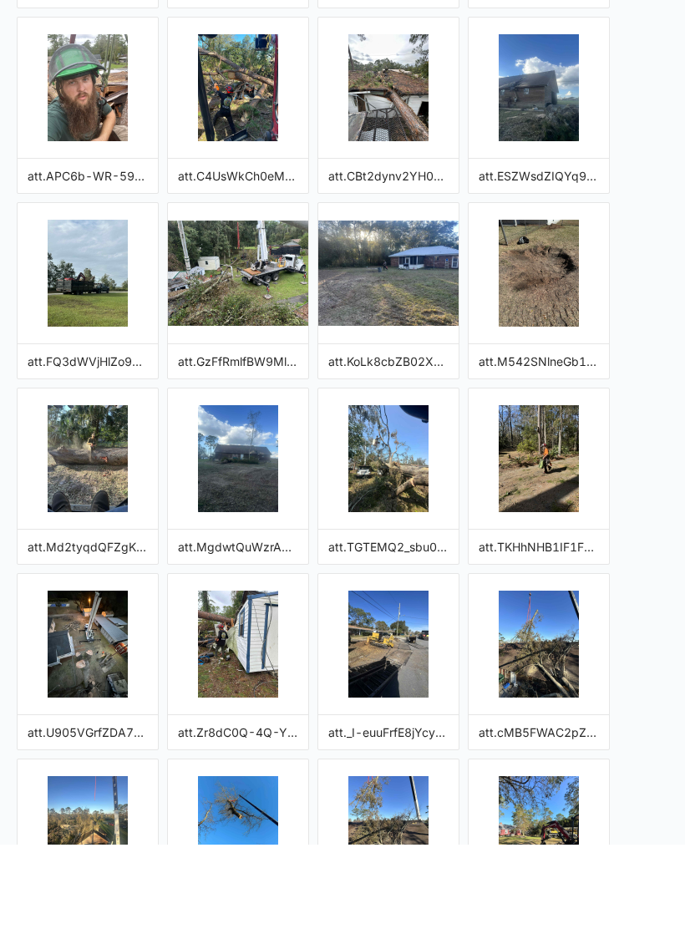
click at [404, 490] on img "button" at bounding box center [388, 543] width 80 height 107
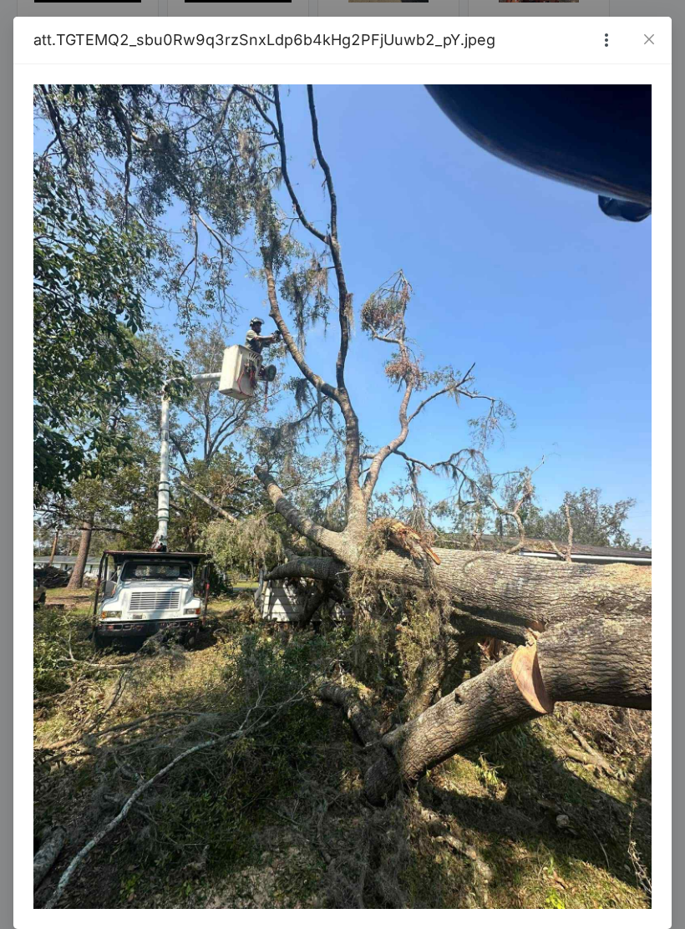
scroll to position [416, 0]
click at [638, 42] on span "Close" at bounding box center [648, 39] width 45 height 45
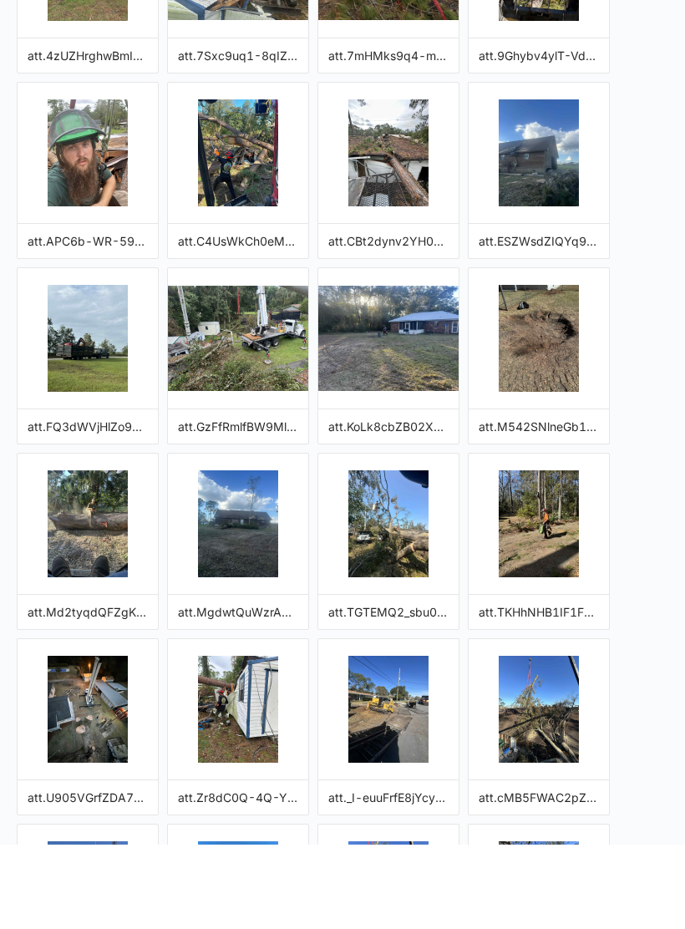
scroll to position [521, 0]
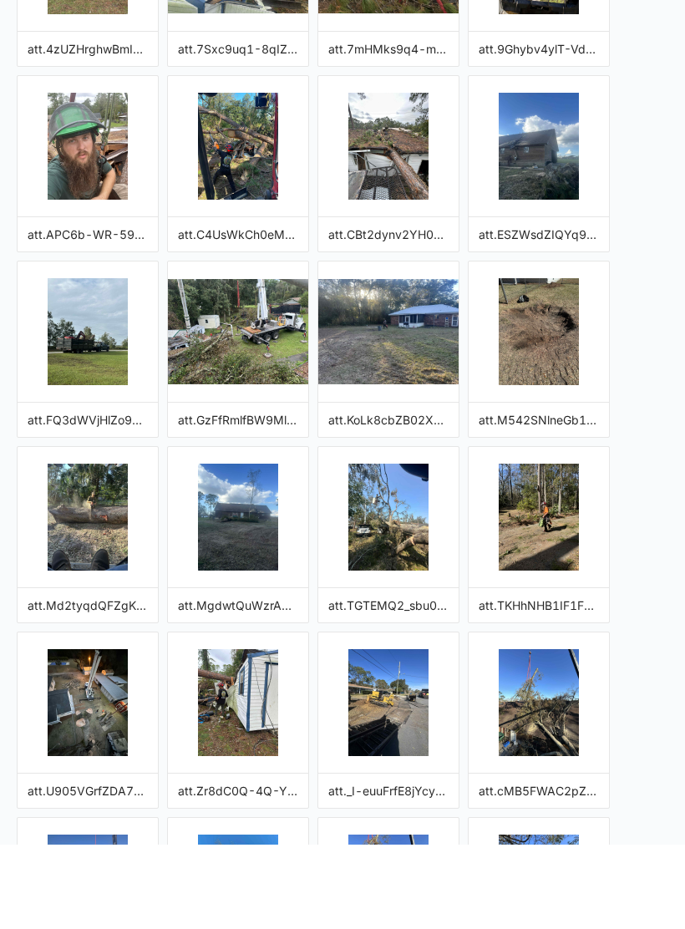
click at [560, 549] on img "button" at bounding box center [539, 602] width 80 height 107
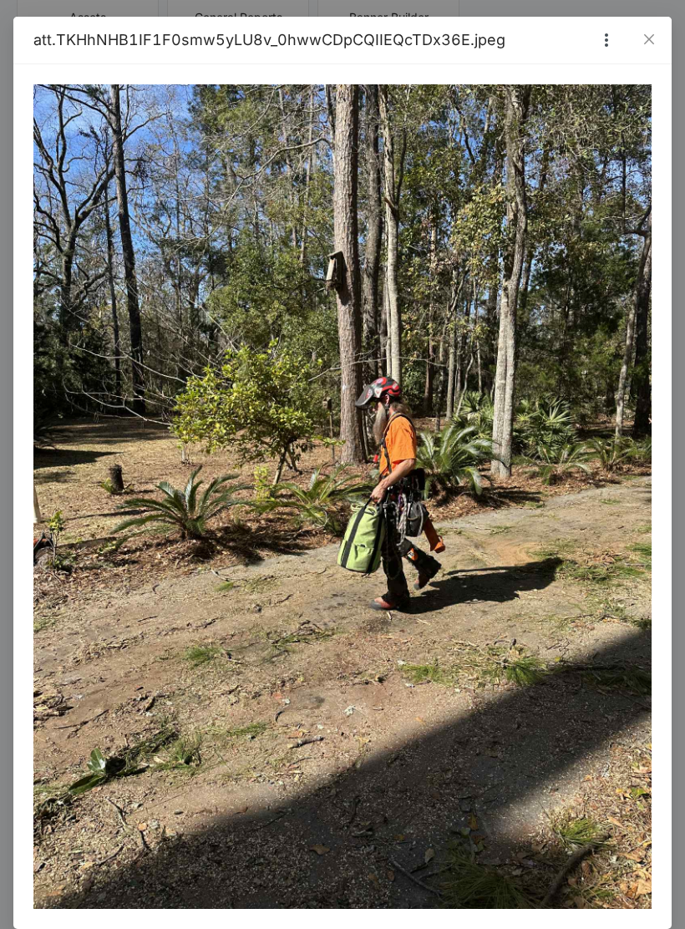
scroll to position [160, 0]
click at [643, 50] on span "Close" at bounding box center [648, 39] width 45 height 45
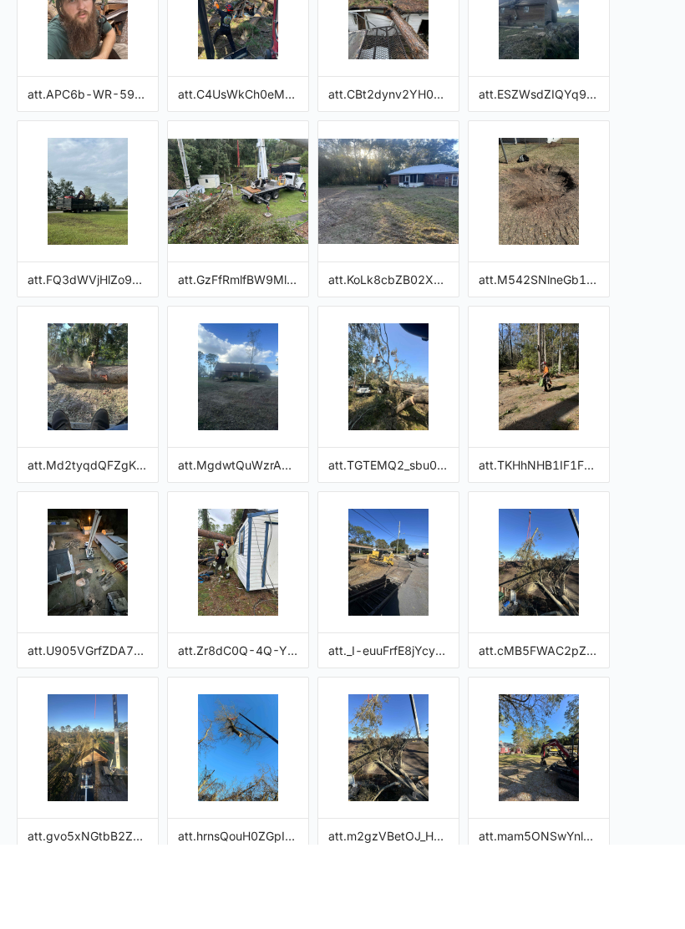
scroll to position [681, 0]
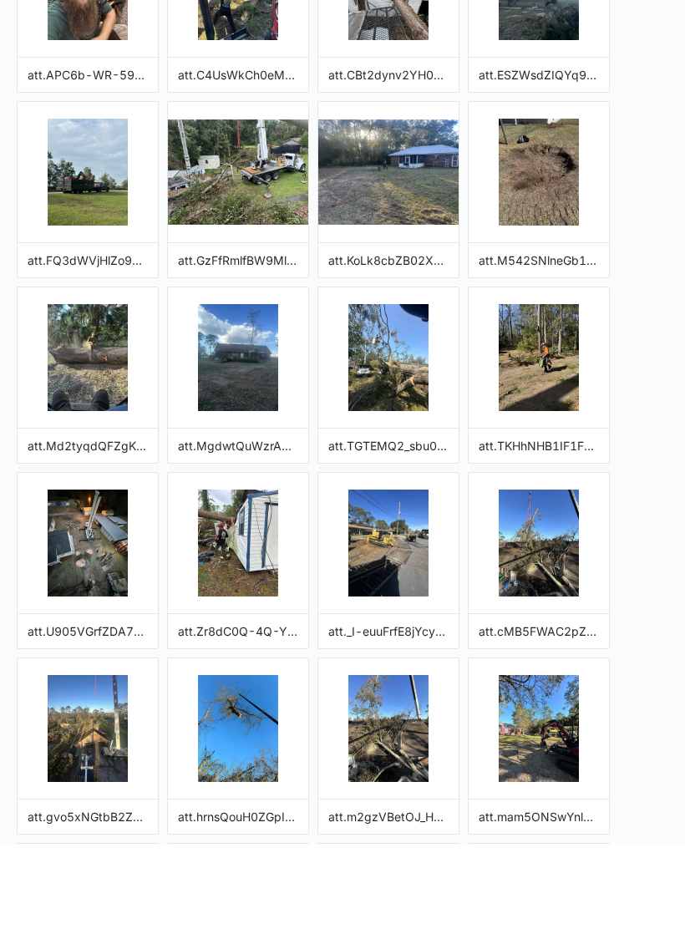
click at [226, 575] on img "button" at bounding box center [238, 628] width 80 height 107
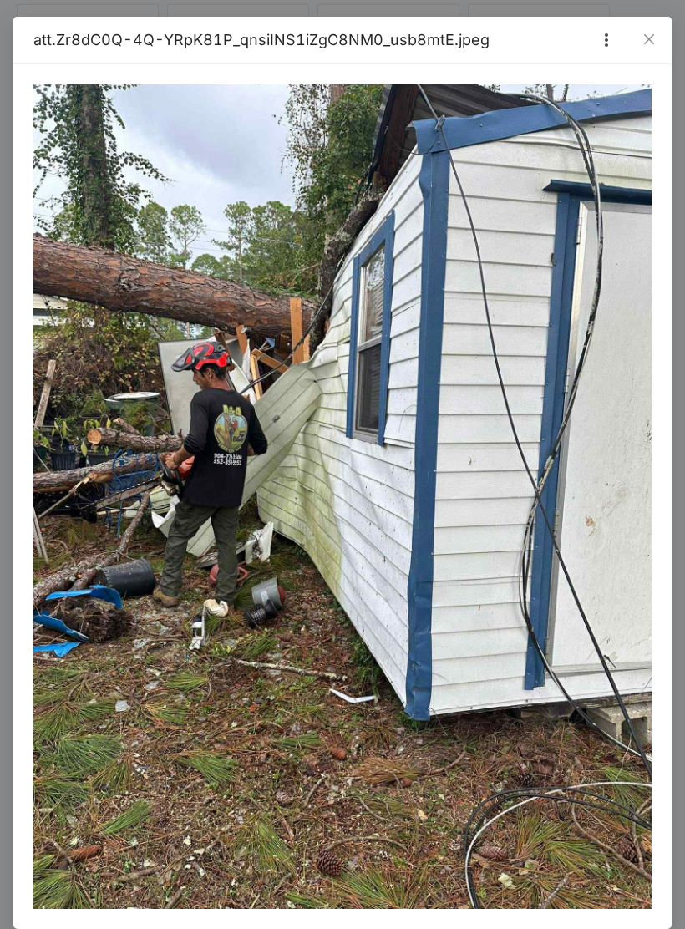
scroll to position [437, 0]
click at [655, 38] on icon "close" at bounding box center [648, 39] width 13 height 13
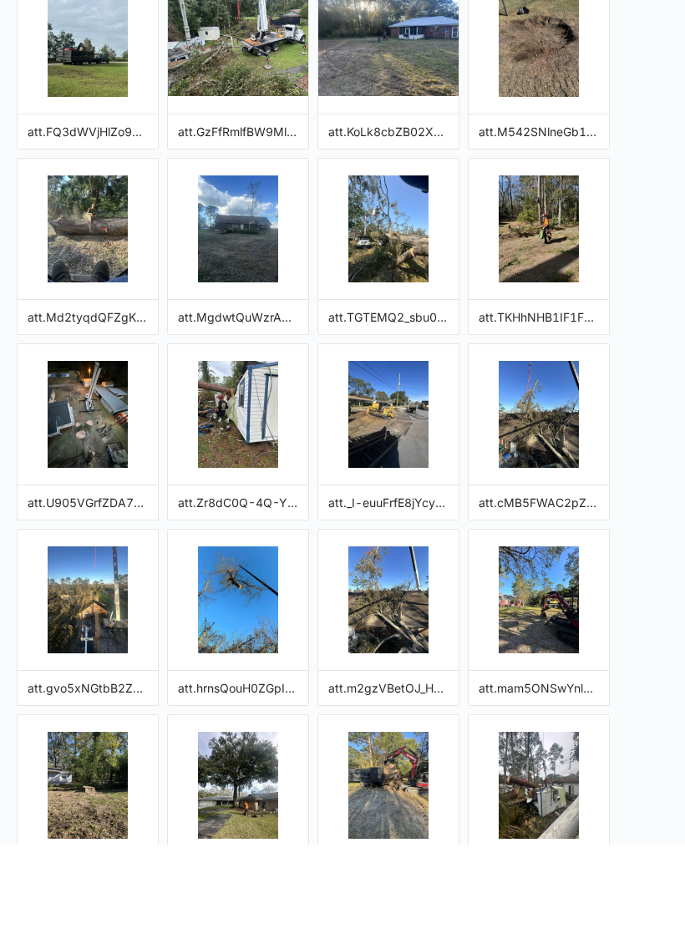
scroll to position [817, 0]
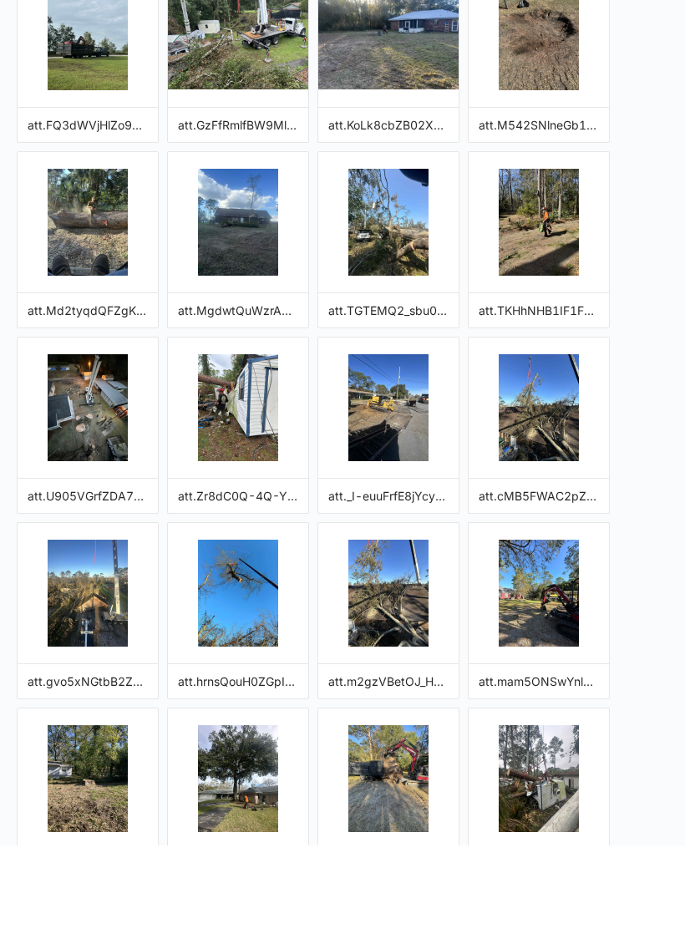
click at [221, 624] on img "button" at bounding box center [238, 677] width 80 height 107
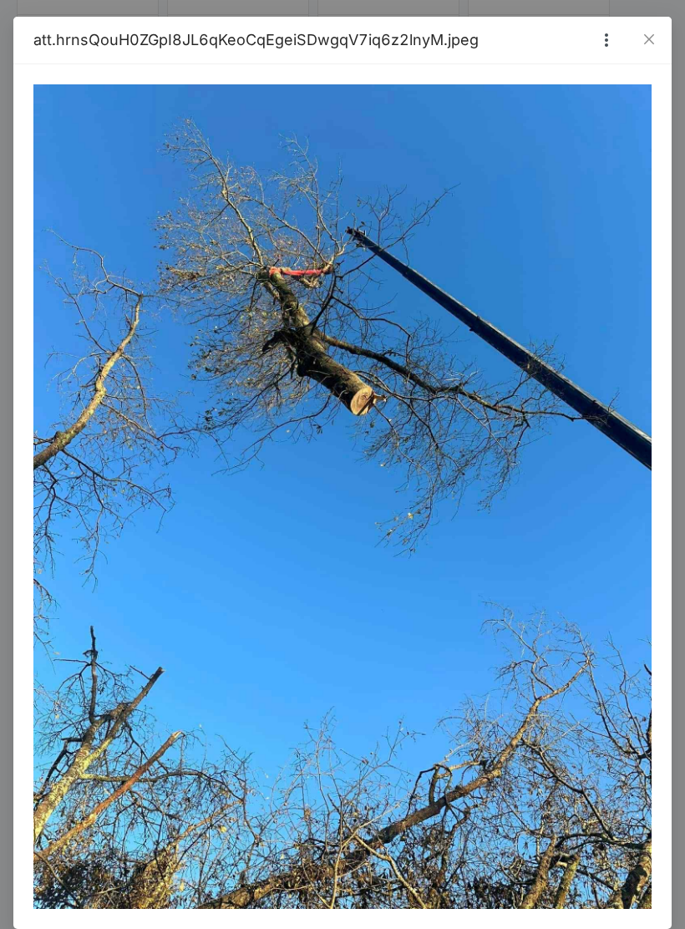
scroll to position [613, 0]
click at [650, 37] on icon "close" at bounding box center [648, 39] width 13 height 13
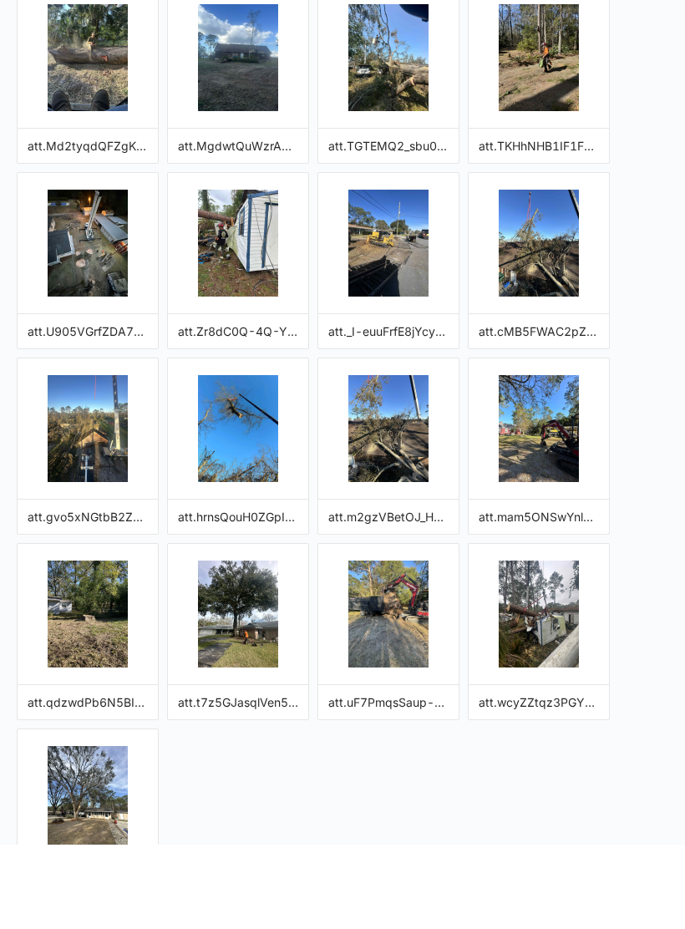
scroll to position [982, 0]
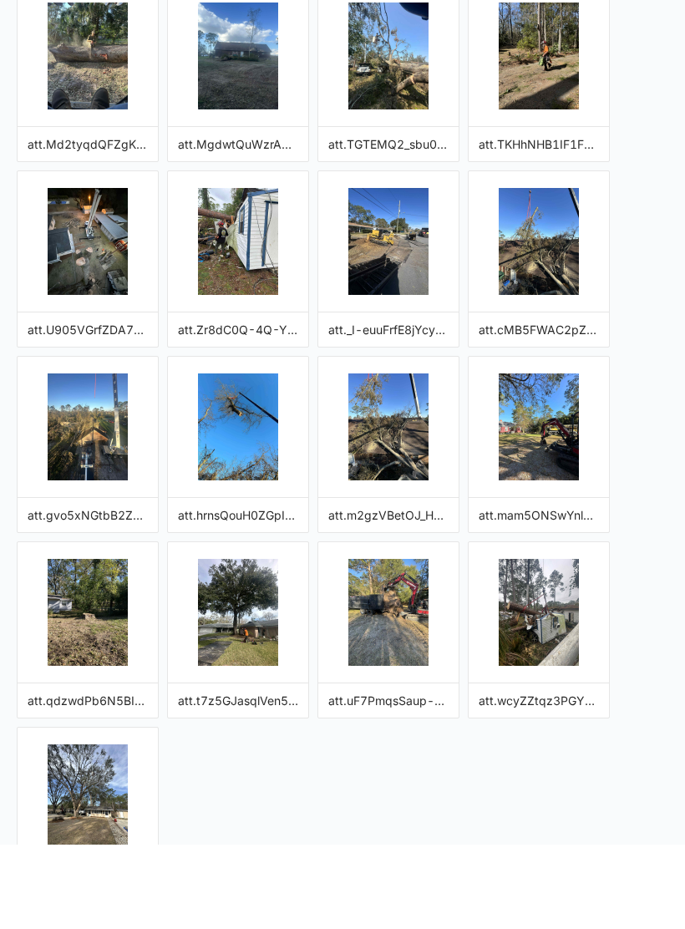
click at [86, 829] on img "button" at bounding box center [88, 882] width 80 height 107
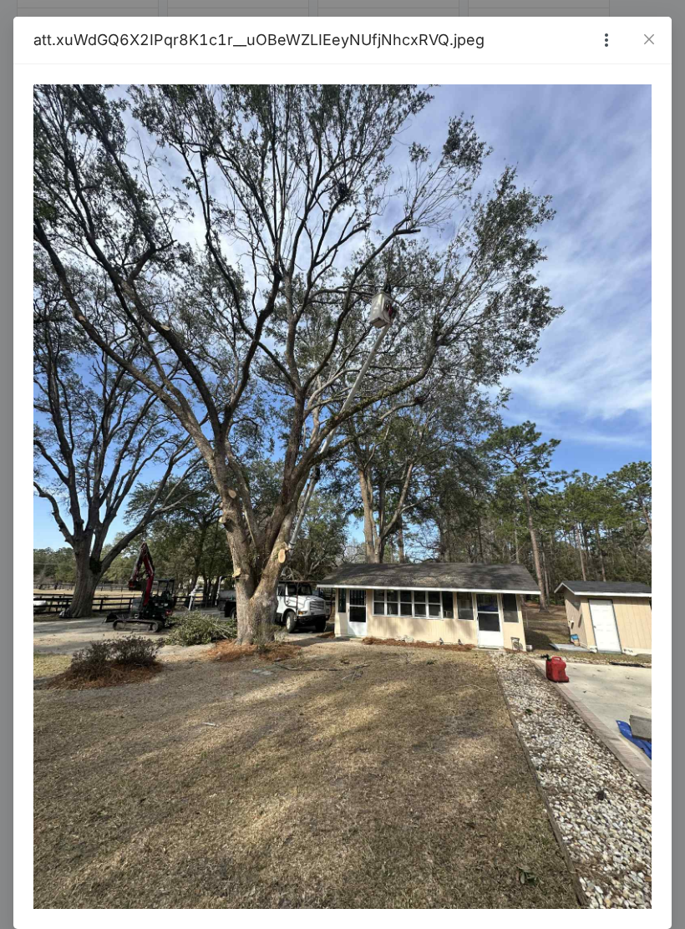
scroll to position [616, 0]
click at [646, 46] on span "Close" at bounding box center [648, 39] width 45 height 45
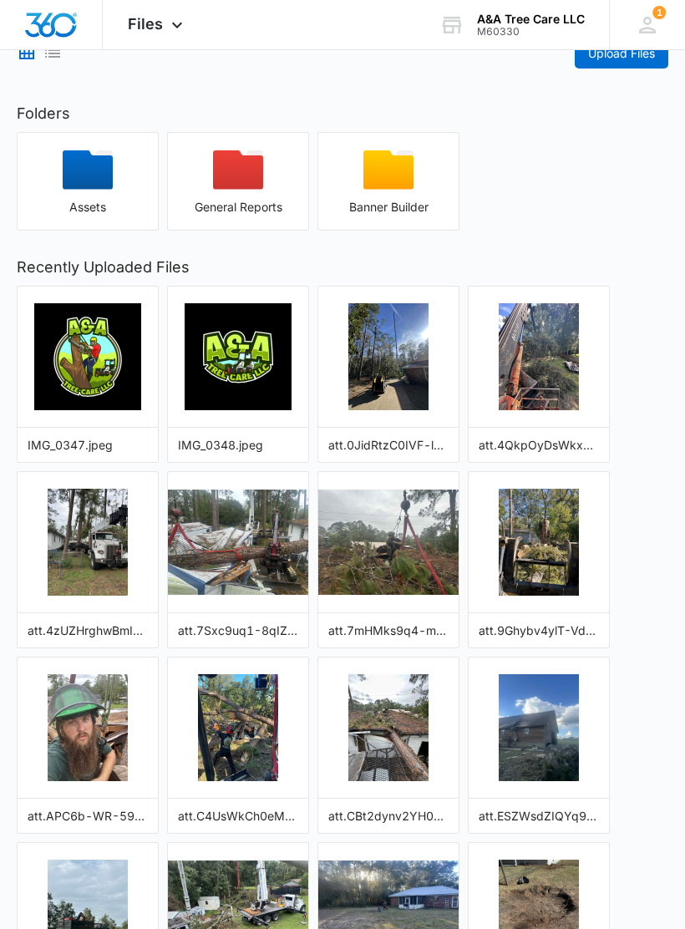
scroll to position [0, 0]
